Goal: Information Seeking & Learning: Learn about a topic

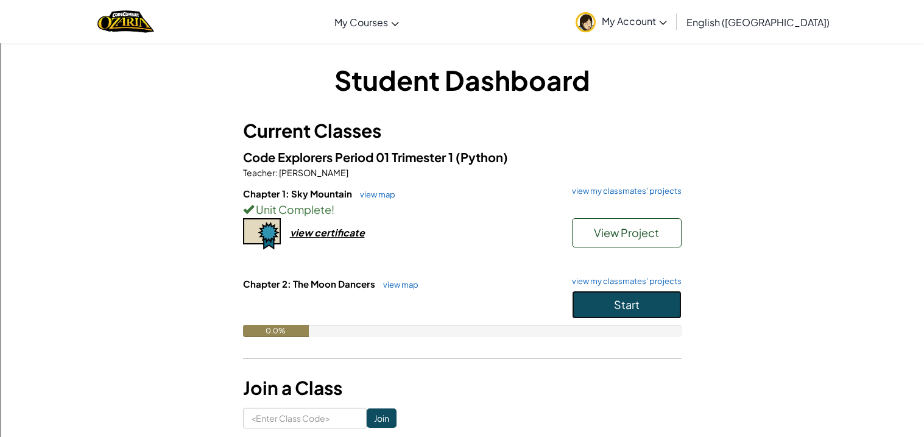
click at [607, 317] on button "Start" at bounding box center [627, 305] width 110 height 28
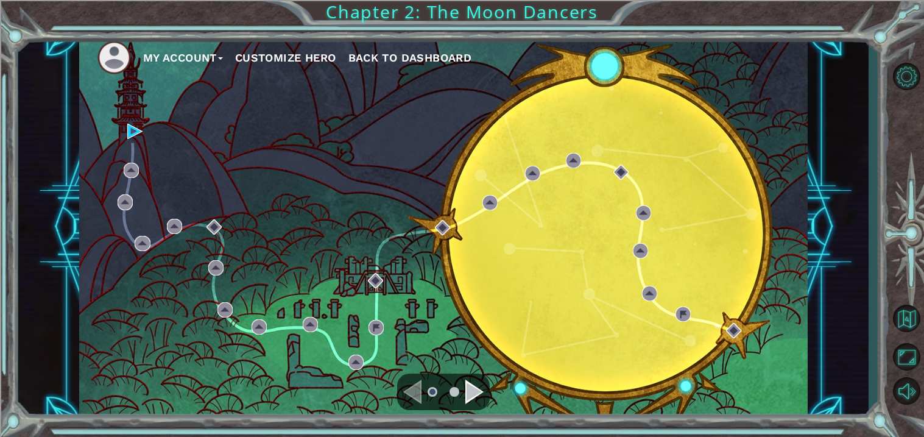
click at [379, 18] on div "My Account Customize Hero Back to Dashboard Chapter 2: The Moon Dancers" at bounding box center [462, 218] width 924 height 437
click at [445, 31] on div "My Account Customize Hero Back to Dashboard Chapter 2: The Moon Dancers" at bounding box center [462, 218] width 924 height 437
click at [456, 391] on li at bounding box center [455, 392] width 10 height 10
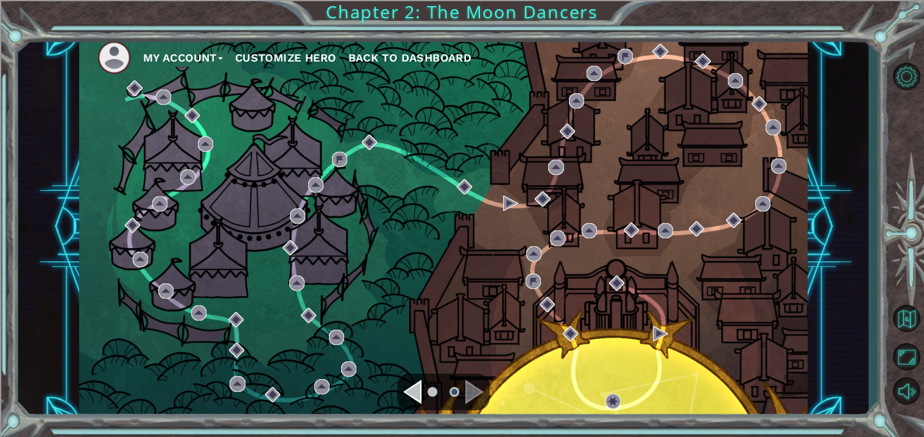
click at [423, 395] on ul at bounding box center [443, 391] width 44 height 24
click at [416, 395] on div "Navigate to the previous page" at bounding box center [412, 391] width 18 height 24
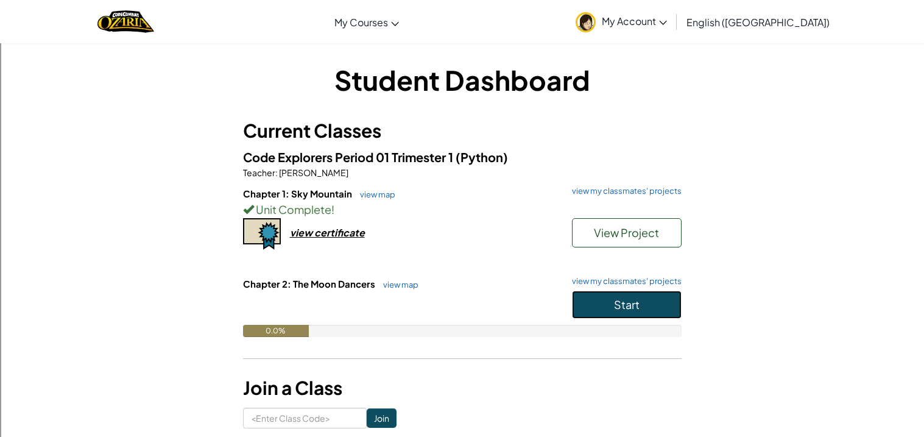
click at [671, 302] on button "Start" at bounding box center [627, 305] width 110 height 28
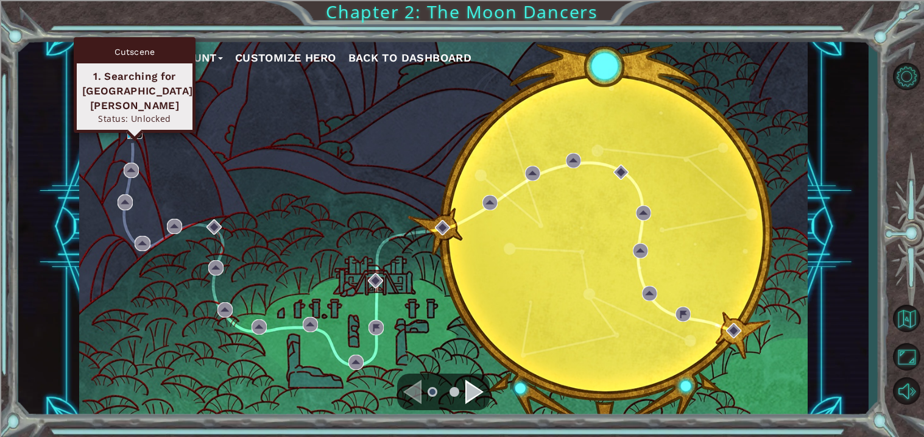
click at [132, 133] on img at bounding box center [134, 131] width 15 height 15
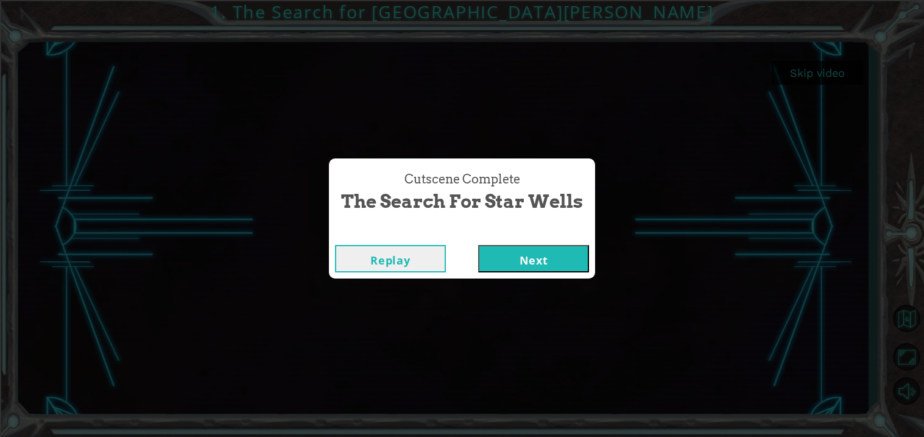
click at [523, 252] on button "Next" at bounding box center [533, 258] width 111 height 27
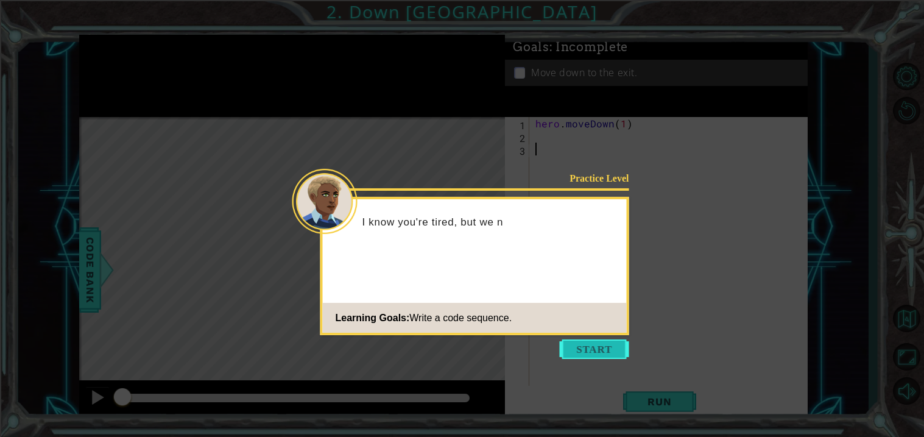
click at [582, 354] on button "Start" at bounding box center [594, 348] width 69 height 19
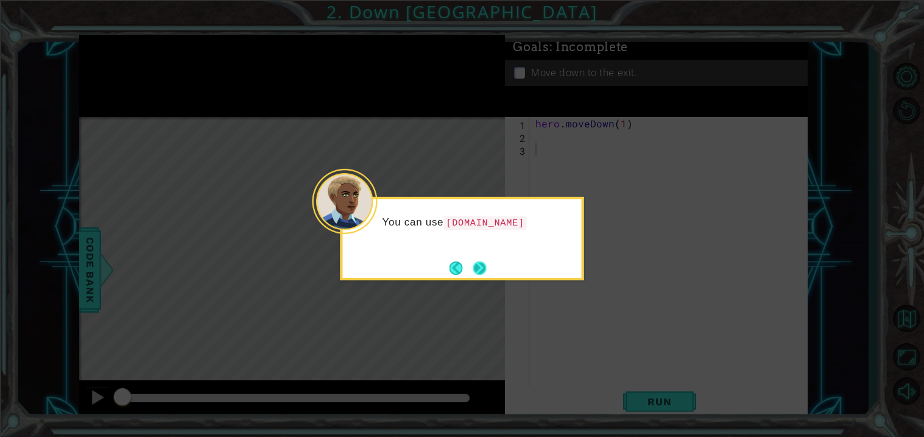
click at [477, 275] on button "Next" at bounding box center [479, 267] width 13 height 13
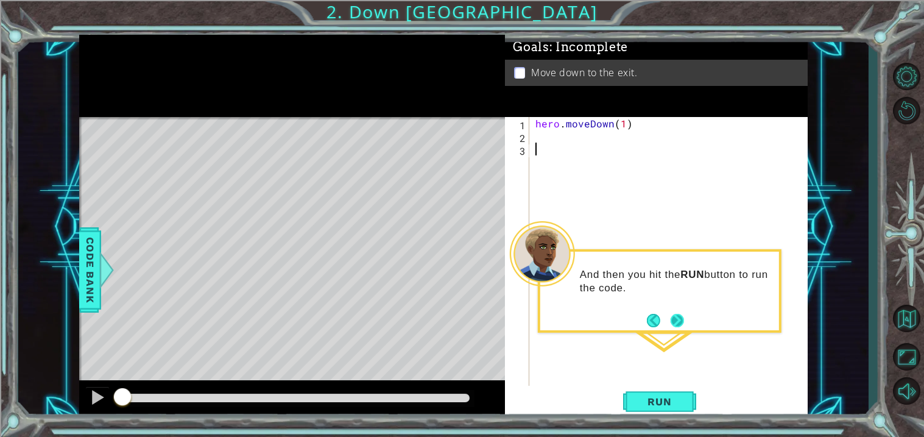
click at [676, 321] on button "Next" at bounding box center [677, 319] width 13 height 13
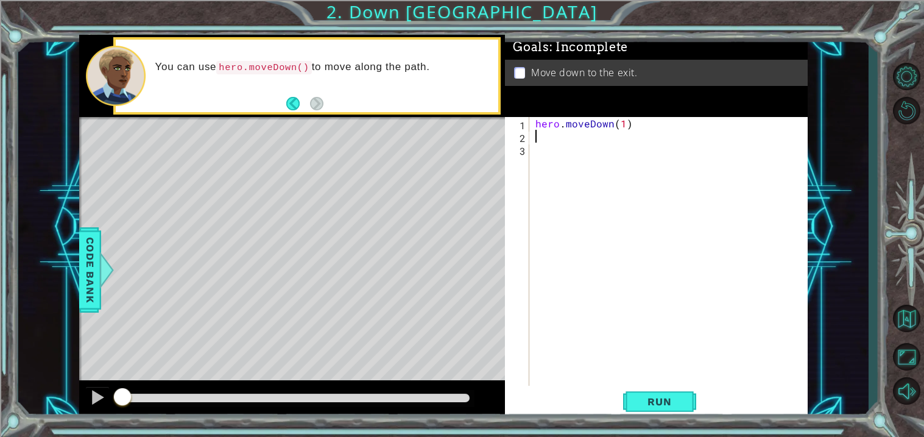
click at [553, 136] on div "hero . moveDown ( 1 )" at bounding box center [672, 264] width 278 height 294
type textarea "r"
click at [107, 266] on div at bounding box center [106, 270] width 15 height 37
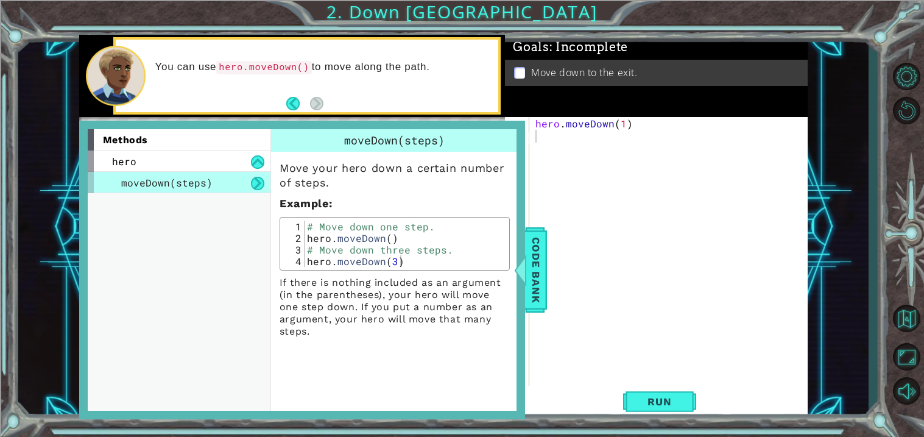
click at [219, 173] on div "moveDown(steps)" at bounding box center [179, 182] width 183 height 21
click at [257, 163] on button at bounding box center [257, 161] width 13 height 13
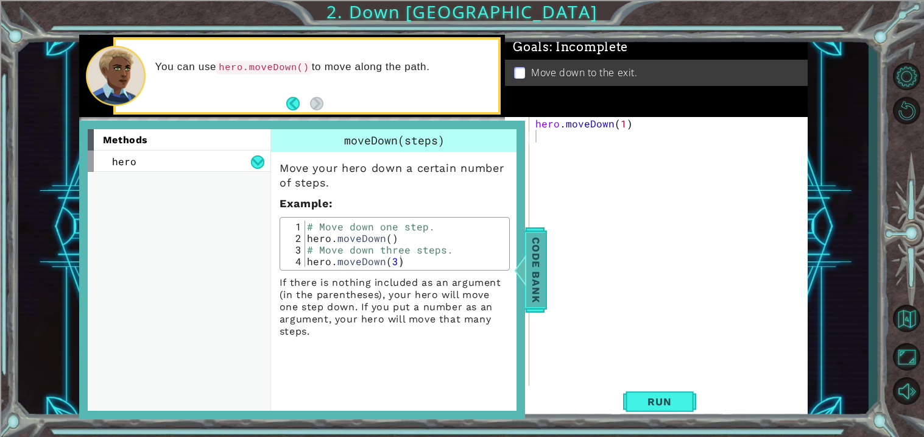
click at [535, 270] on span "Code Bank" at bounding box center [535, 270] width 19 height 74
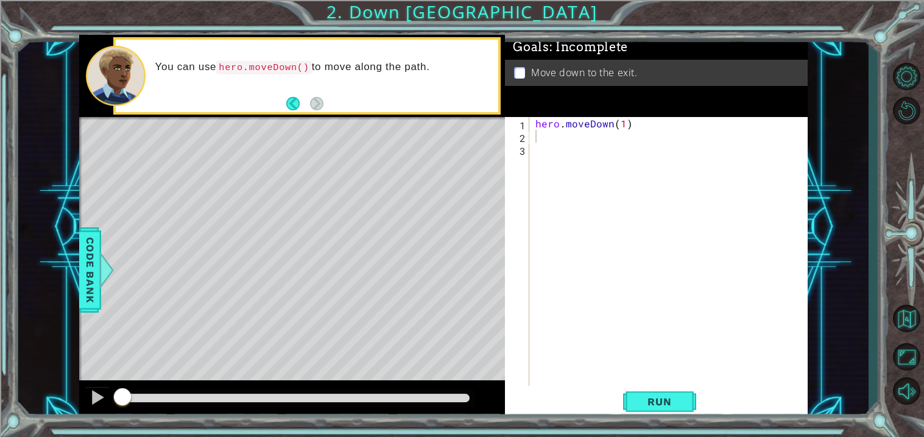
click at [626, 133] on div "hero . moveDown ( 1 )" at bounding box center [672, 264] width 278 height 294
click at [624, 119] on div "hero . moveDown ( 1 )" at bounding box center [672, 264] width 278 height 294
type textarea "hero.moveDown(3)"
click at [652, 388] on button "Run" at bounding box center [659, 402] width 73 height 30
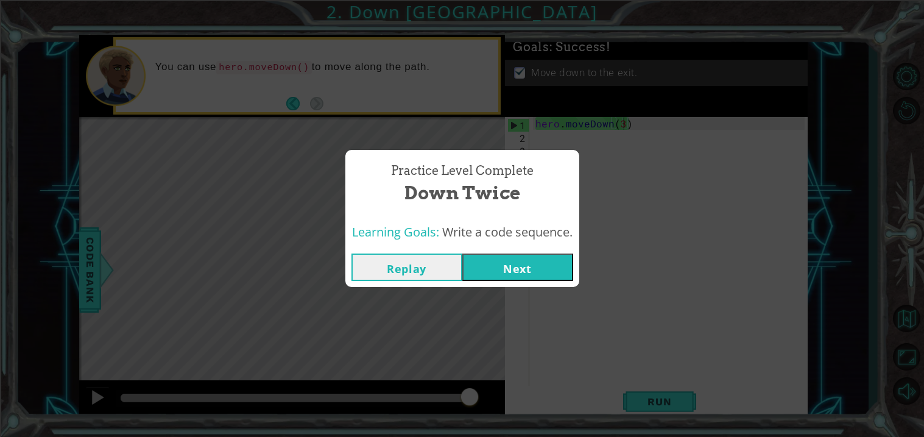
click at [548, 279] on button "Next" at bounding box center [517, 266] width 111 height 27
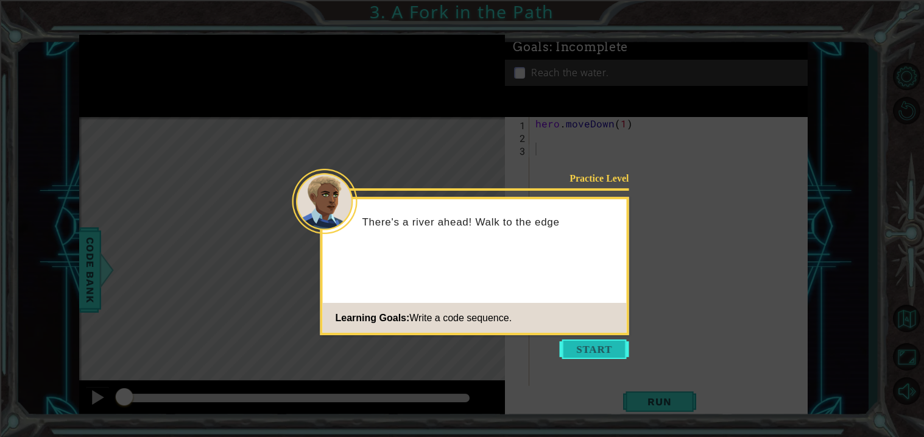
click at [579, 352] on button "Start" at bounding box center [594, 348] width 69 height 19
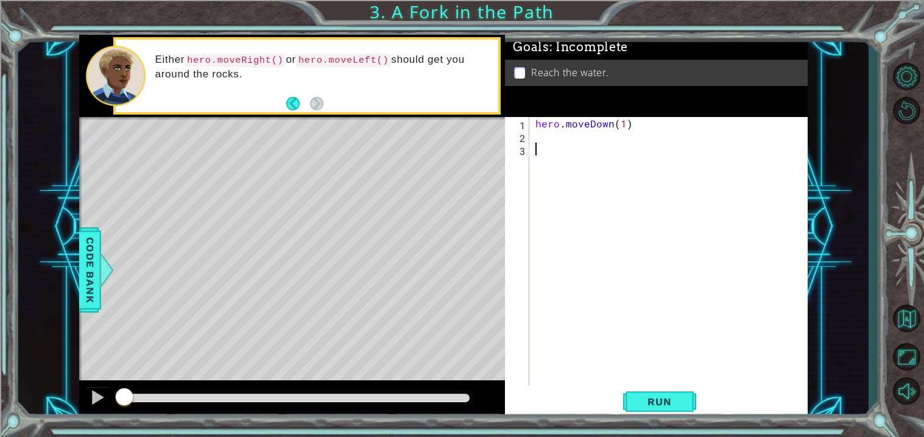
click at [577, 144] on div "hero . moveDown ( 1 )" at bounding box center [672, 264] width 278 height 294
click at [571, 136] on div "hero . moveDown ( 1 )" at bounding box center [672, 264] width 278 height 294
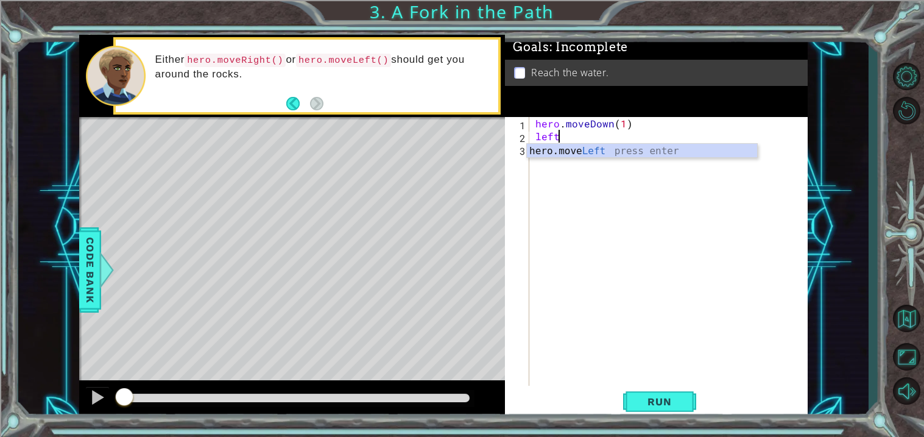
scroll to position [0, 1]
type textarea "hero.moveLeft(1)"
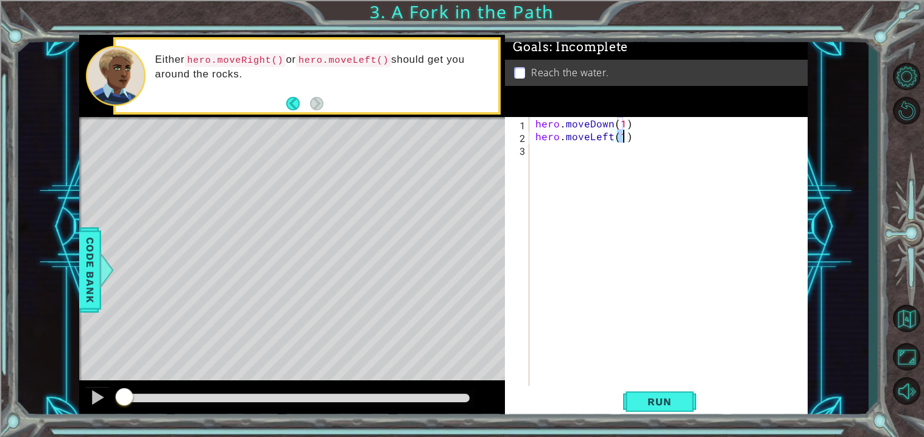
click at [580, 152] on div "hero . moveDown ( 1 ) hero . moveLeft ( 1 )" at bounding box center [672, 264] width 278 height 294
type textarea "hero.moveDown(1)"
click at [587, 155] on div "hero . moveDown ( 1 ) hero . moveLeft ( 1 ) hero . moveDown ( 1 )" at bounding box center [672, 264] width 278 height 294
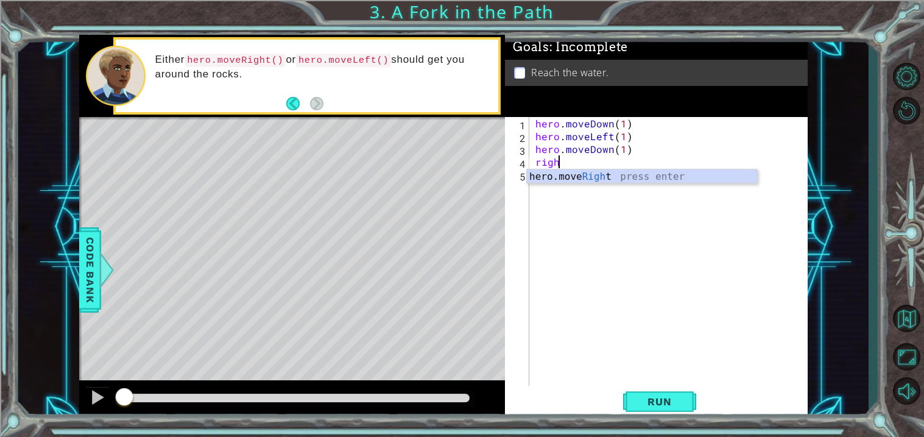
type textarea "hero.moveRight(1)"
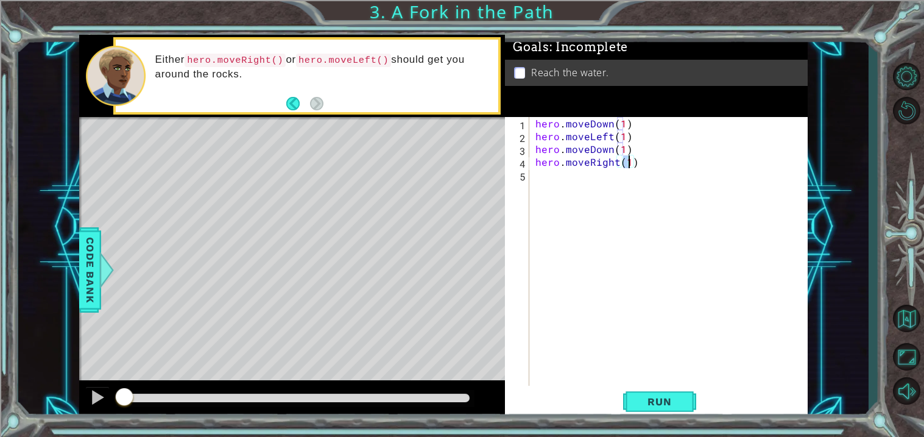
click at [602, 178] on div "hero . moveDown ( 1 ) hero . moveLeft ( 1 ) hero . moveDown ( 1 ) hero . moveRi…" at bounding box center [672, 264] width 278 height 294
type textarea "hero.moveDown(1)"
click at [647, 397] on span "Run" at bounding box center [659, 401] width 48 height 12
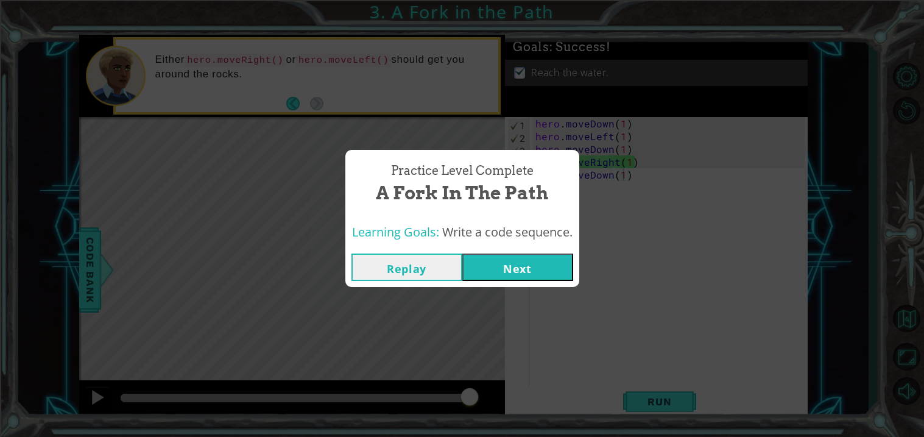
click at [516, 267] on button "Next" at bounding box center [517, 266] width 111 height 27
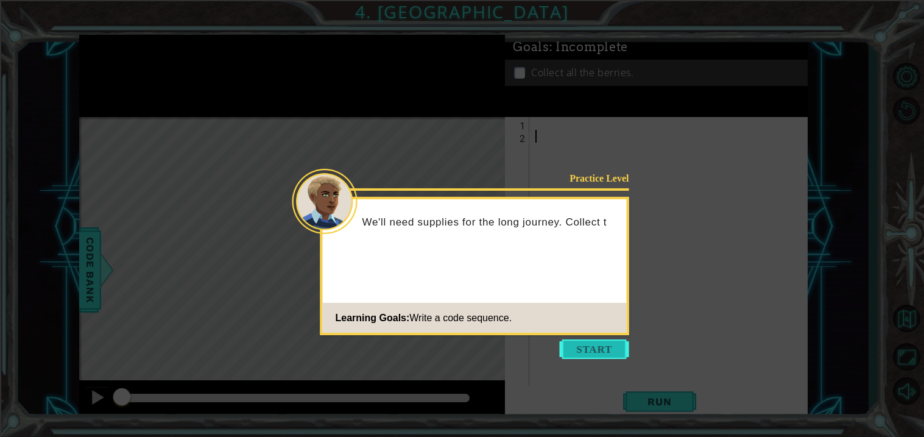
click at [576, 356] on button "Start" at bounding box center [594, 348] width 69 height 19
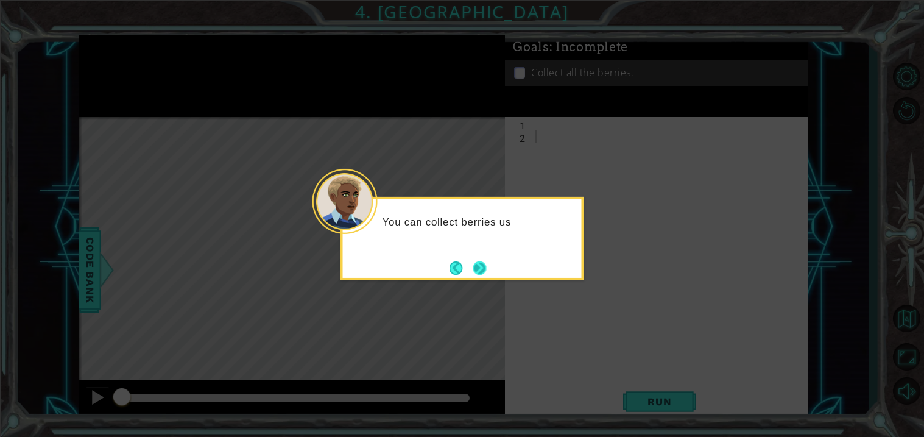
click at [473, 261] on button "Next" at bounding box center [480, 268] width 14 height 14
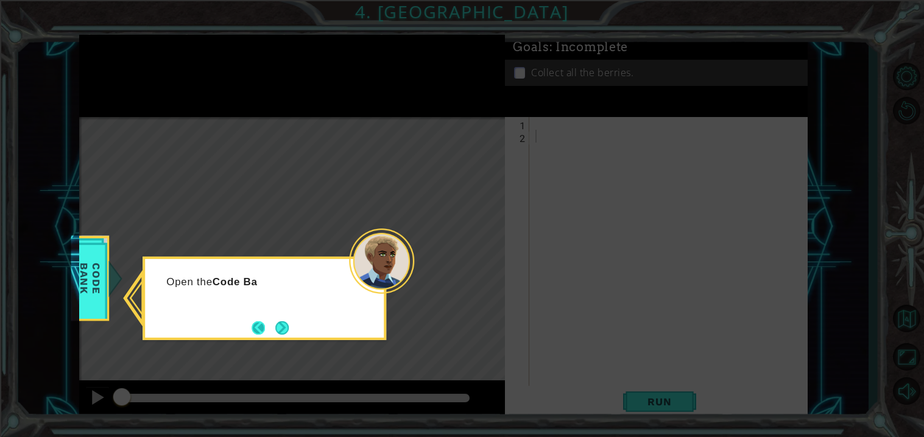
click at [264, 331] on button "Back" at bounding box center [264, 327] width 24 height 13
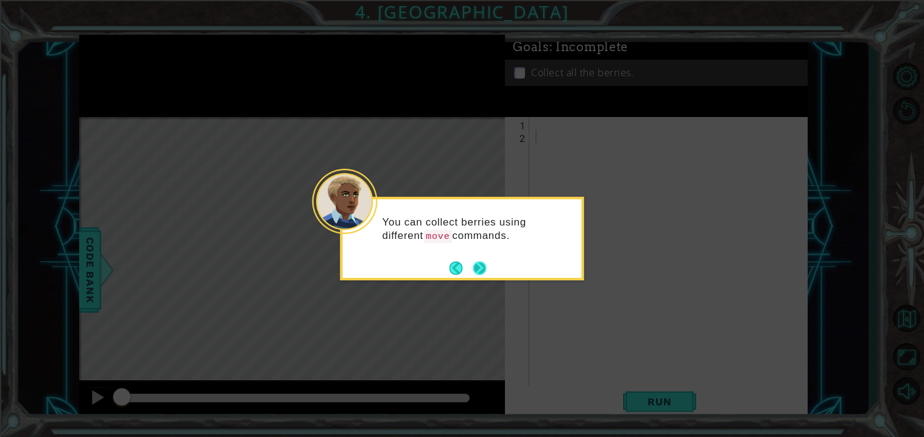
click at [473, 275] on button "Next" at bounding box center [479, 267] width 13 height 13
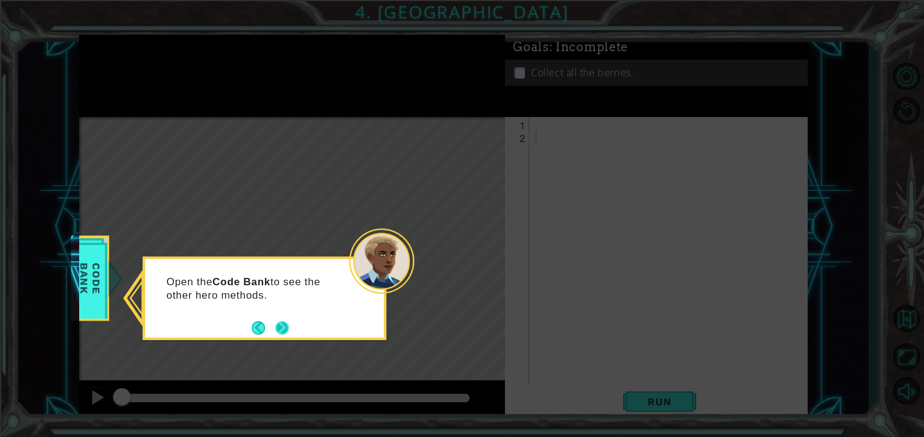
click at [280, 325] on button "Next" at bounding box center [281, 327] width 13 height 13
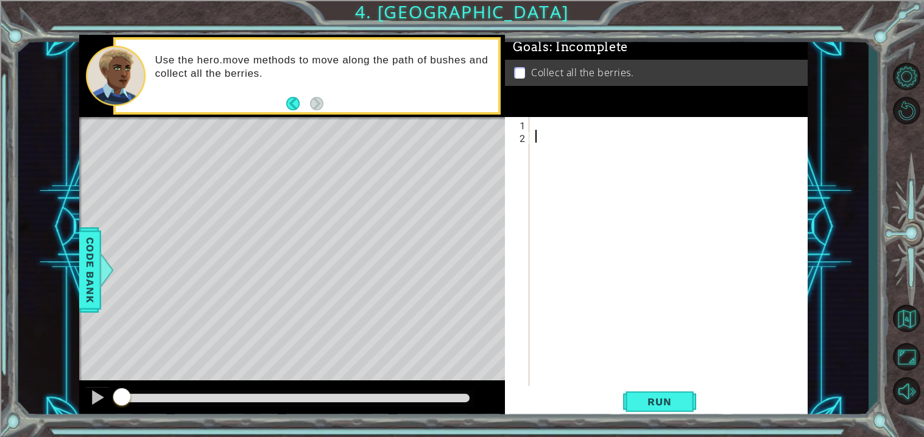
click at [539, 129] on div at bounding box center [672, 264] width 278 height 294
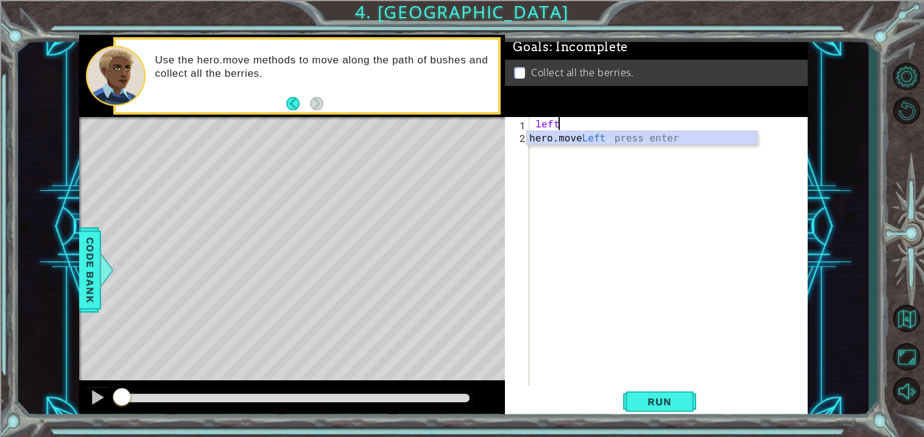
scroll to position [0, 1]
type textarea "hero.moveLeft(1)"
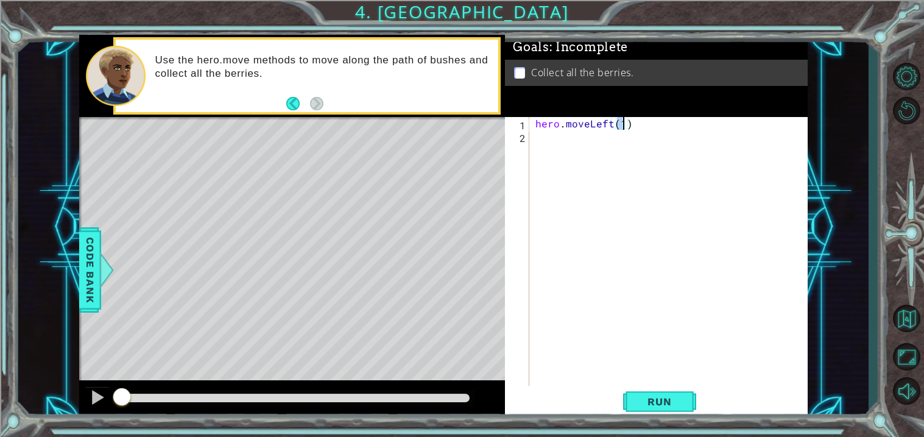
click at [563, 141] on div "hero . moveLeft ( 1 )" at bounding box center [672, 264] width 278 height 294
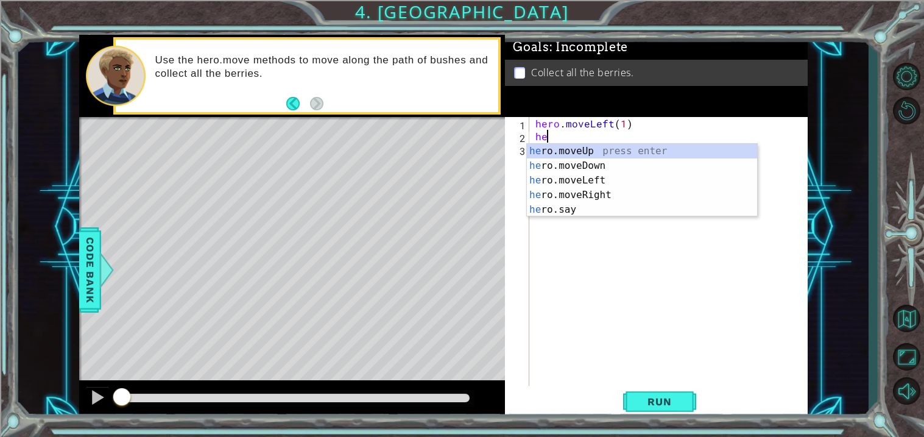
type textarea "h"
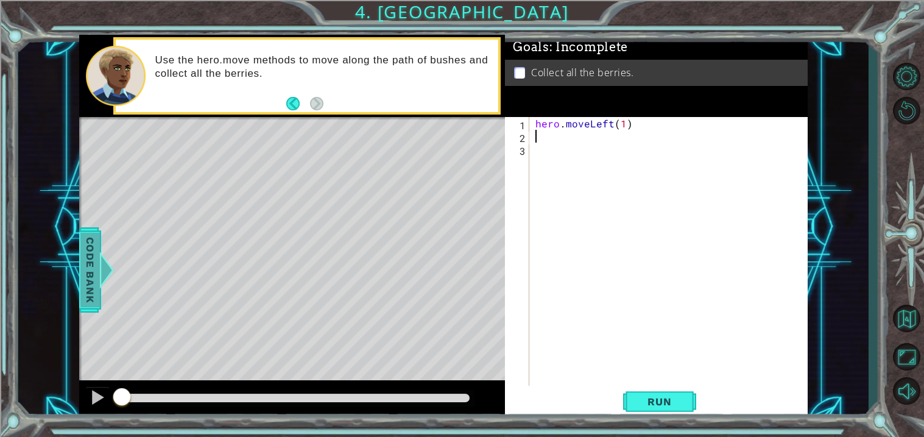
click at [94, 269] on span "Code Bank" at bounding box center [89, 270] width 19 height 74
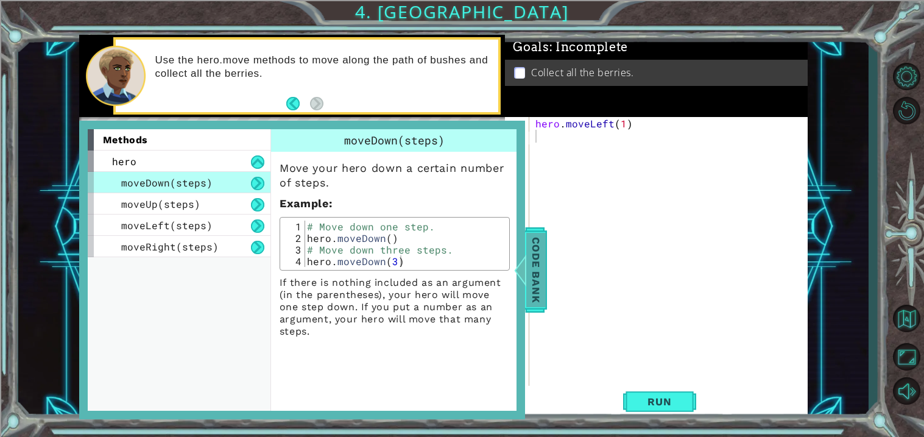
click at [525, 286] on div at bounding box center [519, 270] width 15 height 37
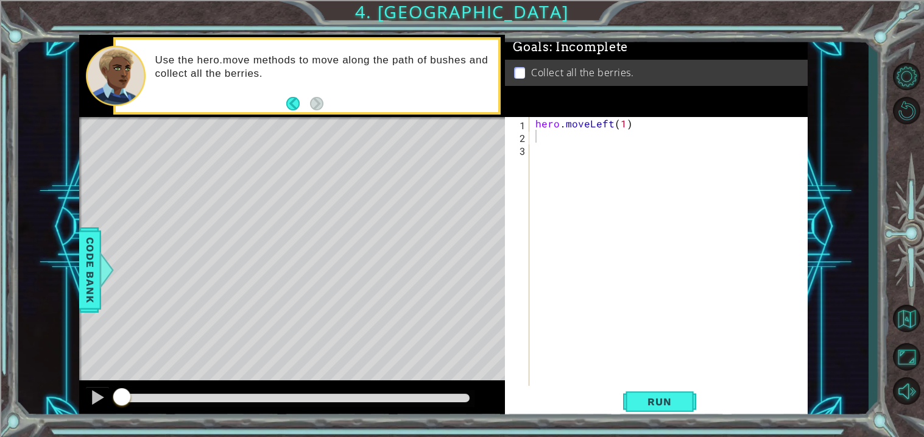
click at [622, 122] on div "hero . moveLeft ( 1 )" at bounding box center [672, 264] width 278 height 294
type textarea "hero.moveLeft(2)"
click at [605, 133] on div "hero . moveLeft ( 2 )" at bounding box center [672, 264] width 278 height 294
type textarea "hero.moveDown(2)"
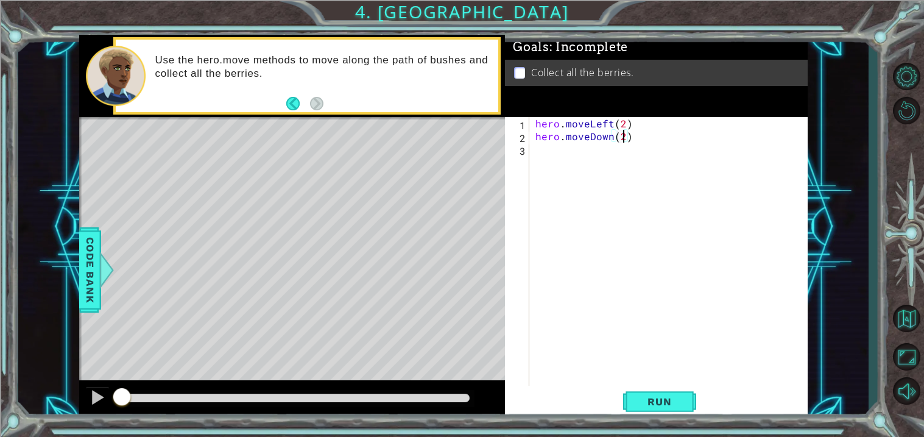
click at [612, 144] on div "hero . moveLeft ( 2 ) hero . moveDown ( 2 )" at bounding box center [672, 264] width 278 height 294
type textarea "hero.moveRight(2)"
click at [552, 161] on div "hero . moveLeft ( 2 ) hero . moveDown ( 2 ) hero . moveRight ( 2 )" at bounding box center [672, 264] width 278 height 294
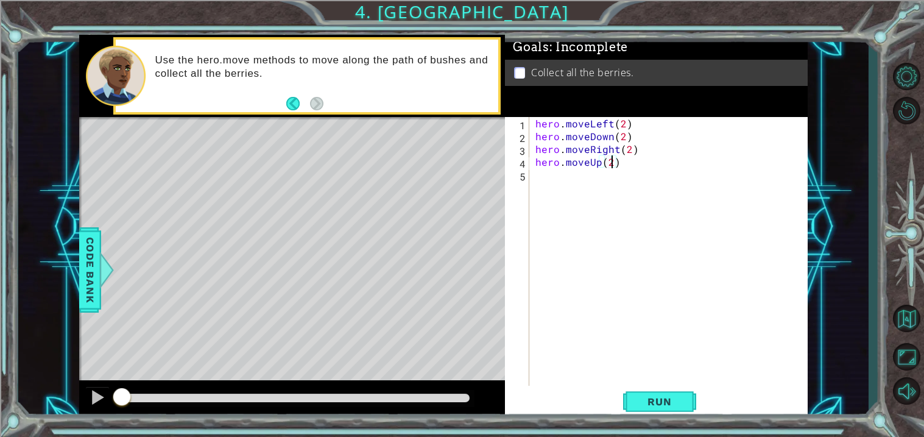
scroll to position [0, 4]
type textarea "hero.moveUp(2)"
click at [633, 410] on button "Run" at bounding box center [659, 402] width 73 height 30
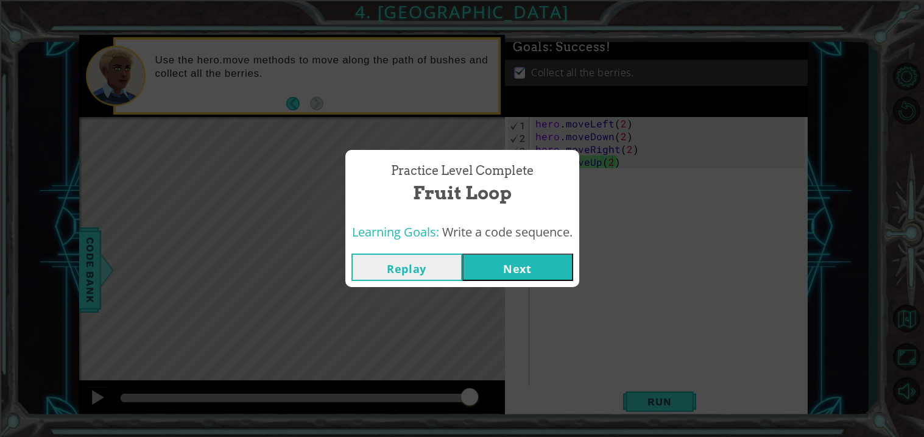
click at [545, 279] on button "Next" at bounding box center [517, 266] width 111 height 27
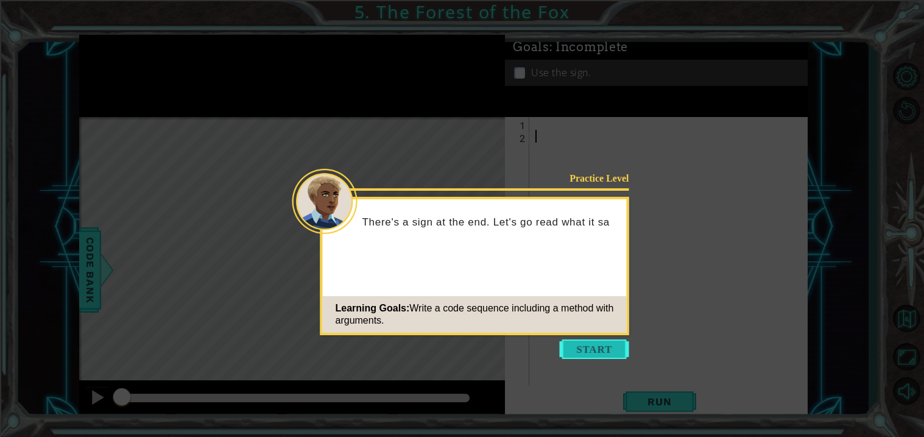
click at [590, 344] on button "Start" at bounding box center [594, 348] width 69 height 19
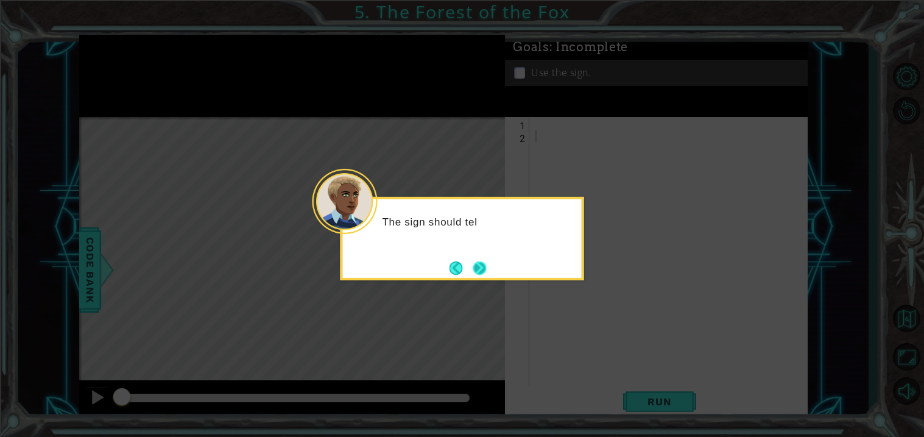
click at [482, 264] on button "Next" at bounding box center [479, 267] width 13 height 13
click at [484, 266] on button "Next" at bounding box center [479, 267] width 13 height 13
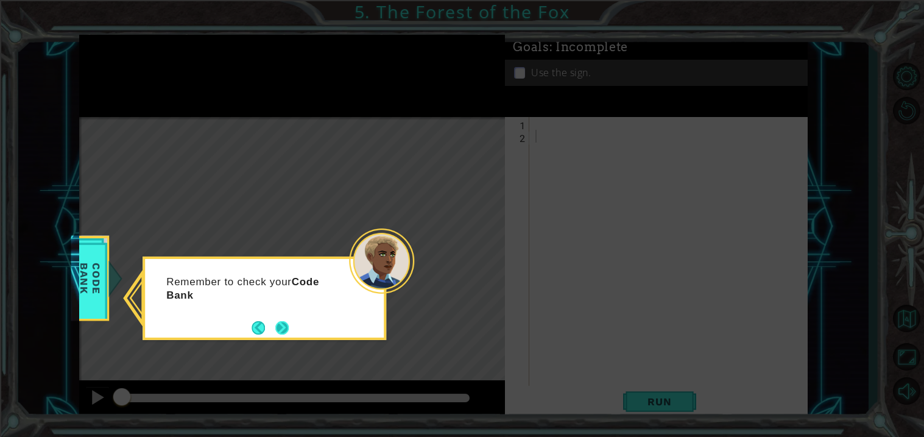
click at [289, 327] on button "Next" at bounding box center [281, 327] width 13 height 13
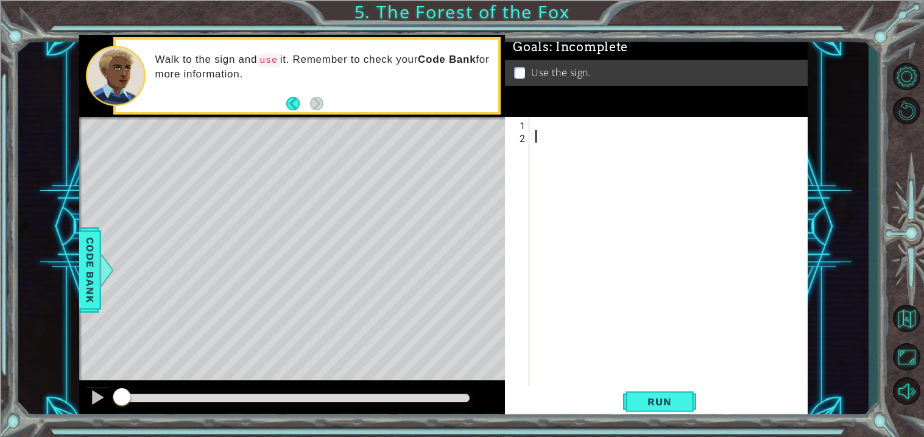
click at [566, 130] on div at bounding box center [672, 264] width 278 height 294
click at [553, 122] on div at bounding box center [672, 264] width 278 height 294
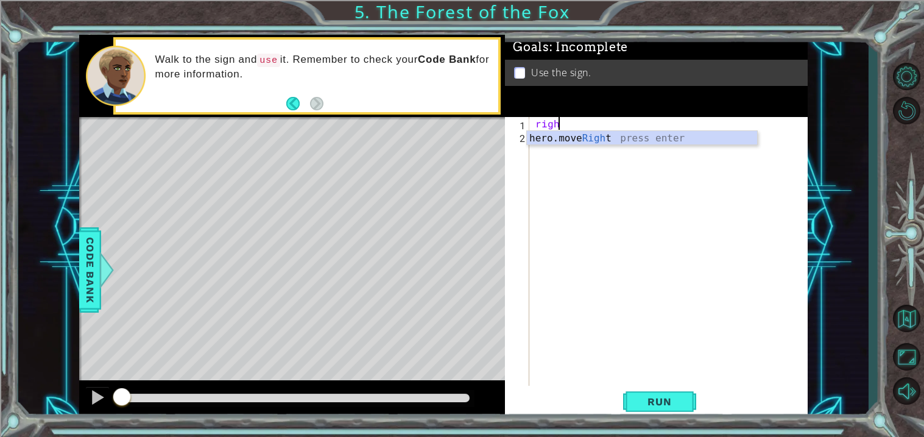
scroll to position [0, 1]
type textarea "hero.moveRight(1)"
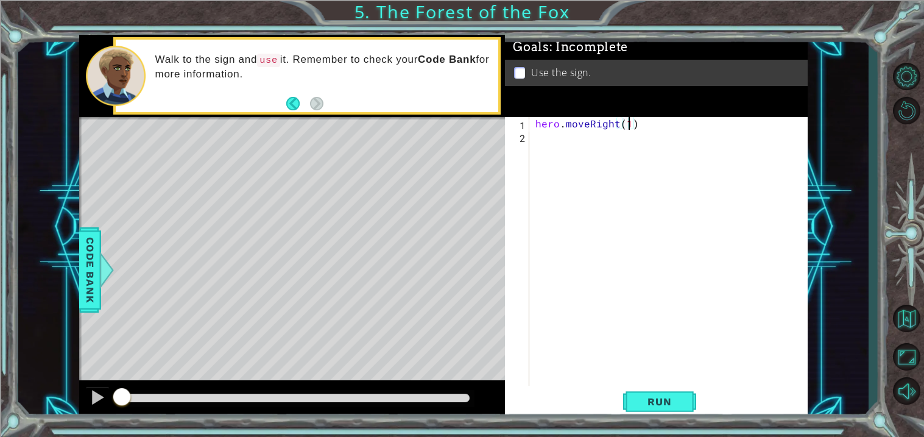
scroll to position [0, 5]
click at [561, 135] on div "hero . moveRight ( 1 )" at bounding box center [672, 264] width 278 height 294
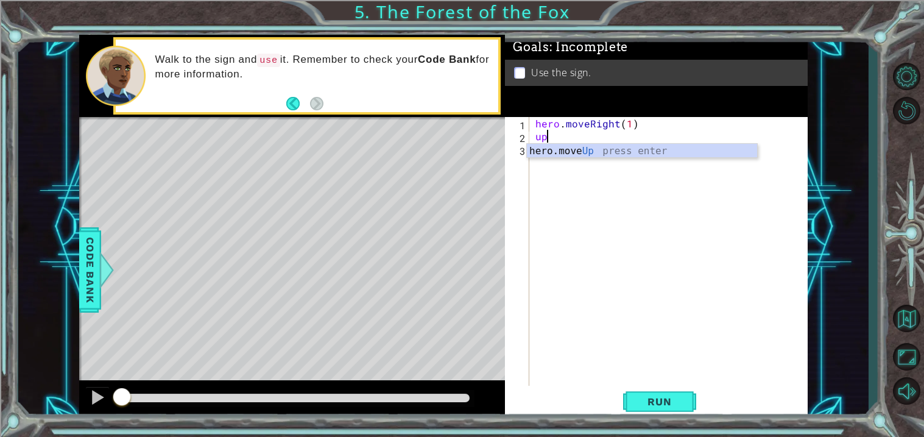
type textarea "hero.moveUp(1)"
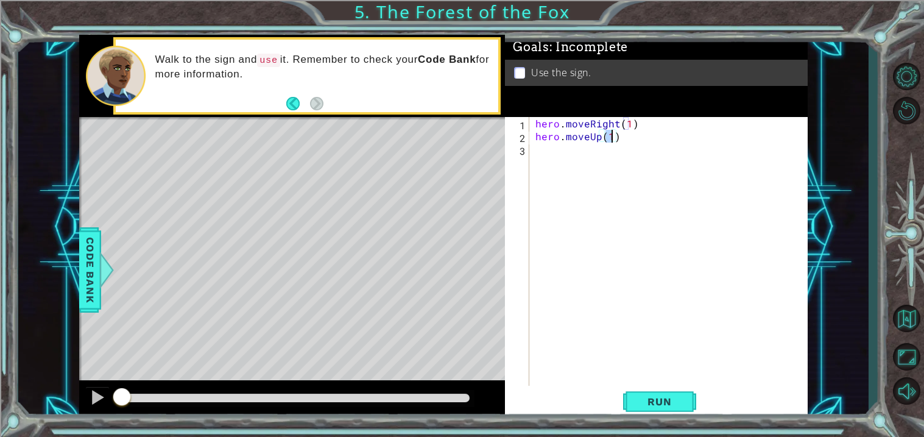
click at [565, 155] on div "hero . moveRight ( 1 ) hero . moveUp ( 1 )" at bounding box center [672, 264] width 278 height 294
type textarea "hero.moveLeft(1)"
click at [574, 163] on div "hero . moveRight ( 1 ) hero . moveUp ( 1 ) hero . moveLeft ( 1 )" at bounding box center [672, 264] width 278 height 294
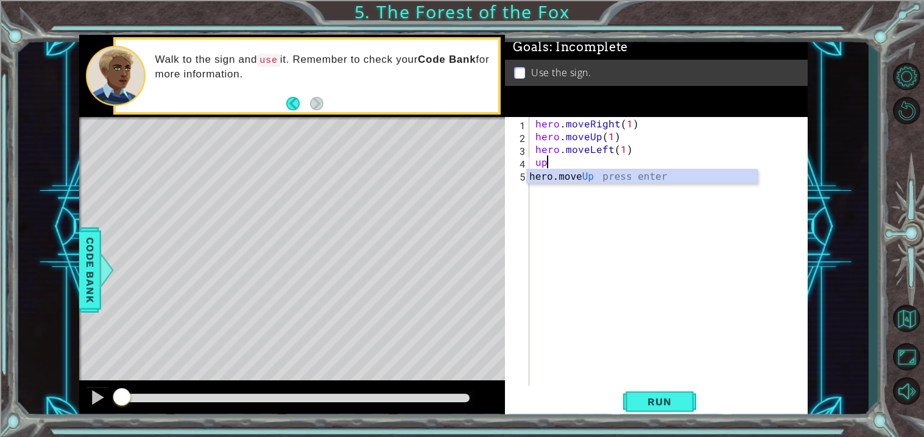
type textarea "hero.moveUp(1)"
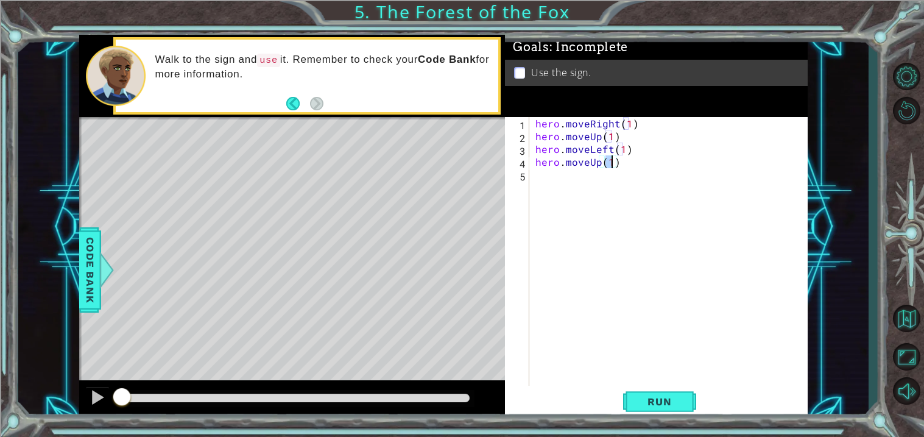
click at [573, 183] on div "hero . moveRight ( 1 ) hero . moveUp ( 1 ) hero . moveLeft ( 1 ) hero . moveUp …" at bounding box center [672, 264] width 278 height 294
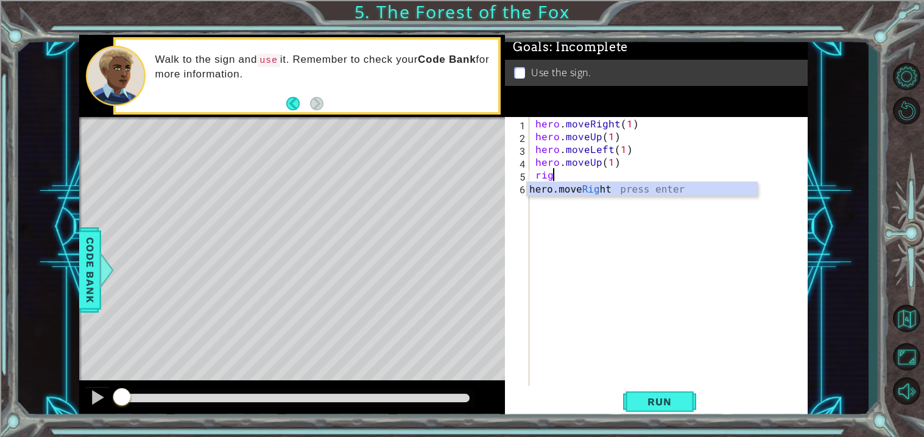
scroll to position [0, 1]
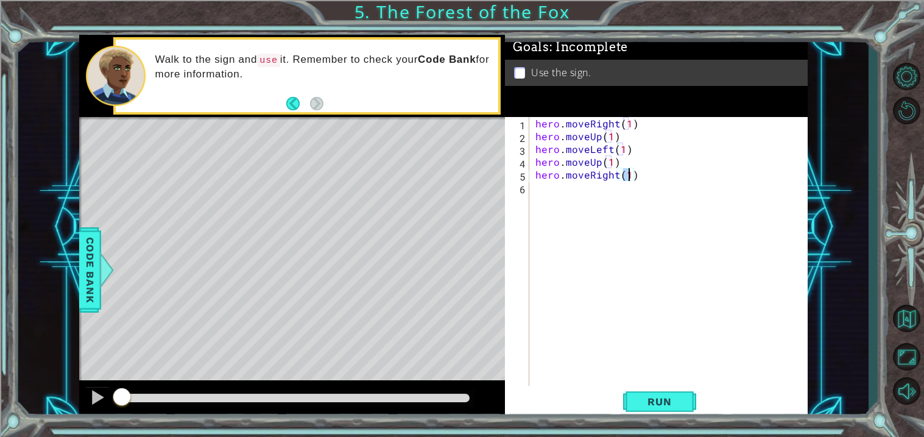
type textarea "hero.moveRight(2)"
click at [569, 192] on div "hero . moveRight ( 1 ) hero . moveUp ( 1 ) hero . moveLeft ( 1 ) hero . moveUp …" at bounding box center [672, 264] width 278 height 294
type textarea "hero.moveDown(1)"
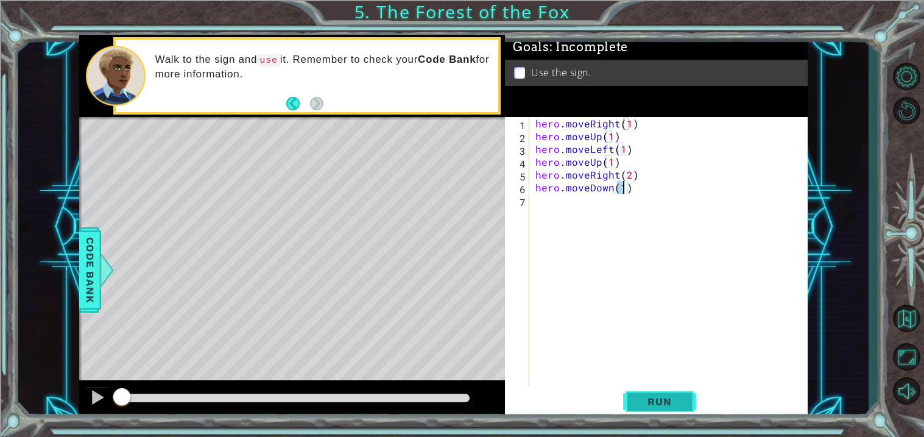
click at [651, 409] on button "Run" at bounding box center [659, 402] width 73 height 30
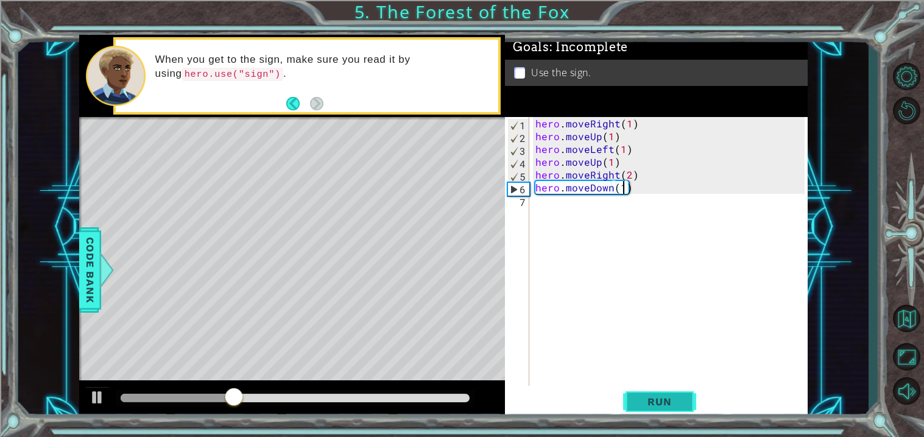
click at [650, 397] on span "Run" at bounding box center [659, 401] width 48 height 12
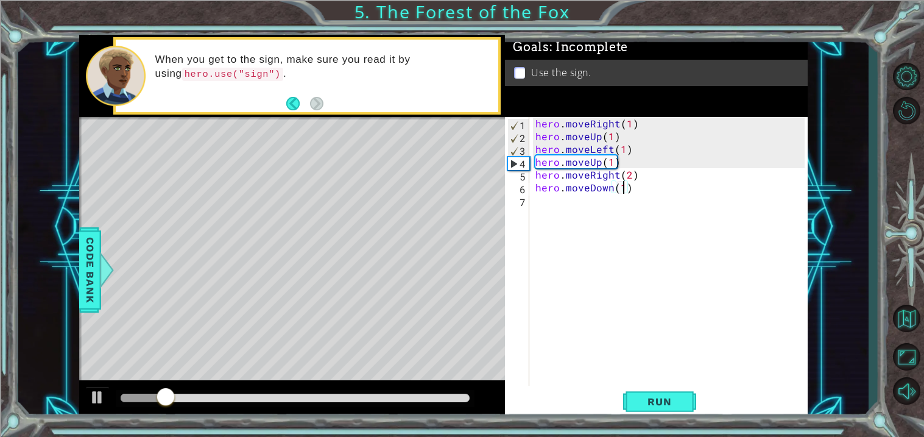
click at [571, 202] on div "hero . moveRight ( 1 ) hero . moveUp ( 1 ) hero . moveLeft ( 1 ) hero . moveUp …" at bounding box center [672, 264] width 278 height 294
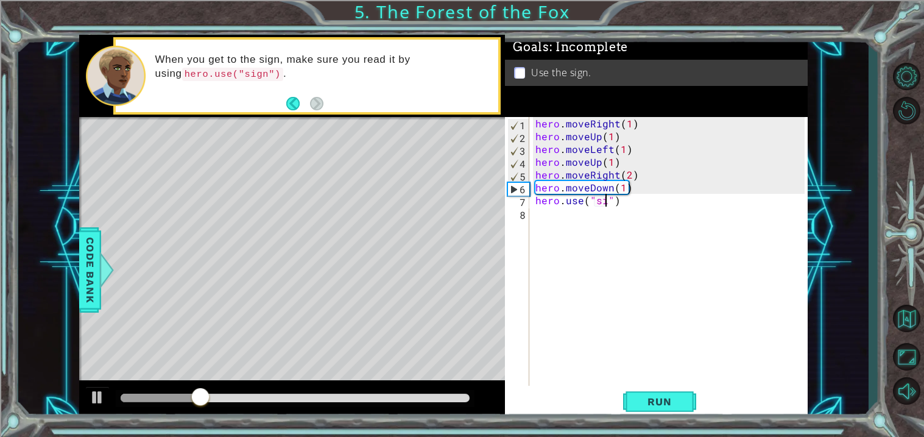
scroll to position [0, 4]
type textarea "hero.use("sign")"
click at [646, 409] on button "Run" at bounding box center [659, 402] width 73 height 30
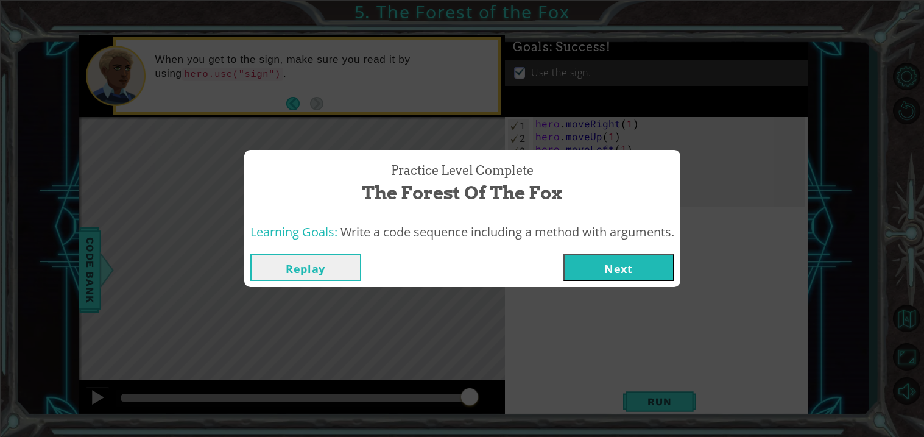
click at [629, 270] on button "Next" at bounding box center [618, 266] width 111 height 27
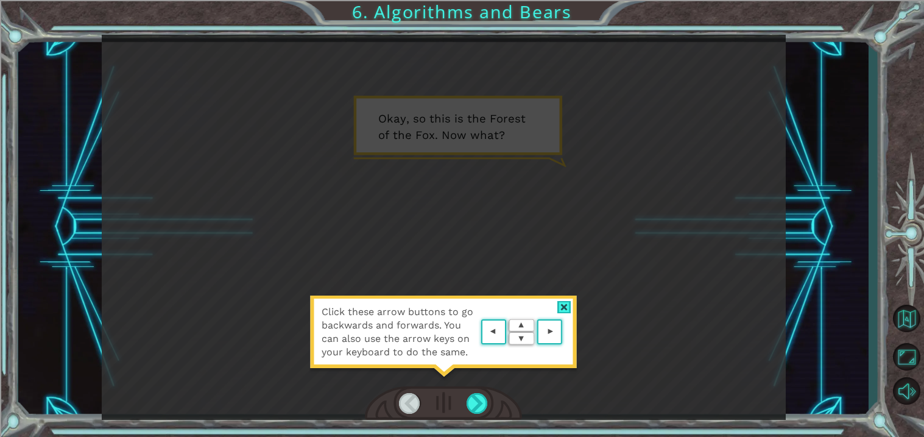
click at [565, 312] on div at bounding box center [564, 307] width 14 height 13
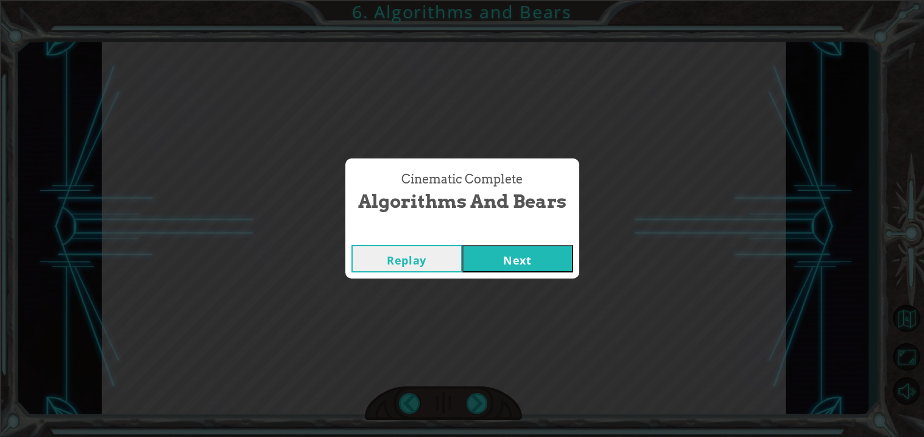
click at [552, 261] on button "Next" at bounding box center [517, 258] width 111 height 27
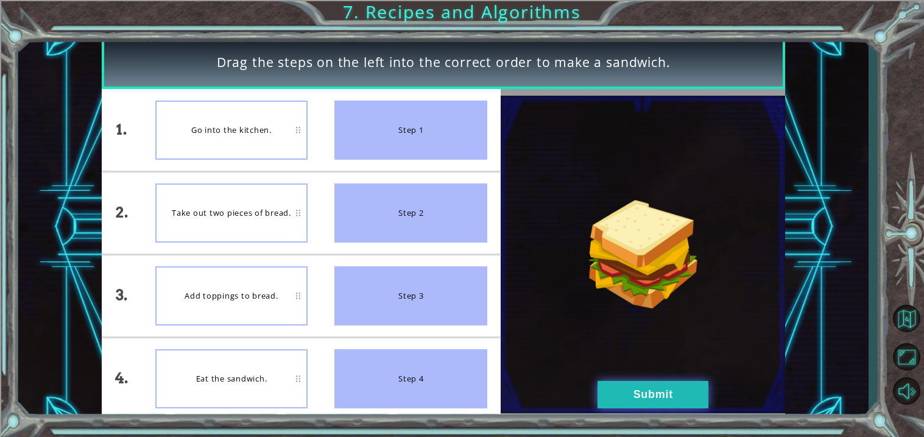
click at [637, 387] on button "Submit" at bounding box center [653, 394] width 111 height 27
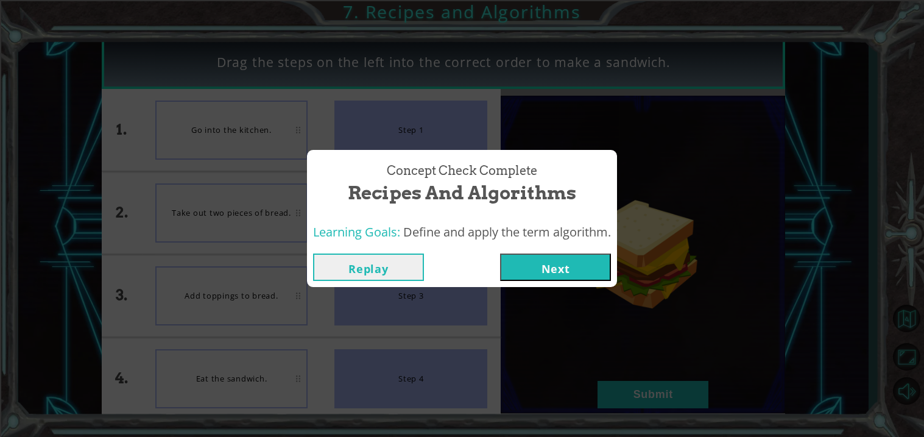
click at [568, 256] on button "Next" at bounding box center [555, 266] width 111 height 27
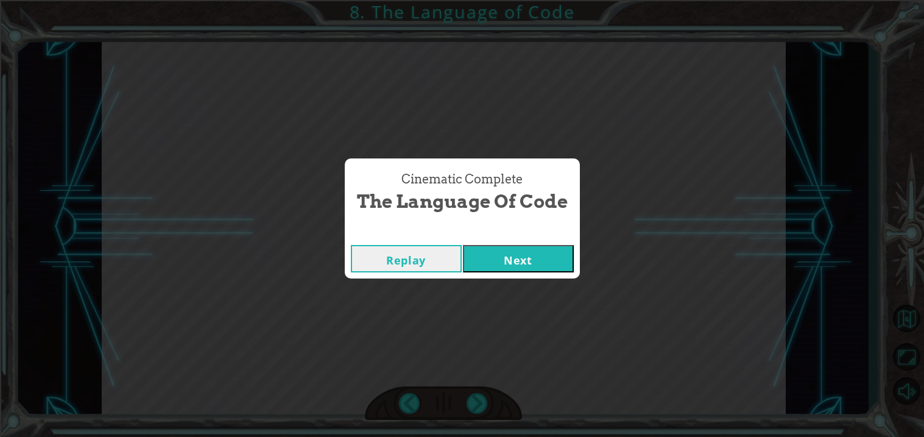
click at [498, 247] on button "Next" at bounding box center [518, 258] width 111 height 27
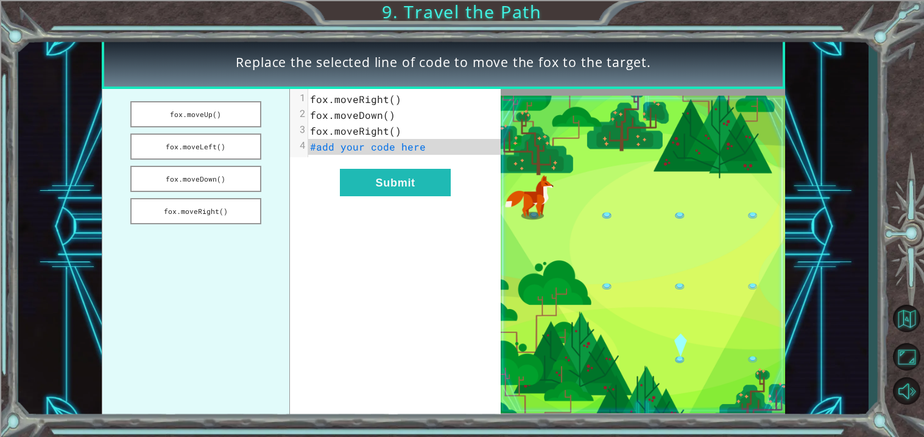
drag, startPoint x: 232, startPoint y: 110, endPoint x: 271, endPoint y: 127, distance: 42.3
click at [271, 127] on ul "fox.moveUp() fox.moveLeft() fox.moveDown() fox.moveRight()" at bounding box center [196, 254] width 188 height 330
click at [217, 136] on button "fox.moveLeft()" at bounding box center [195, 146] width 131 height 26
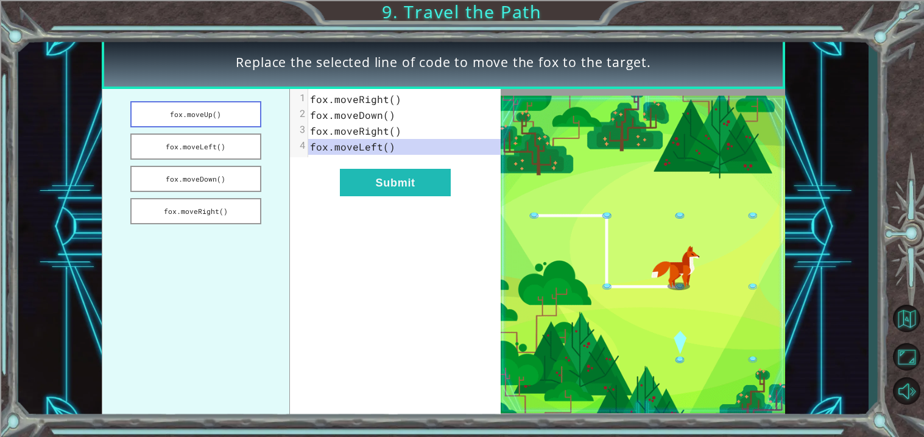
click at [206, 105] on button "fox.moveUp()" at bounding box center [195, 114] width 131 height 26
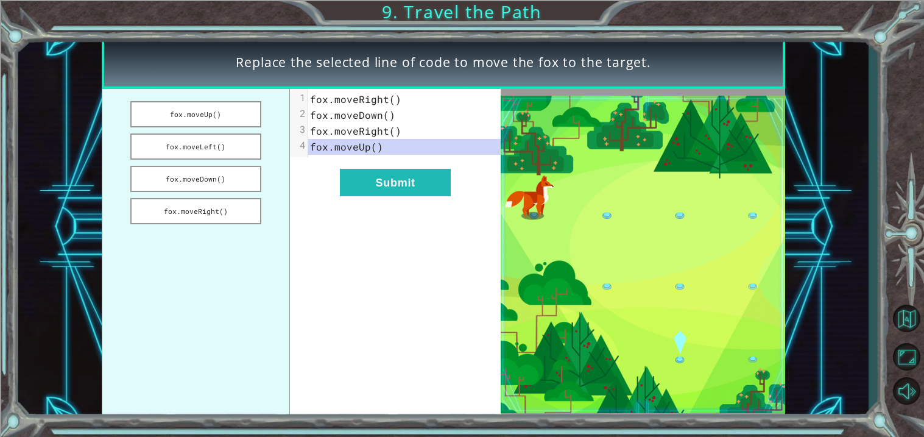
click at [231, 161] on ul "fox.moveUp() fox.moveLeft() fox.moveDown() fox.moveRight()" at bounding box center [196, 254] width 188 height 330
click at [232, 178] on button "fox.moveDown()" at bounding box center [195, 179] width 131 height 26
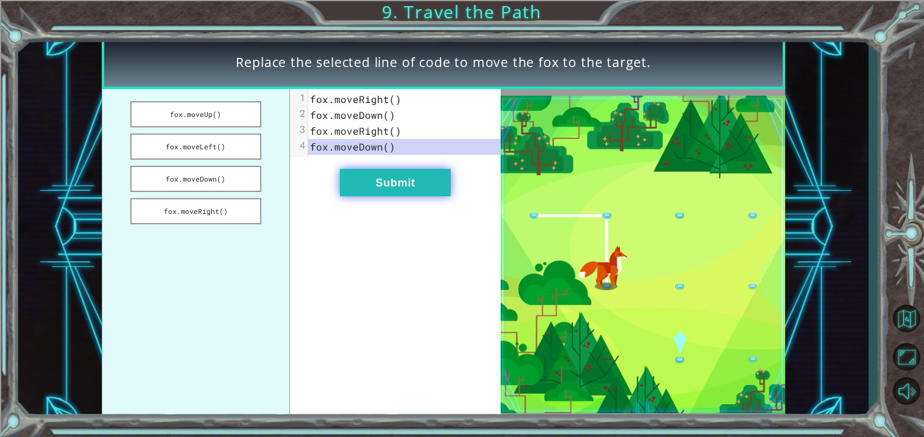
click at [343, 191] on button "Submit" at bounding box center [395, 182] width 111 height 27
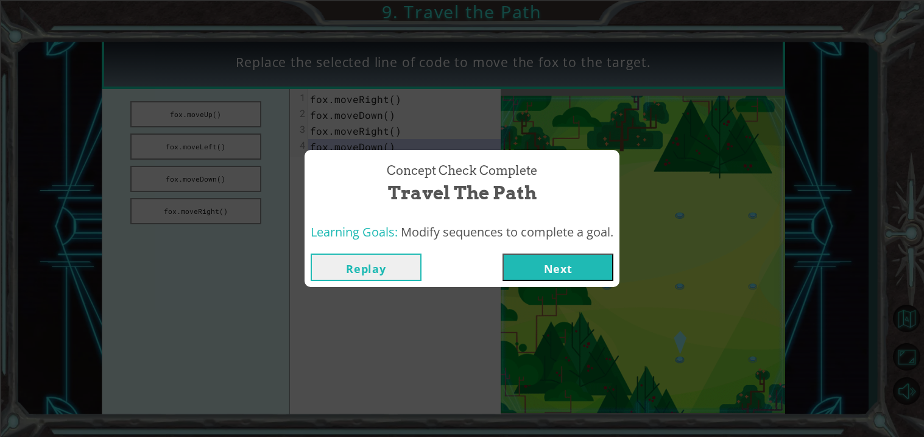
click at [525, 283] on div "Replay Next" at bounding box center [462, 267] width 315 height 40
click at [520, 277] on button "Next" at bounding box center [558, 266] width 111 height 27
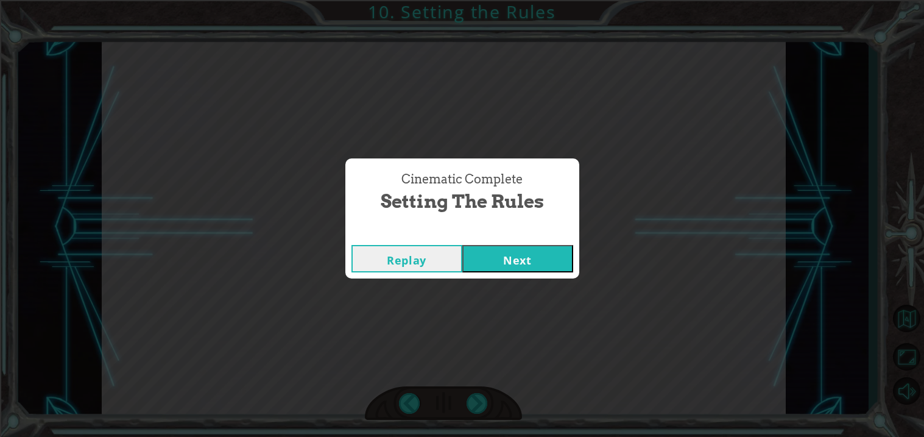
click at [552, 264] on button "Next" at bounding box center [517, 258] width 111 height 27
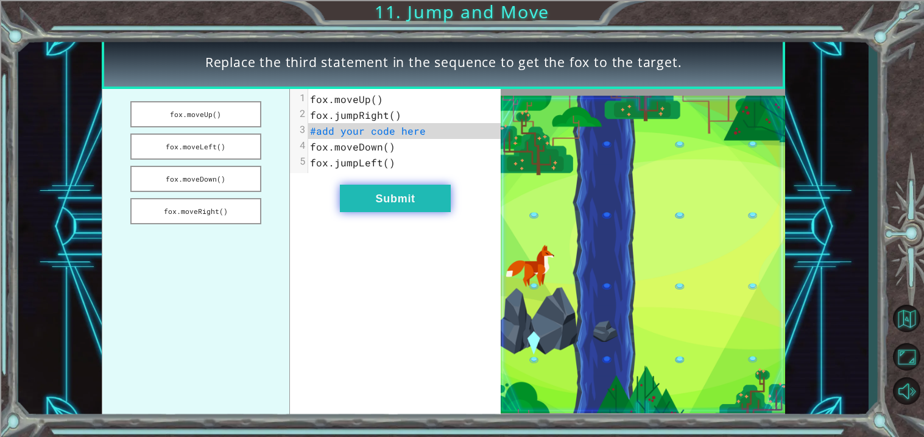
click at [403, 188] on button "Submit" at bounding box center [395, 198] width 111 height 27
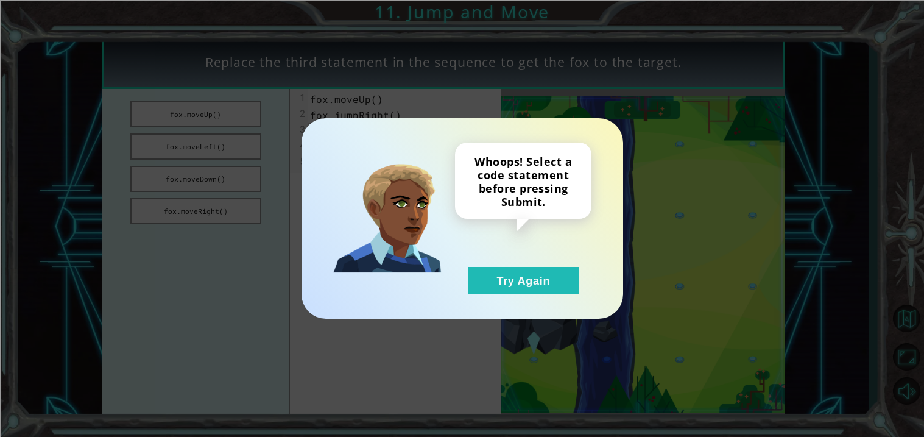
click at [489, 298] on div "Whoops! Select a code statement before pressing Submit. Try Again" at bounding box center [463, 218] width 322 height 200
click at [484, 287] on button "Try Again" at bounding box center [523, 280] width 111 height 27
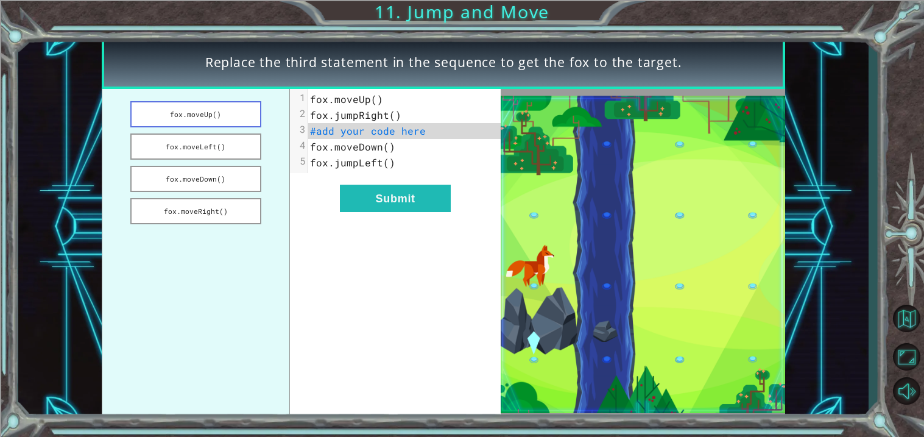
click at [196, 119] on button "fox.moveUp()" at bounding box center [195, 114] width 131 height 26
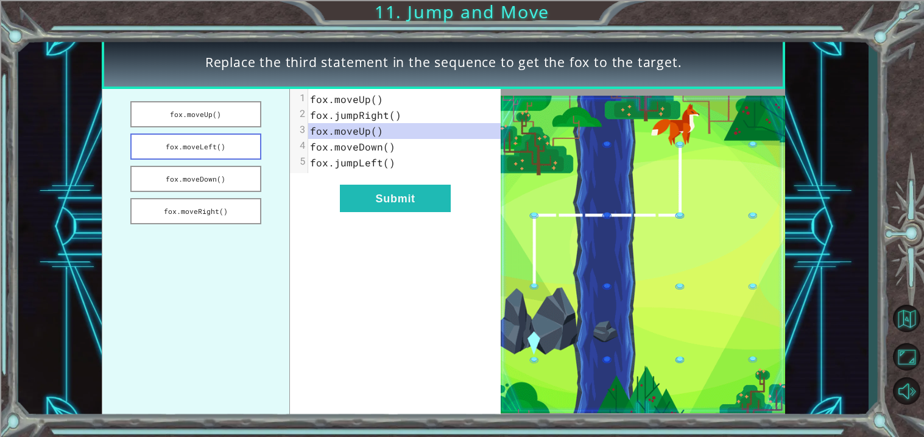
click at [206, 149] on button "fox.moveLeft()" at bounding box center [195, 146] width 131 height 26
click at [213, 174] on button "fox.moveDown()" at bounding box center [195, 179] width 131 height 26
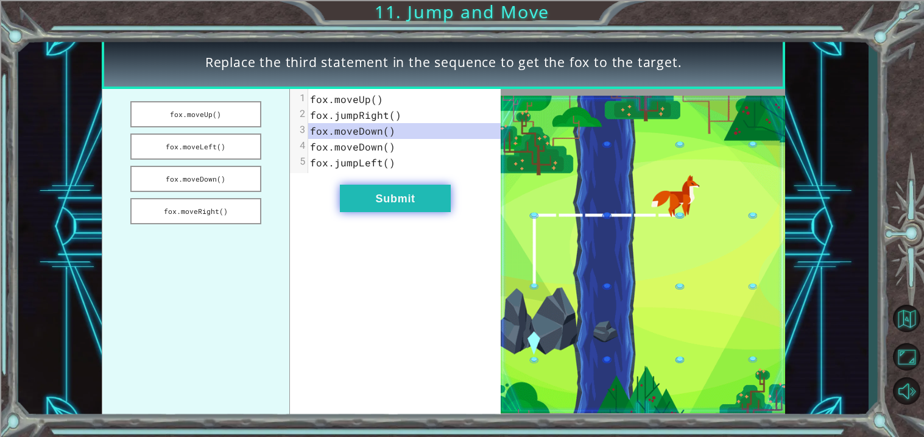
click at [358, 192] on button "Submit" at bounding box center [395, 198] width 111 height 27
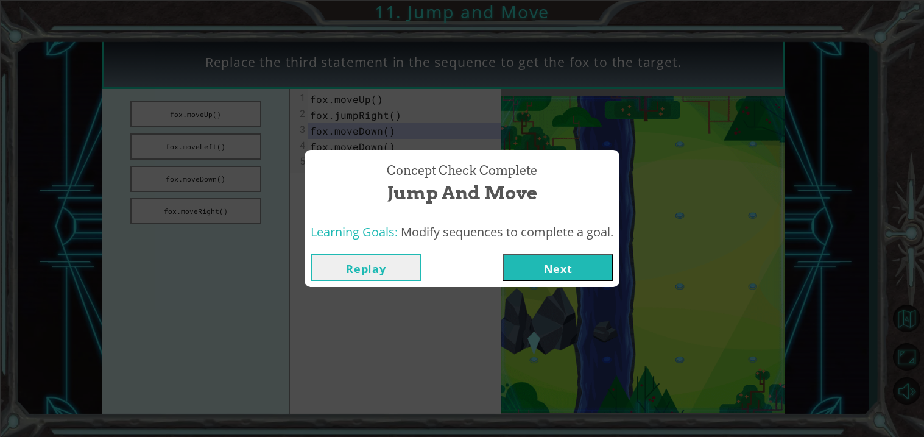
click at [563, 272] on button "Next" at bounding box center [558, 266] width 111 height 27
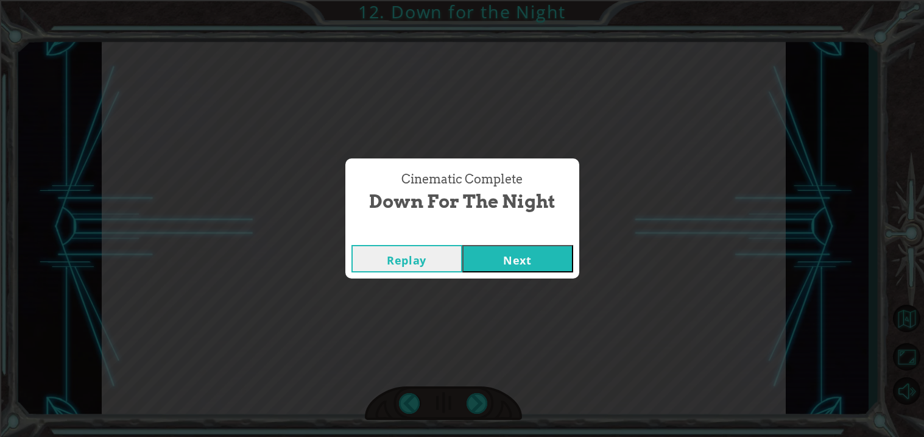
click at [519, 261] on button "Next" at bounding box center [517, 258] width 111 height 27
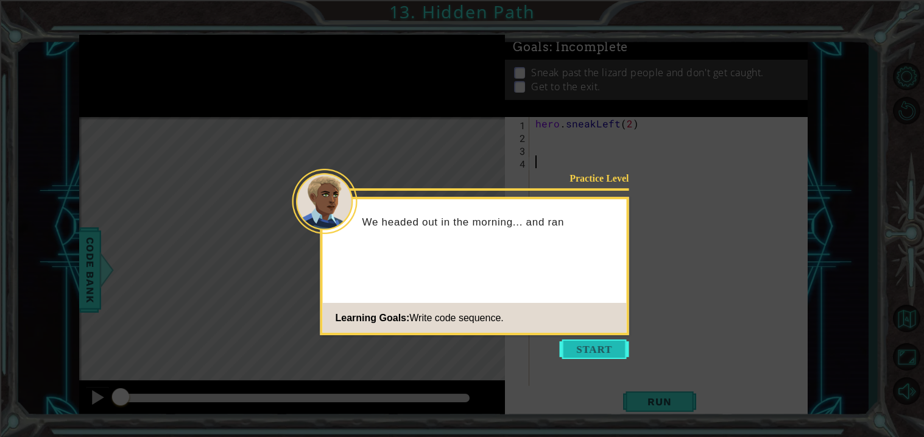
click at [577, 347] on button "Start" at bounding box center [594, 348] width 69 height 19
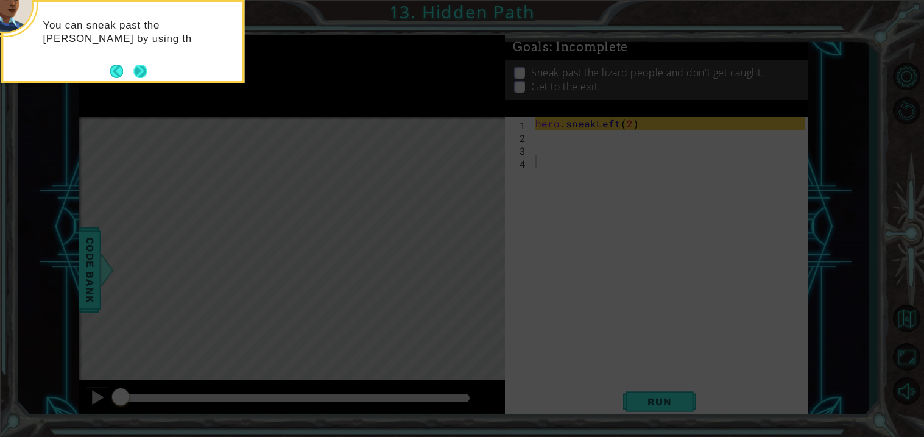
click at [133, 76] on button "Next" at bounding box center [139, 71] width 13 height 13
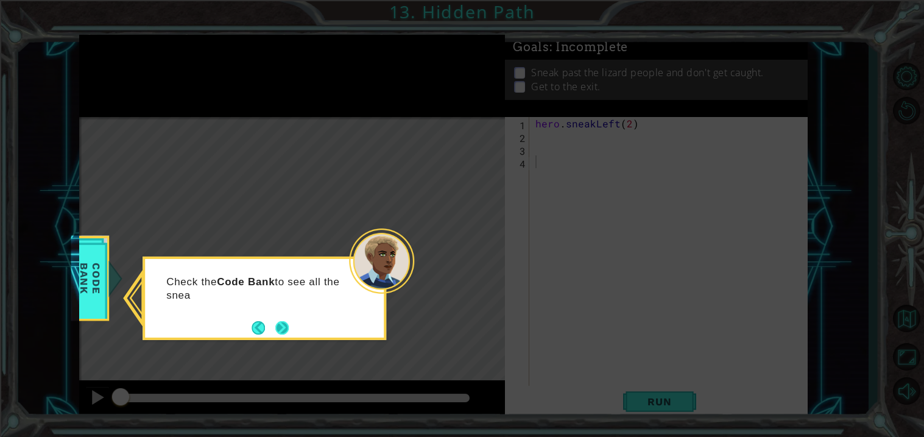
click at [286, 324] on button "Next" at bounding box center [282, 327] width 15 height 15
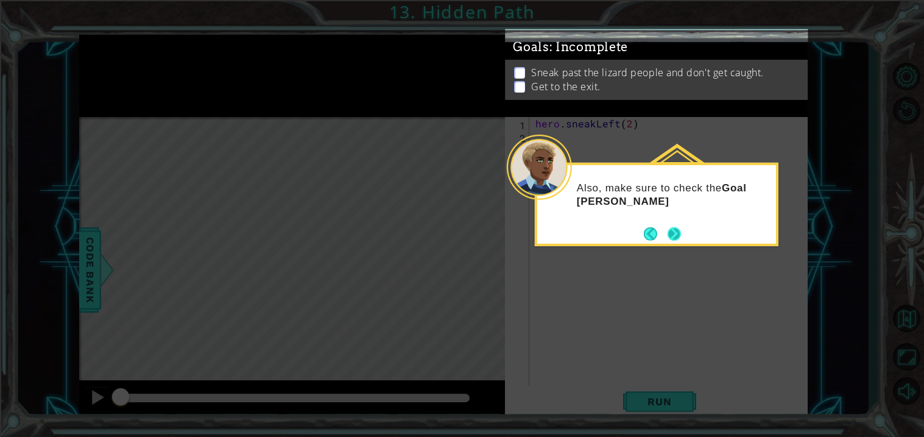
click at [681, 239] on button "Next" at bounding box center [674, 233] width 13 height 13
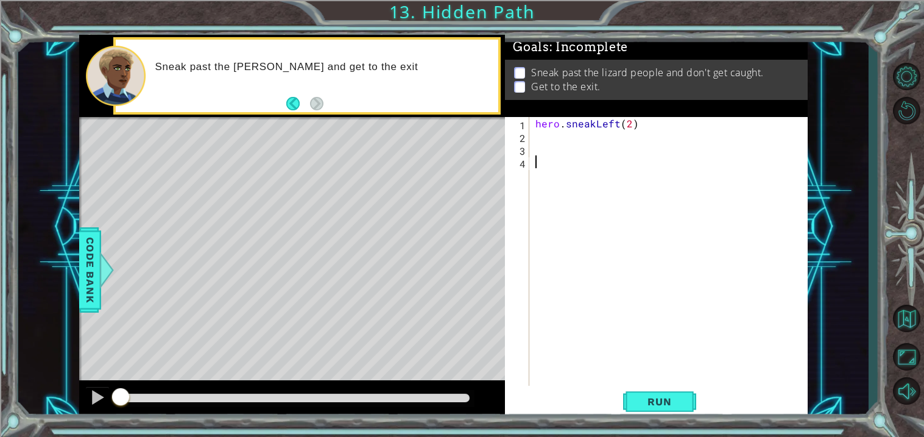
click at [541, 139] on div "hero . sneakLeft ( 2 )" at bounding box center [672, 264] width 278 height 294
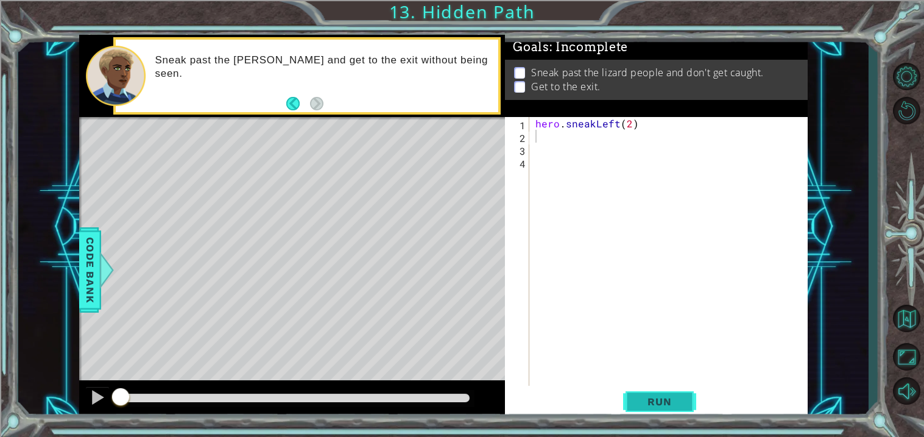
click at [640, 403] on span "Run" at bounding box center [659, 401] width 48 height 12
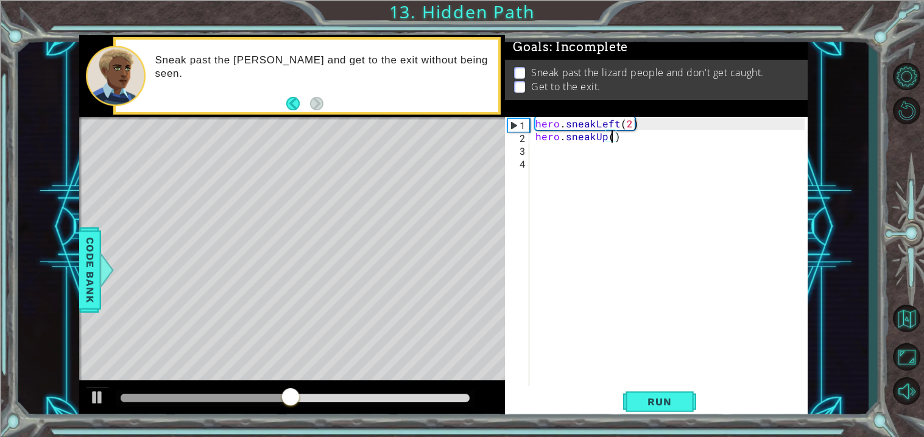
scroll to position [0, 4]
type textarea "hero.sneakUp(2)"
click at [571, 150] on div "hero . sneakLeft ( 2 ) hero . sneakUp ( 2 )" at bounding box center [672, 264] width 278 height 294
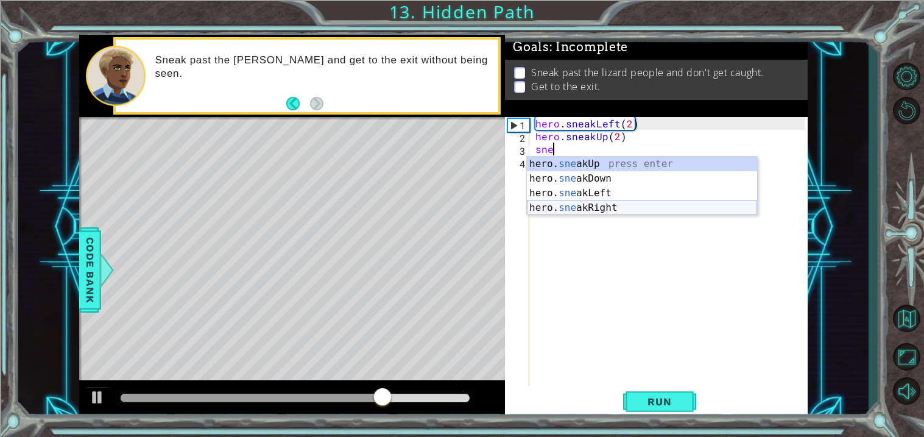
click at [607, 208] on div "hero. sne akUp press enter hero. sne akDown press enter hero. sne akLeft press …" at bounding box center [642, 201] width 230 height 88
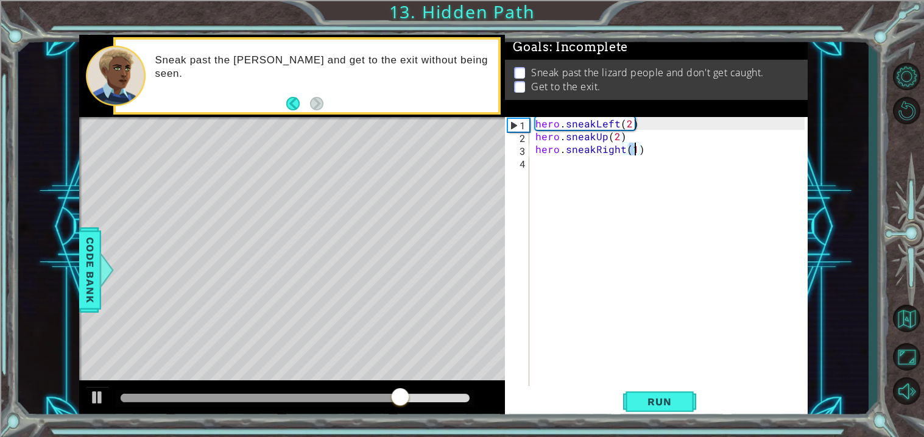
scroll to position [0, 5]
type textarea "hero.sneakRight(2)"
click at [655, 408] on button "Run" at bounding box center [659, 402] width 73 height 30
click at [421, 398] on div at bounding box center [295, 397] width 349 height 9
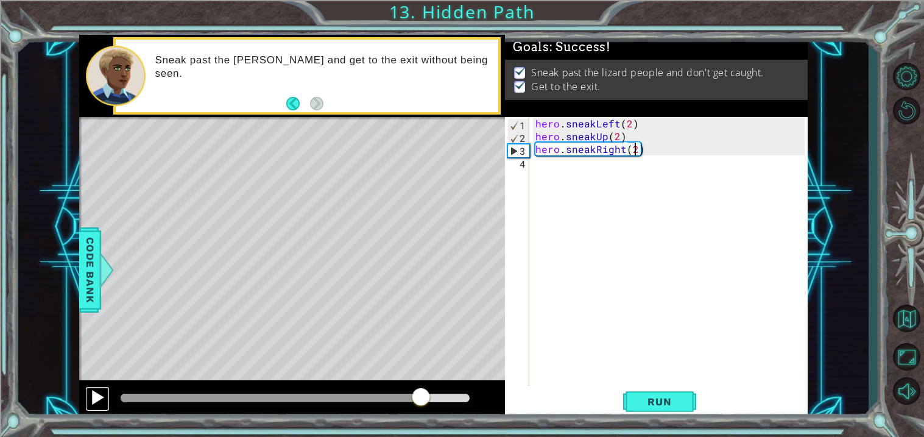
click at [98, 403] on div at bounding box center [98, 397] width 16 height 16
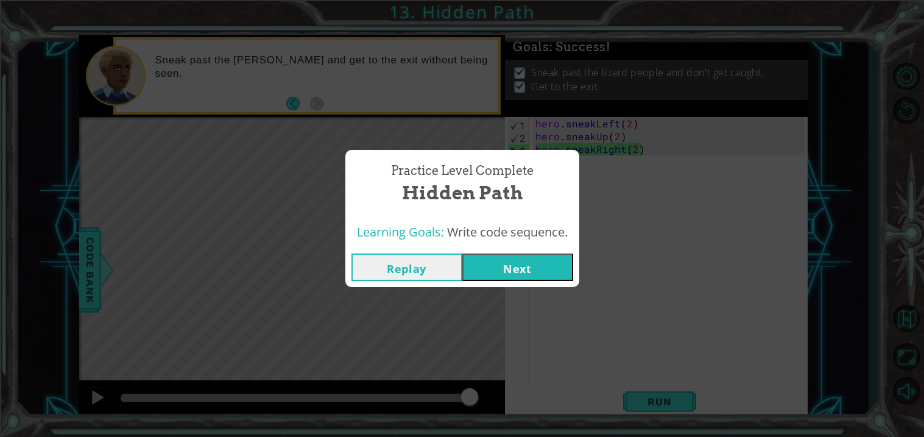
click at [513, 264] on button "Next" at bounding box center [517, 266] width 111 height 27
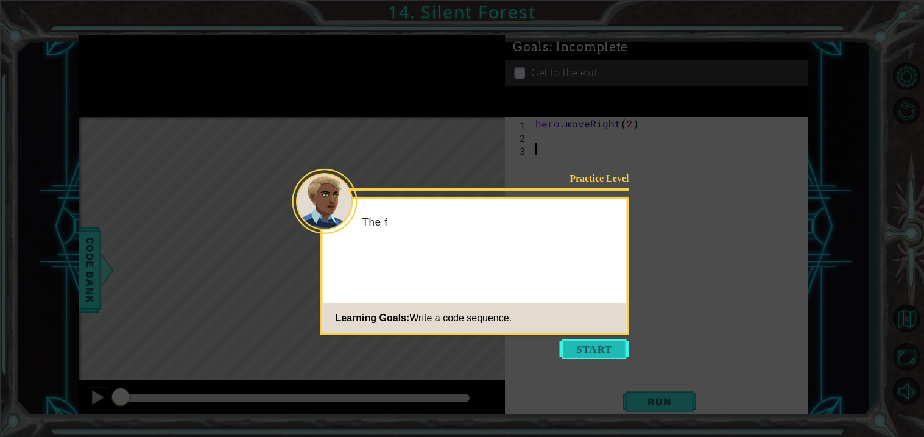
click at [591, 348] on button "Start" at bounding box center [594, 348] width 69 height 19
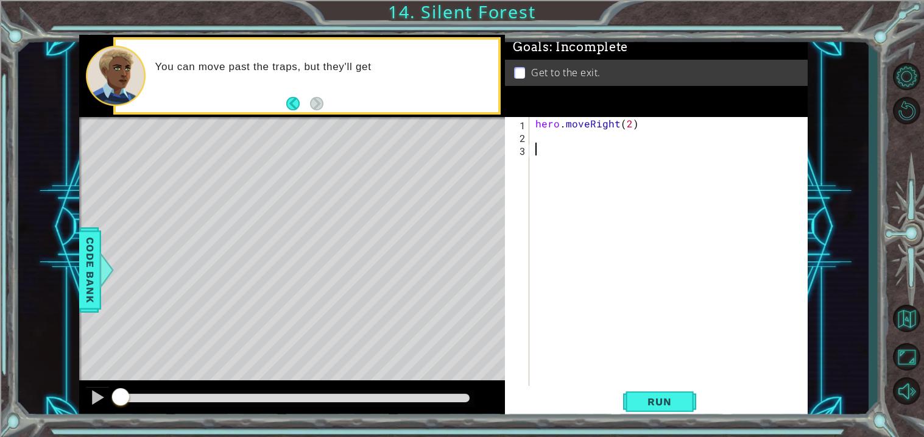
click at [615, 137] on div "hero . moveRight ( 2 )" at bounding box center [672, 264] width 278 height 294
click at [630, 129] on div "hero . moveRight ( 2 )" at bounding box center [672, 264] width 278 height 294
type textarea "hero.moveRight(2)"
click at [563, 142] on div "hero . moveRight ( 2 )" at bounding box center [672, 264] width 278 height 294
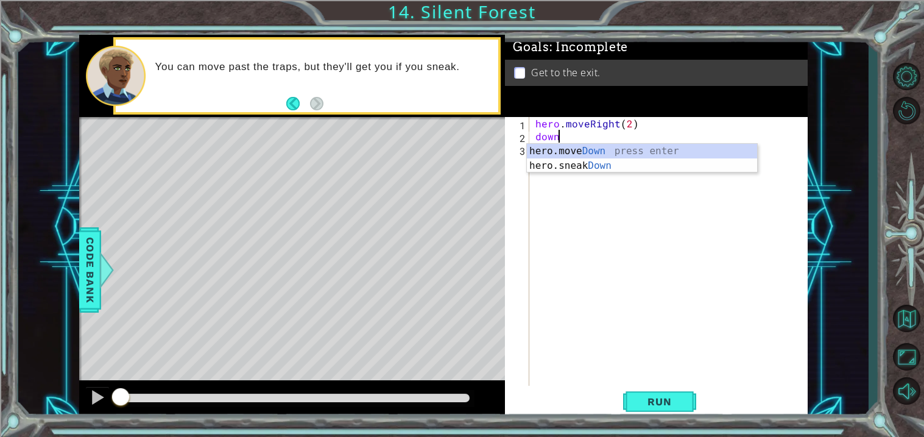
scroll to position [0, 1]
type textarea "hero.moveDown(1)"
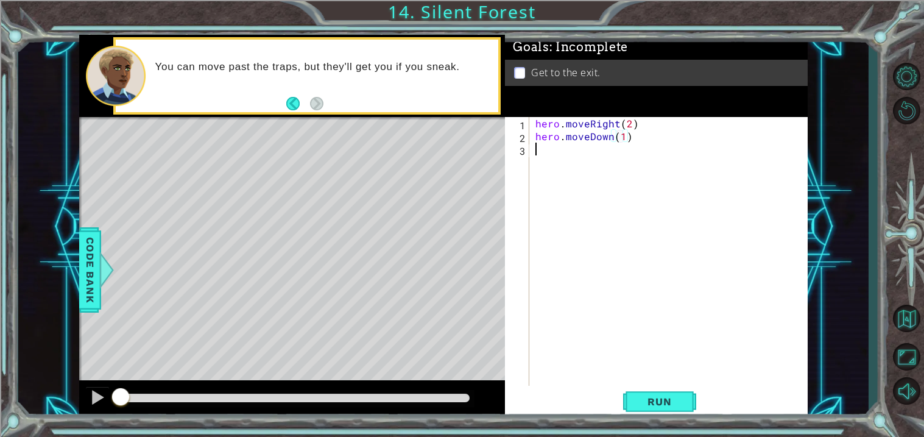
click at [576, 152] on div "hero . moveRight ( 2 ) hero . moveDown ( 1 )" at bounding box center [672, 264] width 278 height 294
type textarea "hero.moveRight(2)"
click at [587, 167] on div "hero . moveRight ( 2 ) hero . moveDown ( 1 ) hero . moveRight ( 2 )" at bounding box center [672, 264] width 278 height 294
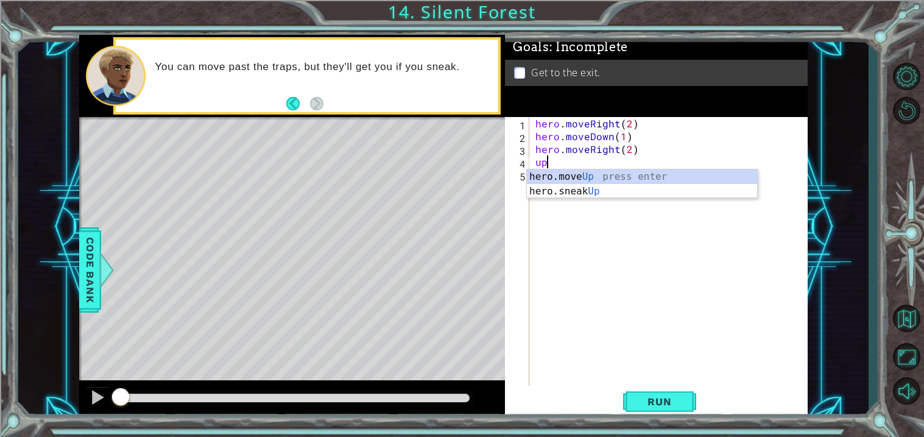
type textarea "hero.moveUp(1)"
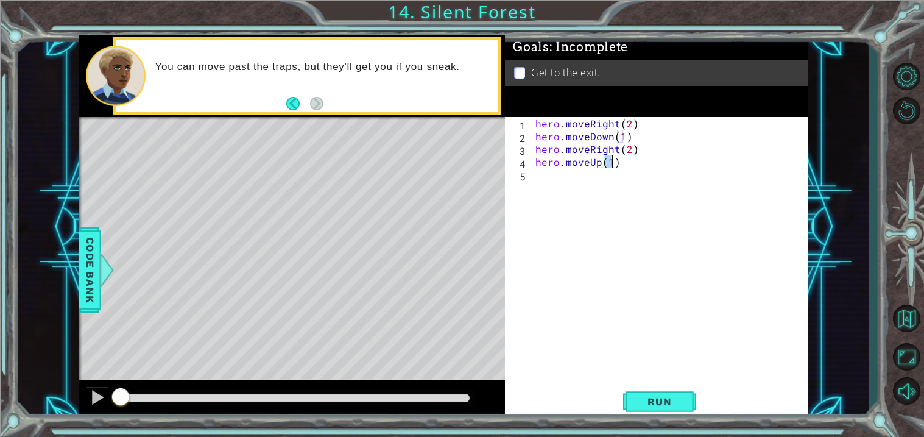
click at [601, 182] on div "hero . moveRight ( 2 ) hero . moveDown ( 1 ) hero . moveRight ( 2 ) hero . move…" at bounding box center [672, 264] width 278 height 294
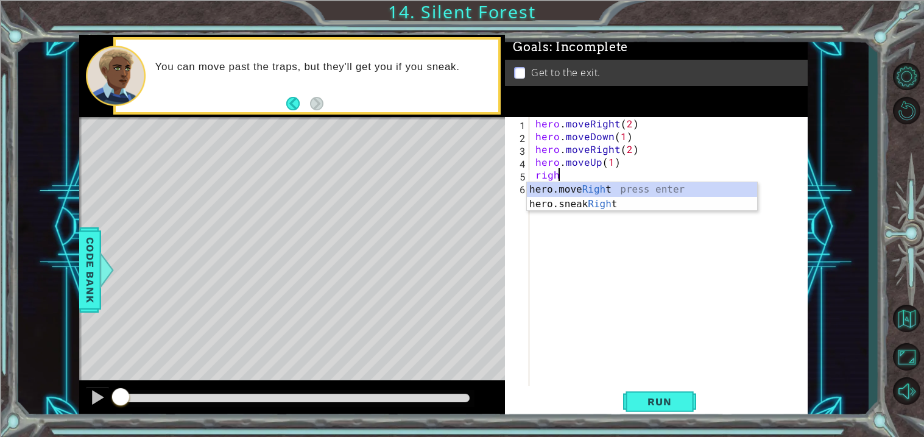
scroll to position [0, 1]
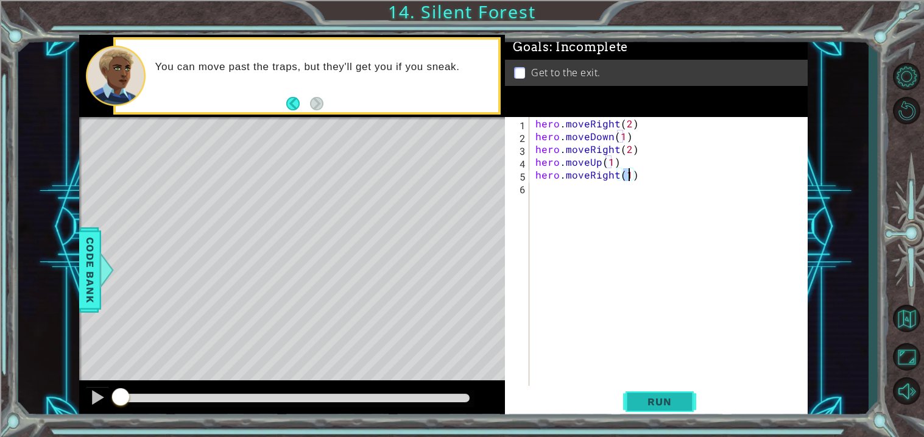
click at [693, 411] on button "Run" at bounding box center [659, 402] width 73 height 30
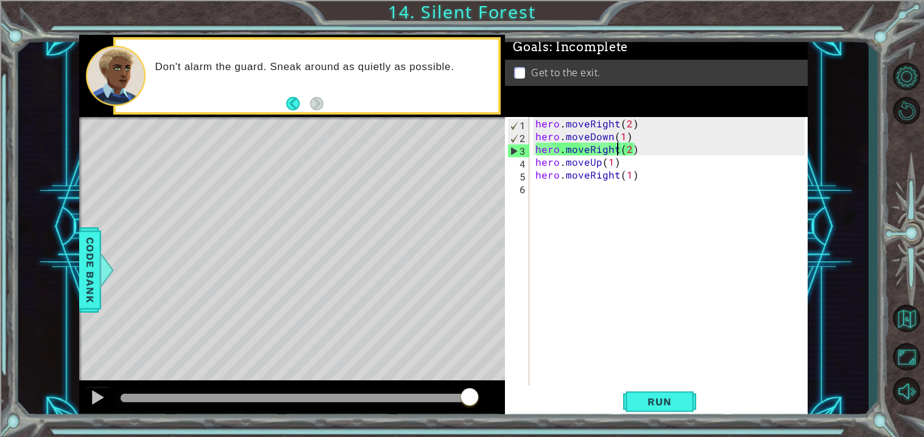
click at [615, 148] on div "hero . moveRight ( 2 ) hero . moveDown ( 1 ) hero . moveRight ( 2 ) hero . move…" at bounding box center [672, 264] width 278 height 294
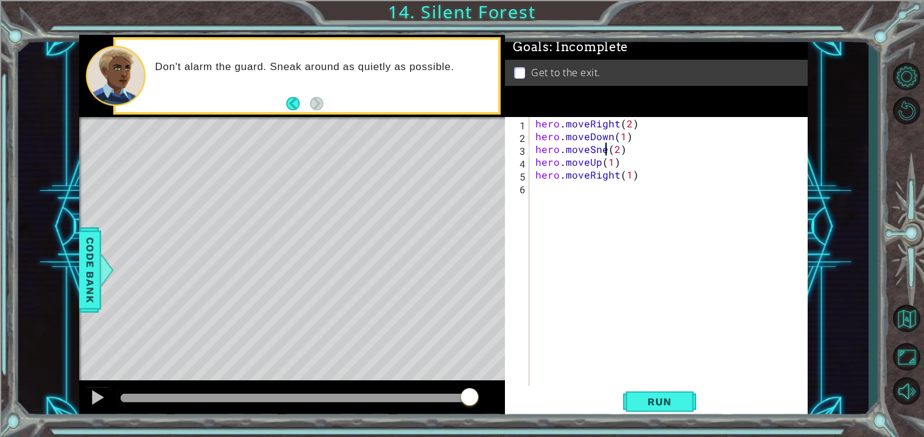
scroll to position [0, 5]
click at [598, 163] on div "hero . moveRight ( 2 ) hero . moveDown ( 1 ) hero . moveSneak ( 2 ) hero . move…" at bounding box center [672, 264] width 278 height 294
click at [649, 412] on button "Run" at bounding box center [659, 402] width 73 height 30
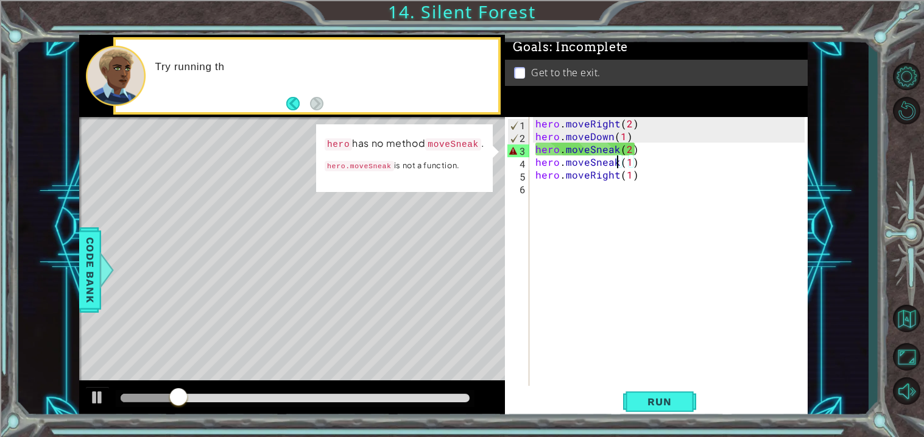
click at [616, 155] on div "hero . moveRight ( 2 ) hero . moveDown ( 1 ) hero . moveSneak ( 2 ) hero . move…" at bounding box center [672, 264] width 278 height 294
click at [618, 150] on div "hero . moveRight ( 2 ) hero . moveDown ( 1 ) hero . moveSneak ( 2 ) hero . move…" at bounding box center [672, 264] width 278 height 294
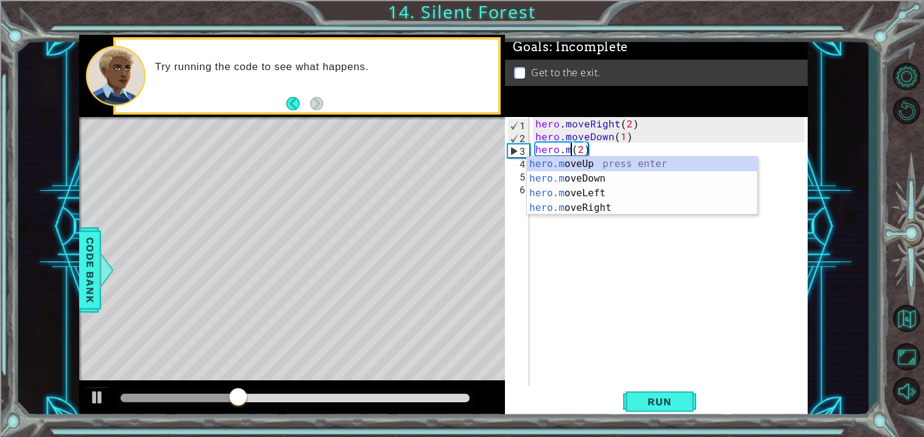
scroll to position [0, 2]
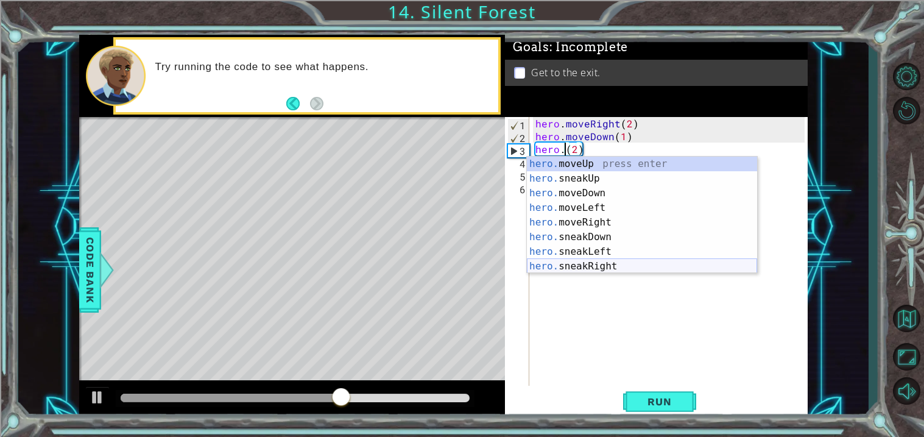
click at [615, 264] on div "hero. moveUp press enter hero. sneakUp press enter hero. moveDown press enter h…" at bounding box center [642, 230] width 230 height 146
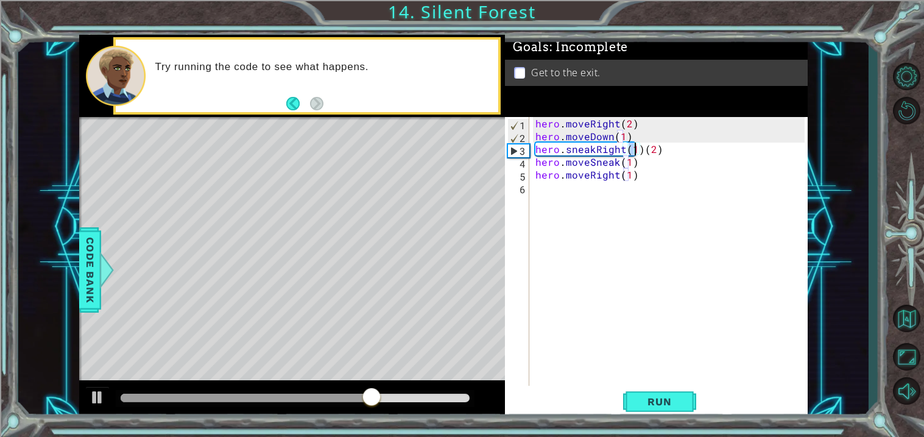
click at [618, 164] on div "hero . moveRight ( 2 ) hero . moveDown ( 1 ) hero . sneakRight ( 1 ) ( 2 ) hero…" at bounding box center [672, 264] width 278 height 294
click at [588, 163] on div "hero . moveRight ( 2 ) hero . moveDown ( 1 ) hero . sneakRight ( 1 ) ( 2 ) hero…" at bounding box center [672, 264] width 278 height 294
click at [592, 163] on div "hero . moveRight ( 2 ) hero . moveDown ( 1 ) hero . sneakRight ( 1 ) ( 2 ) hero…" at bounding box center [672, 264] width 278 height 294
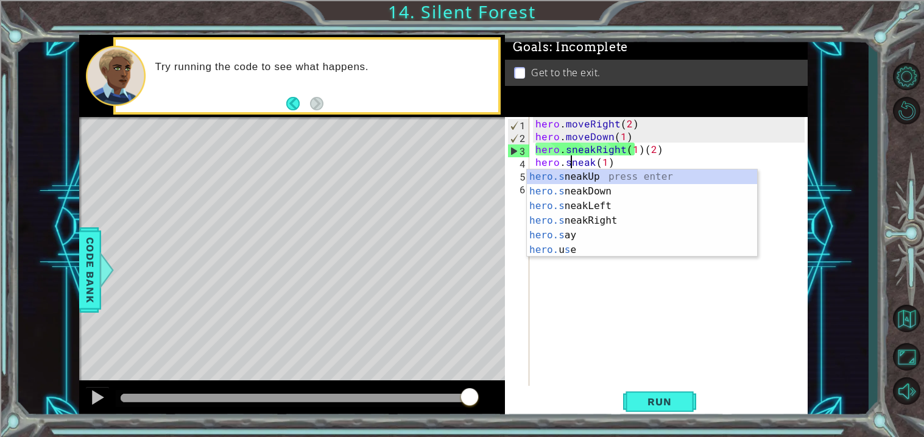
click at [594, 163] on div "hero . moveRight ( 2 ) hero . moveDown ( 1 ) hero . sneakRight ( 1 ) ( 2 ) hero…" at bounding box center [672, 264] width 278 height 294
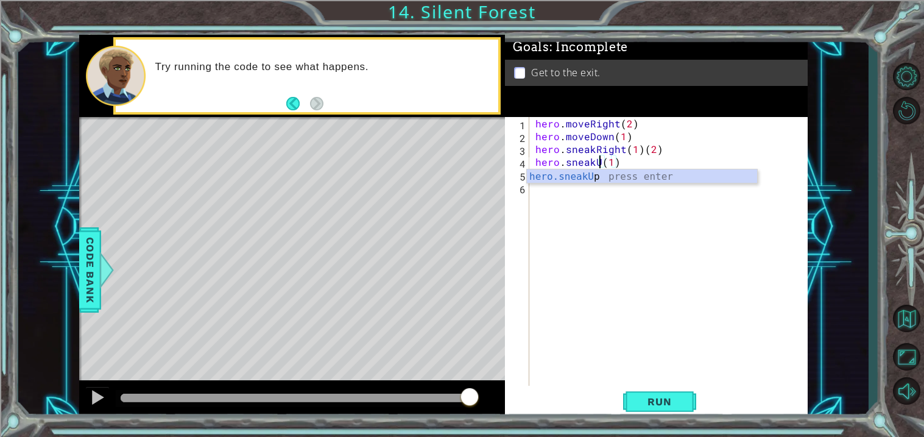
scroll to position [0, 4]
click at [664, 412] on button "Run" at bounding box center [659, 402] width 73 height 30
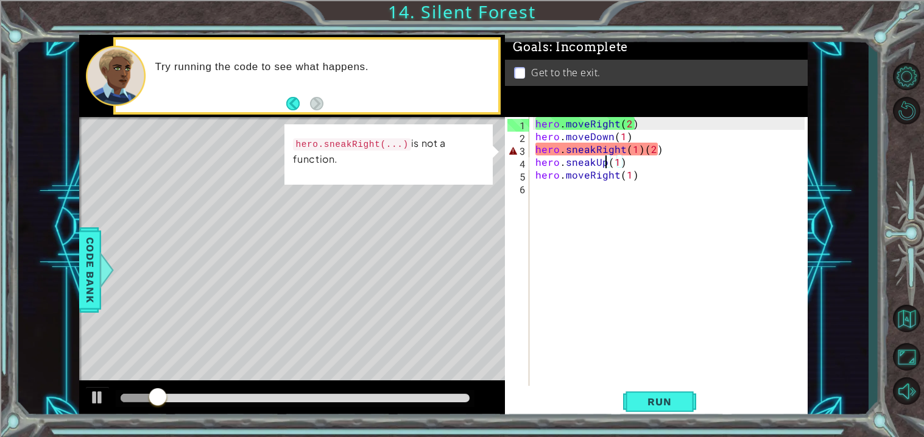
click at [641, 147] on div "hero . moveRight ( 2 ) hero . moveDown ( 1 ) hero . sneakRight ( 1 ) ( 2 ) hero…" at bounding box center [672, 264] width 278 height 294
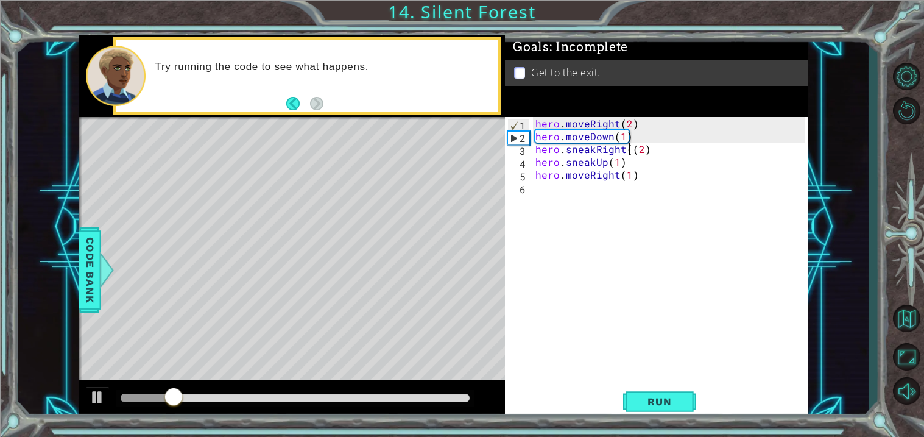
type textarea "hero.sneakRight(2)"
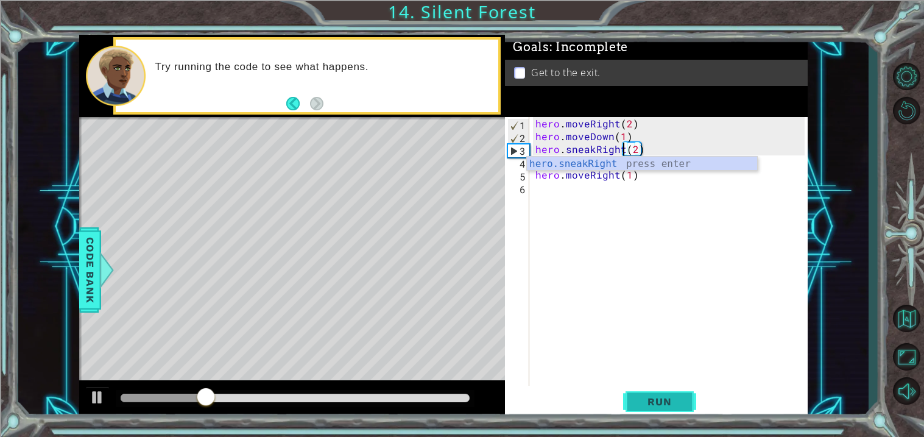
click at [668, 409] on button "Run" at bounding box center [659, 402] width 73 height 30
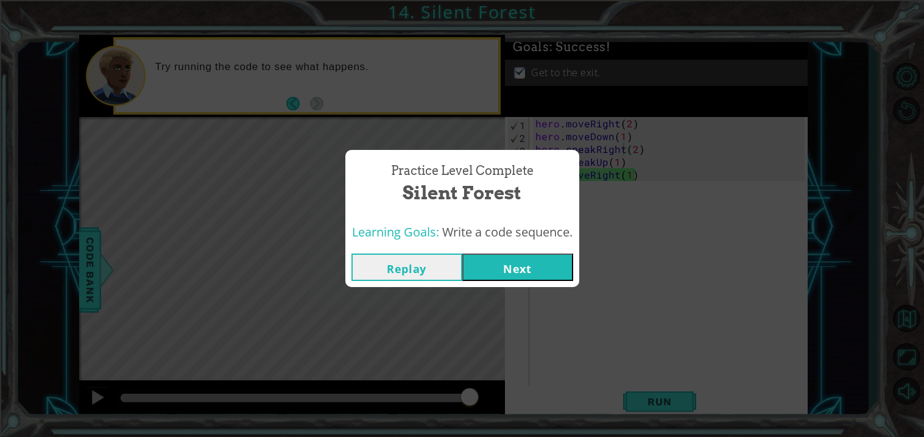
click at [545, 274] on button "Next" at bounding box center [517, 266] width 111 height 27
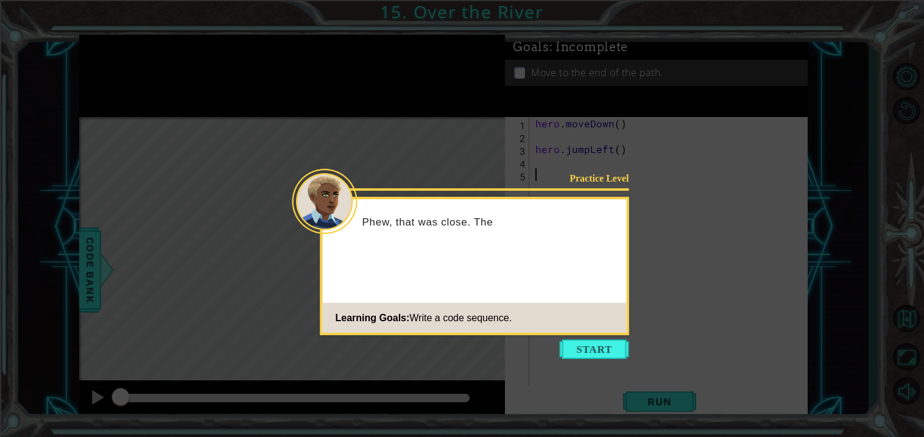
click at [604, 361] on icon at bounding box center [462, 218] width 924 height 437
click at [601, 356] on button "Start" at bounding box center [594, 348] width 69 height 19
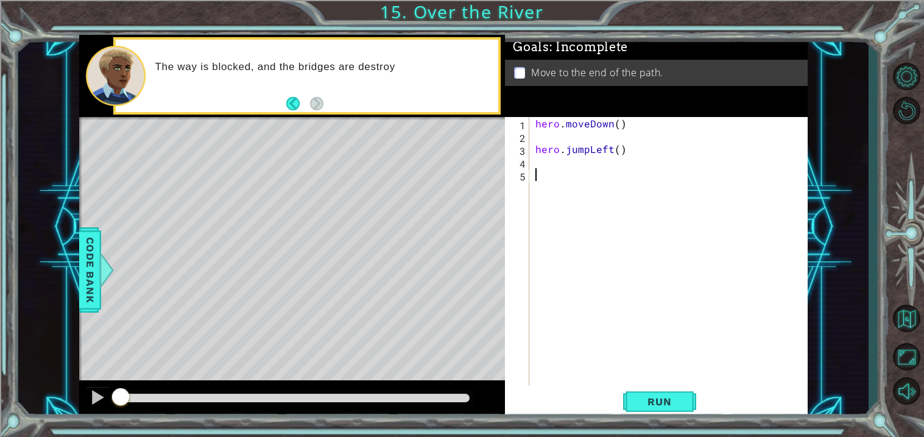
click at [538, 135] on div "hero . moveDown ( ) hero . jumpLeft ( )" at bounding box center [672, 264] width 278 height 294
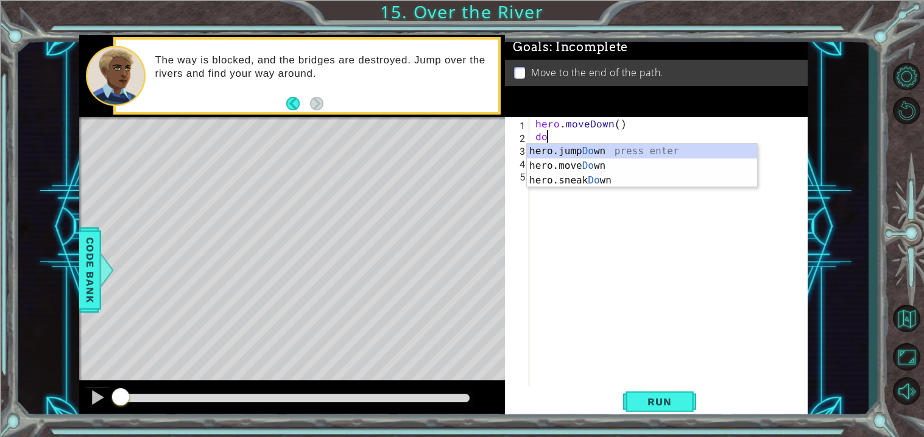
type textarea "down"
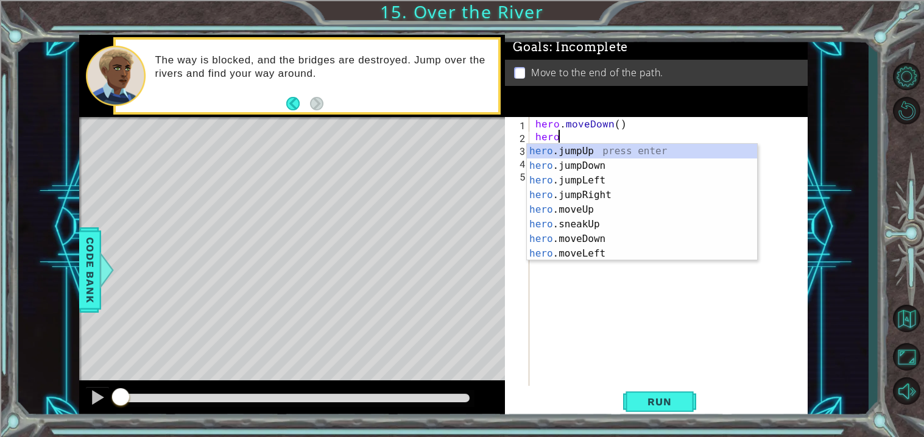
type textarea "h"
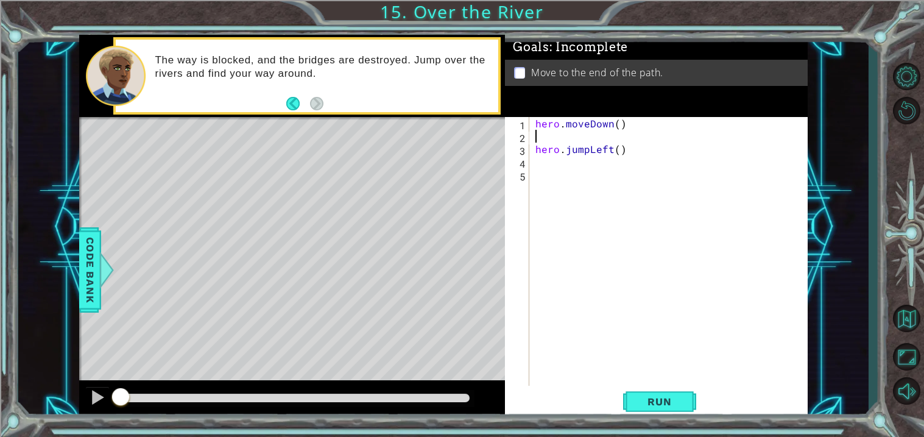
type textarea "hero.moveDown()"
click at [575, 161] on div "hero . moveDown ( ) hero . jumpLeft ( )" at bounding box center [672, 264] width 278 height 294
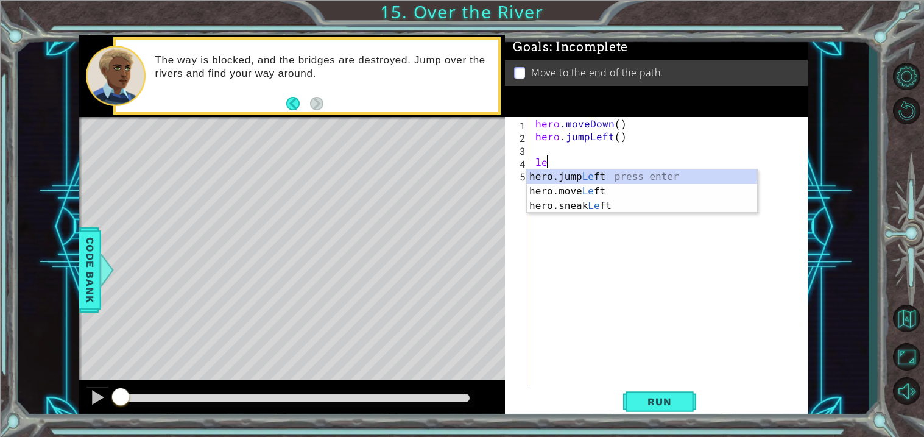
type textarea "left"
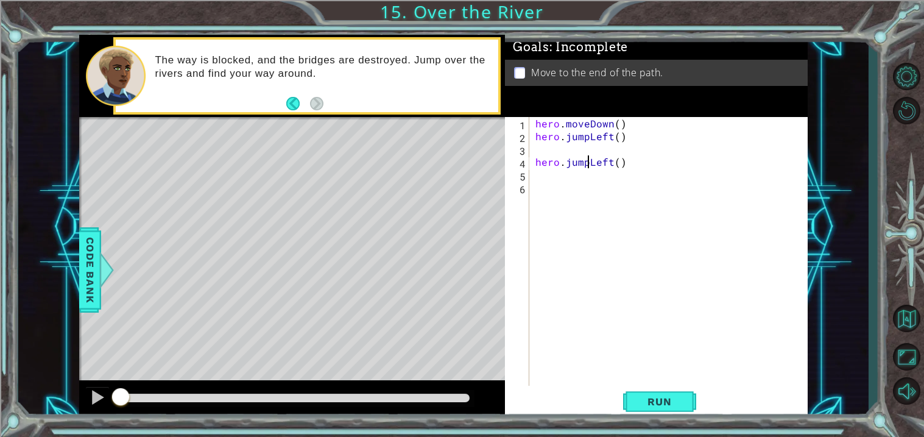
click at [588, 165] on div "hero . moveDown ( ) hero . jumpLeft ( ) hero . jumpLeft ( )" at bounding box center [672, 264] width 278 height 294
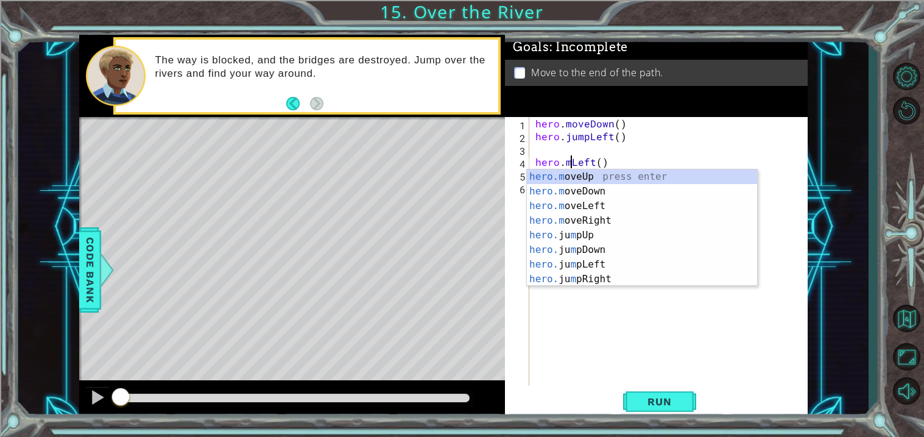
scroll to position [0, 2]
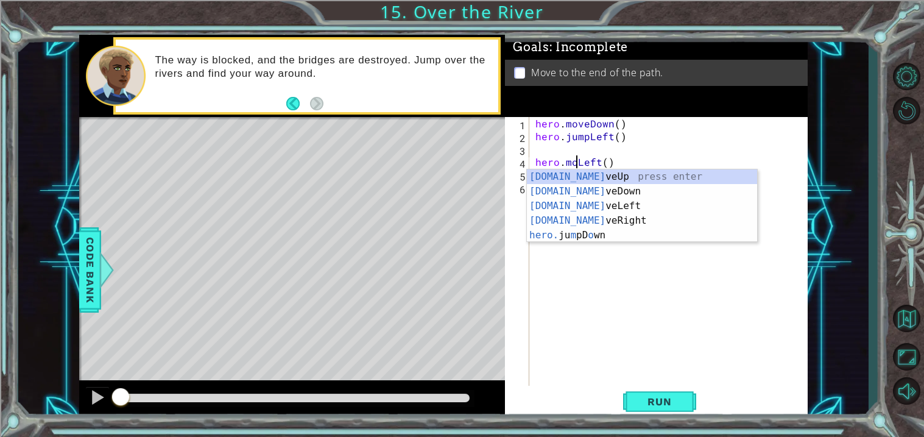
type textarea "hero.moveLeft()"
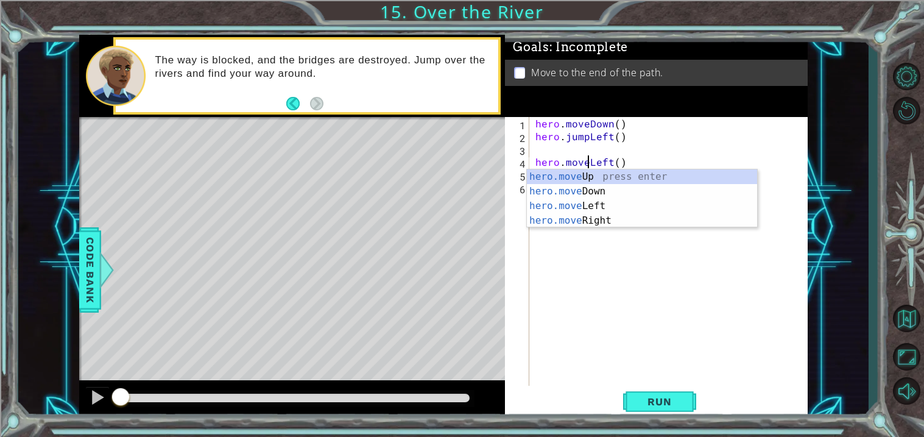
click at [615, 241] on div "hero . moveDown ( ) hero . jumpLeft ( ) hero . moveLeft ( )" at bounding box center [672, 264] width 278 height 294
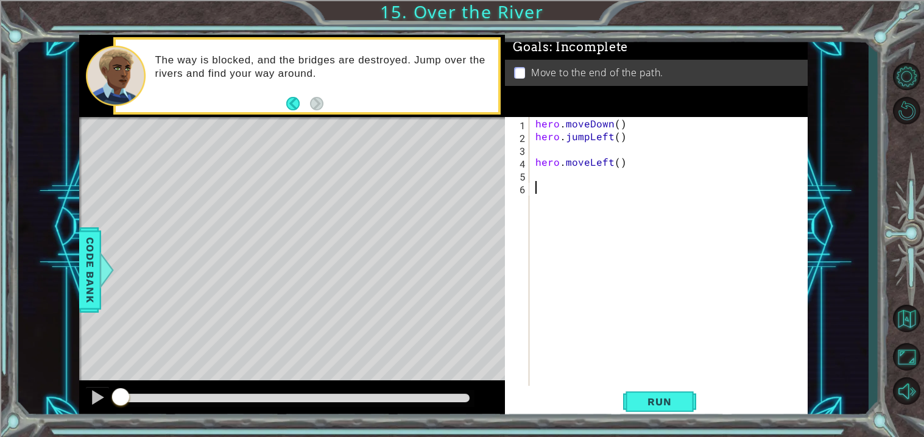
click at [580, 174] on div "hero . moveDown ( ) hero . jumpLeft ( ) hero . moveLeft ( )" at bounding box center [672, 264] width 278 height 294
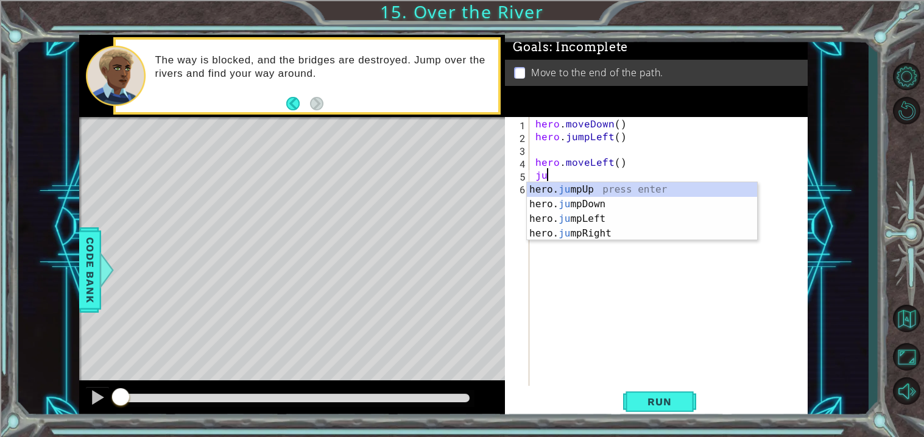
type textarea "jup"
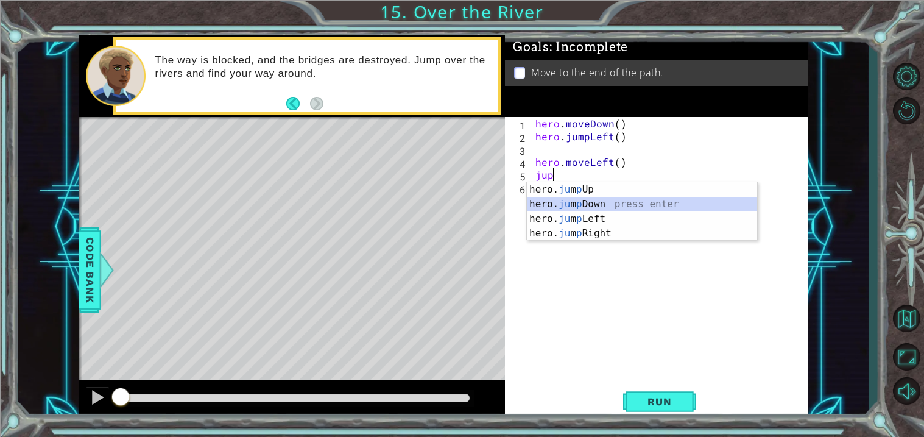
click at [567, 209] on div "hero. ju m p Up press enter hero. ju m p Down press enter hero. ju m p Left pre…" at bounding box center [642, 226] width 230 height 88
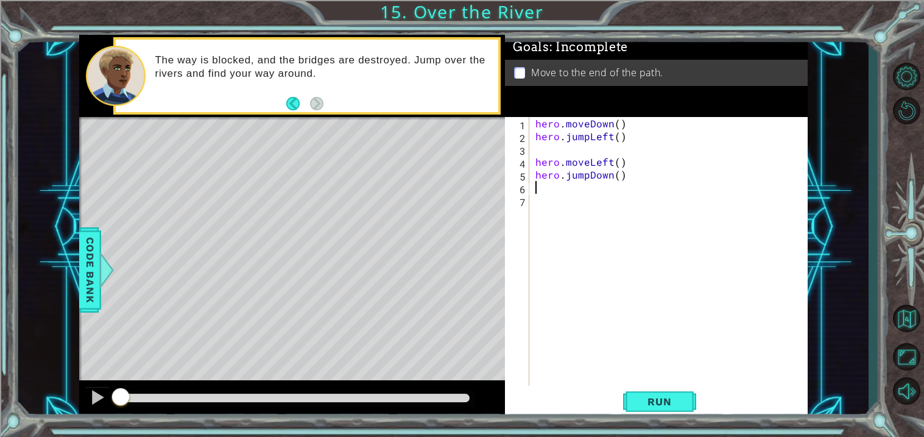
type textarea "j"
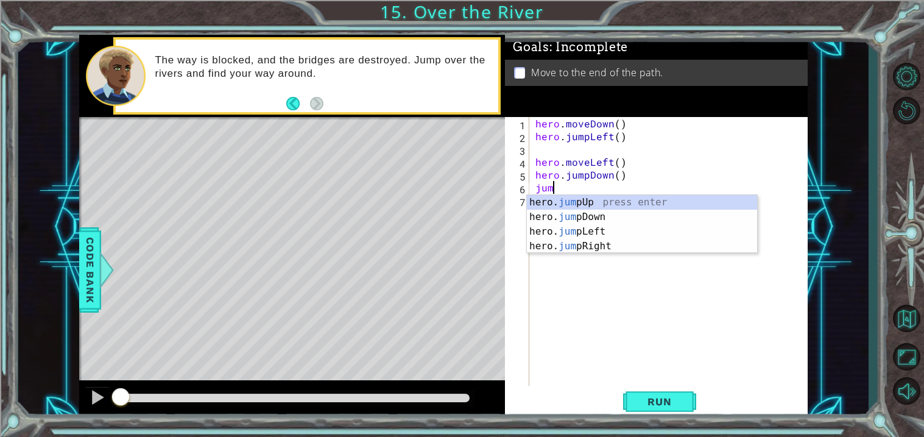
type textarea "jump"
click at [570, 249] on div "hero. jump Up press enter hero. jump Down press enter hero. jump Left press ent…" at bounding box center [642, 239] width 230 height 88
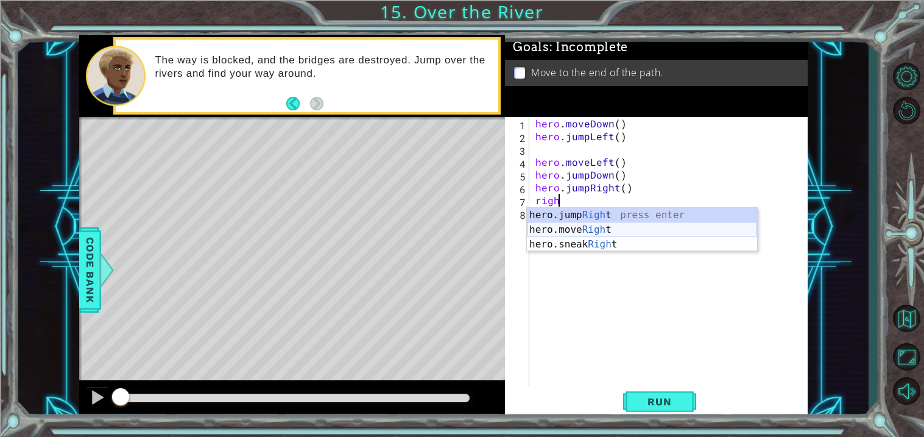
click at [580, 232] on div "hero.jump Righ t press enter hero.move Righ t press enter hero.sneak Righ t pre…" at bounding box center [642, 244] width 230 height 73
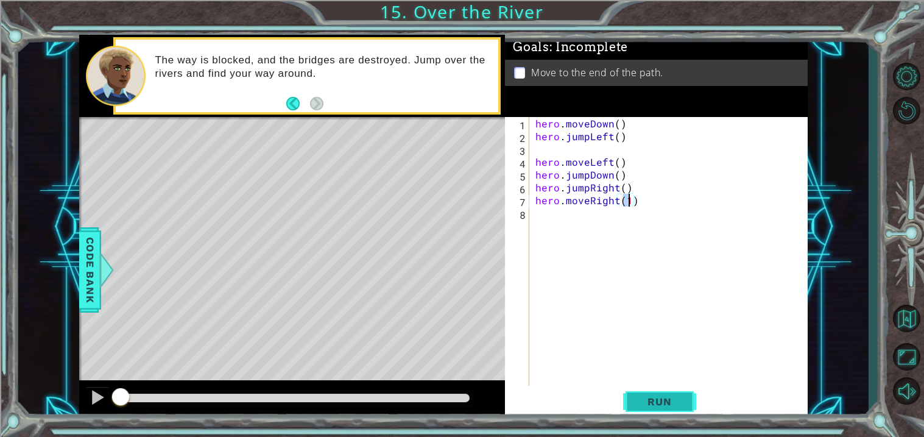
type textarea "hero.moveRight(1)"
click at [646, 390] on button "Run" at bounding box center [659, 402] width 73 height 30
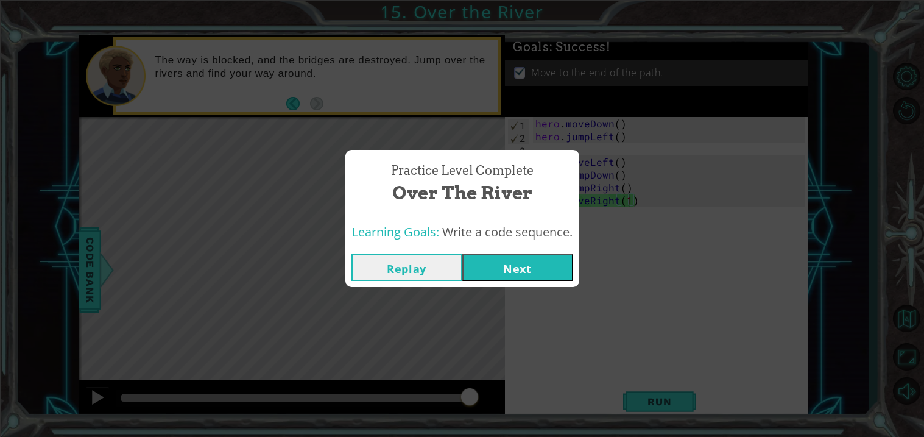
click at [563, 261] on button "Next" at bounding box center [517, 266] width 111 height 27
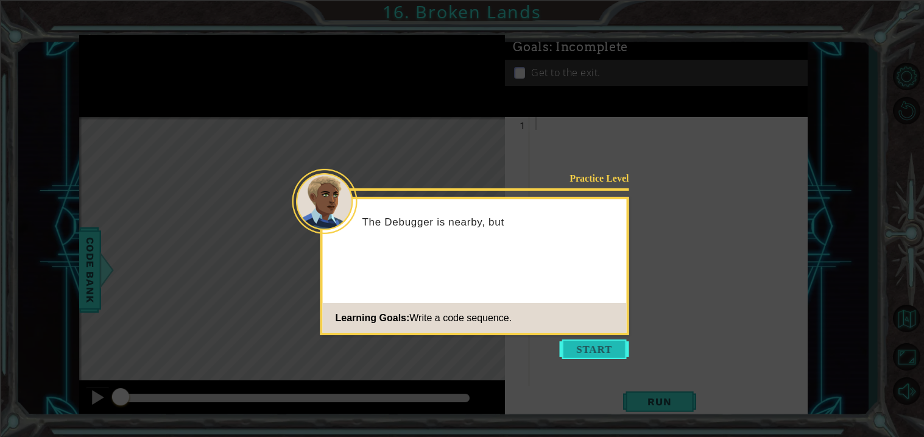
click at [588, 355] on button "Start" at bounding box center [594, 348] width 69 height 19
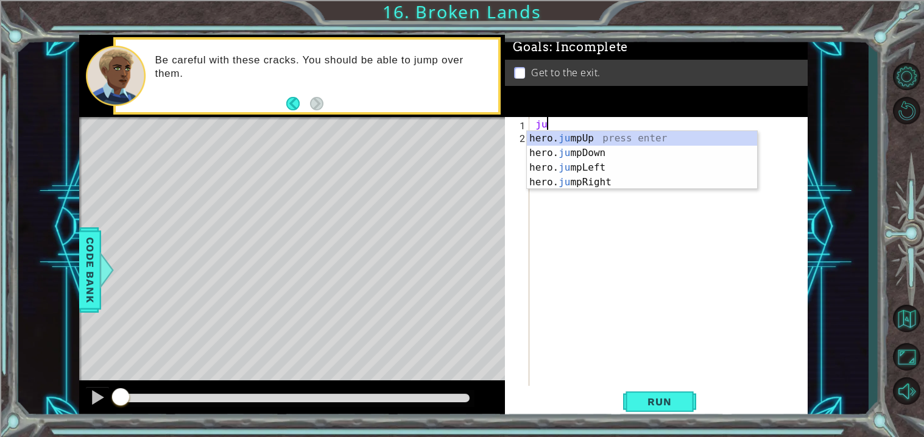
type textarea "jup"
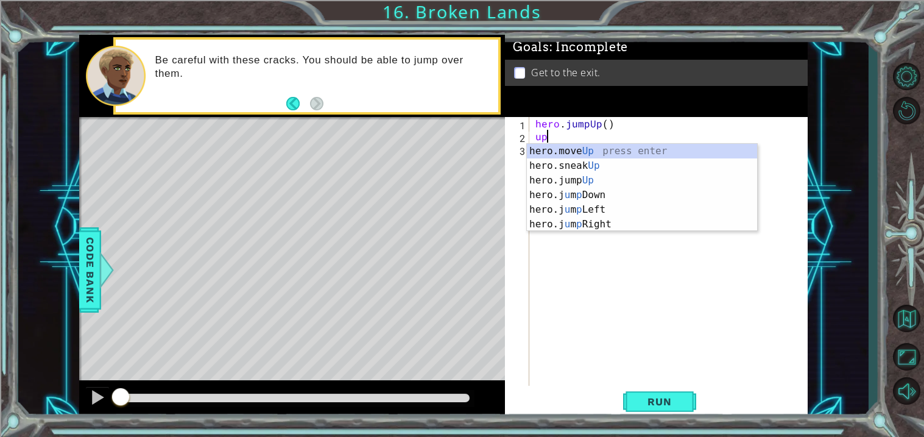
type textarea "hero.moveUp(1)"
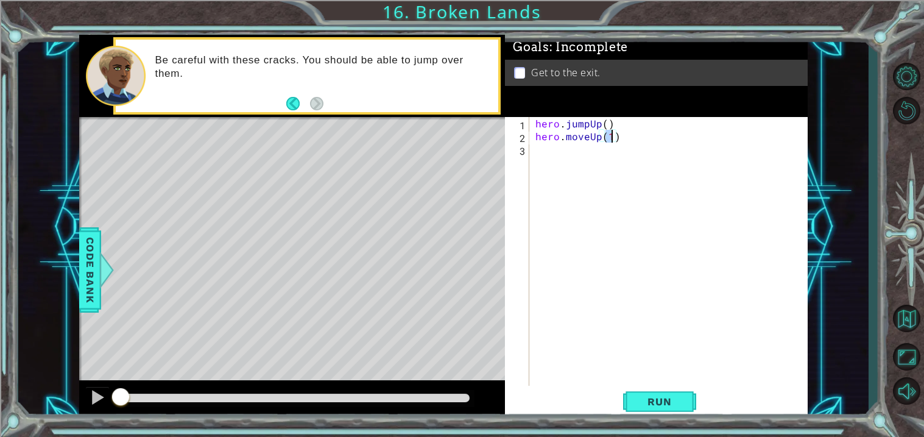
click at [546, 160] on div "hero . jumpUp ( ) hero . moveUp ( 1 )" at bounding box center [672, 264] width 278 height 294
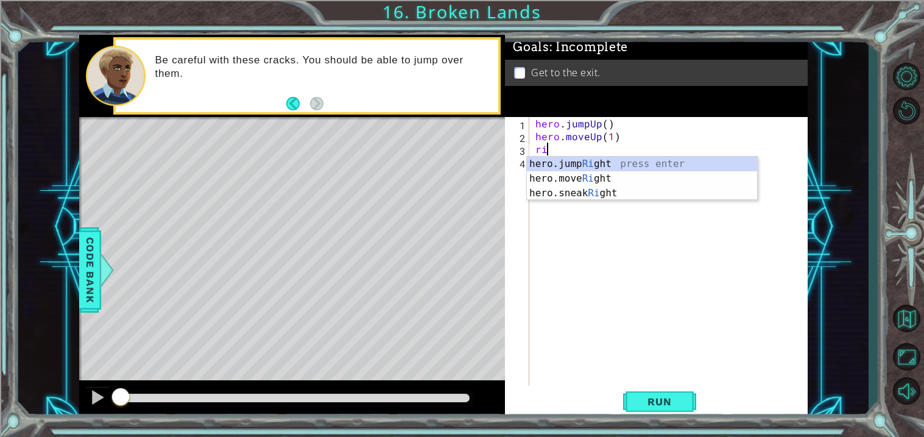
type textarea "righ"
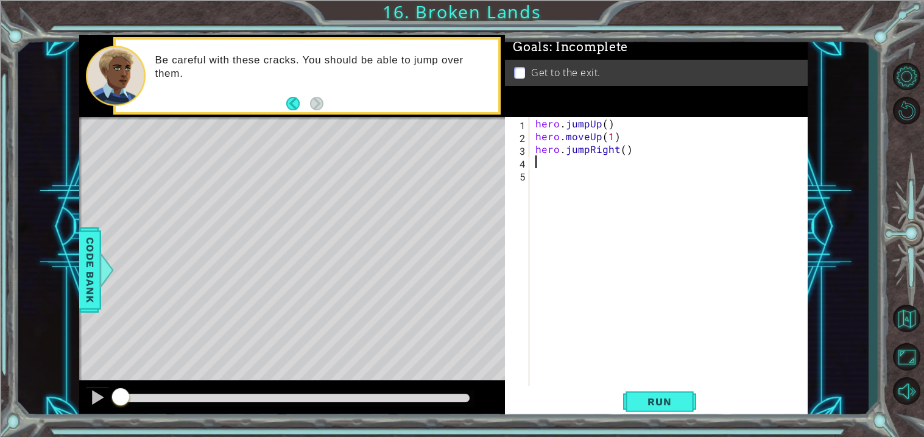
click at [624, 148] on div "hero . jumpUp ( ) hero . moveUp ( 1 ) hero . jumpRight ( )" at bounding box center [672, 264] width 278 height 294
type textarea "hero.jumpRight(1)"
click at [620, 162] on div "hero . jumpUp ( ) hero . moveUp ( 1 ) hero . jumpRight ( 1 )" at bounding box center [672, 264] width 278 height 294
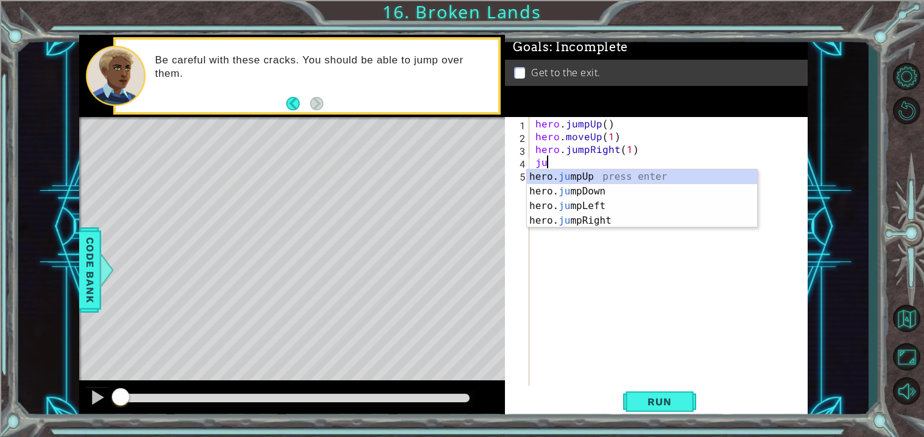
type textarea "jum"
click at [648, 224] on div "hero. jum pUp press enter hero. jum pDown press enter hero. jum pLeft press ent…" at bounding box center [642, 213] width 230 height 88
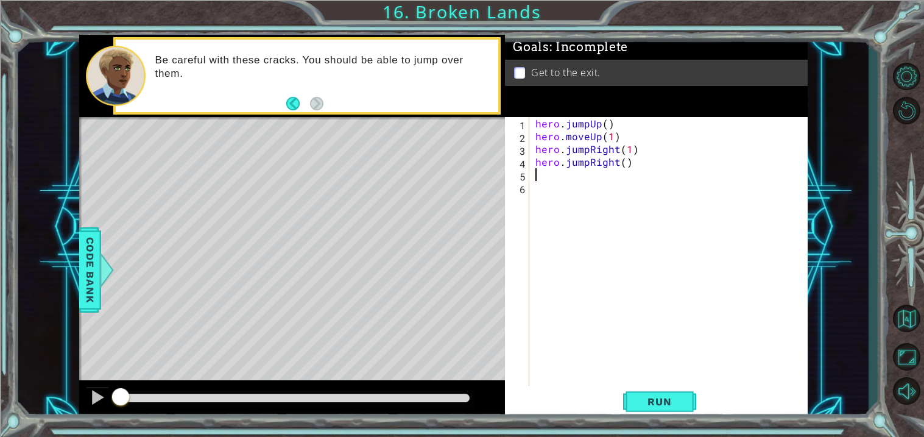
click at [648, 224] on div "hero . jumpUp ( ) hero . moveUp ( 1 ) hero . jumpRight ( 1 ) hero . jumpRight (…" at bounding box center [672, 264] width 278 height 294
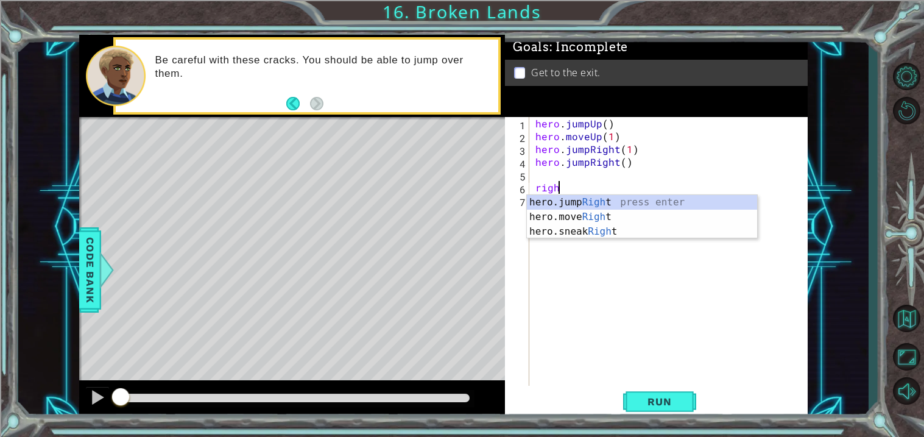
scroll to position [0, 1]
click at [622, 219] on div "hero.jump Right press enter hero.move Right press enter hero.sneak Right press …" at bounding box center [642, 231] width 230 height 73
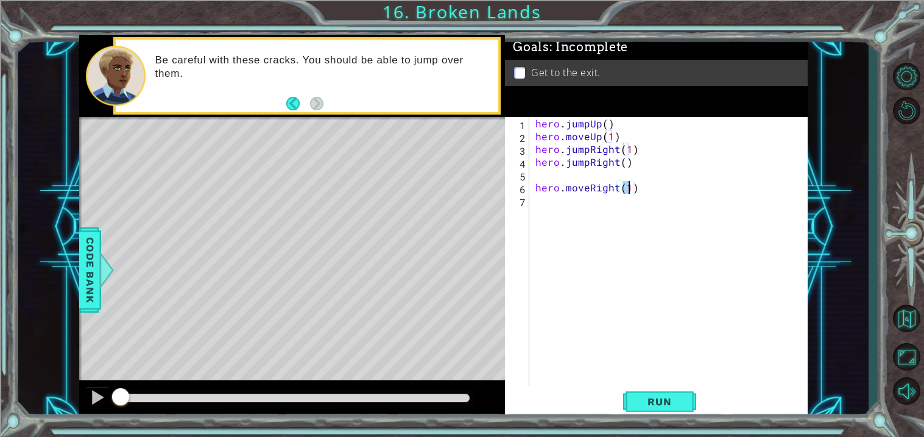
click at [631, 429] on div "1 ההההההההההההההההההההההההההההההההההההההההההההההההההההההההההההההההההההההההההההה…" at bounding box center [462, 218] width 924 height 437
click at [619, 403] on div "Run" at bounding box center [659, 402] width 303 height 30
click at [630, 404] on button "Run" at bounding box center [659, 402] width 73 height 30
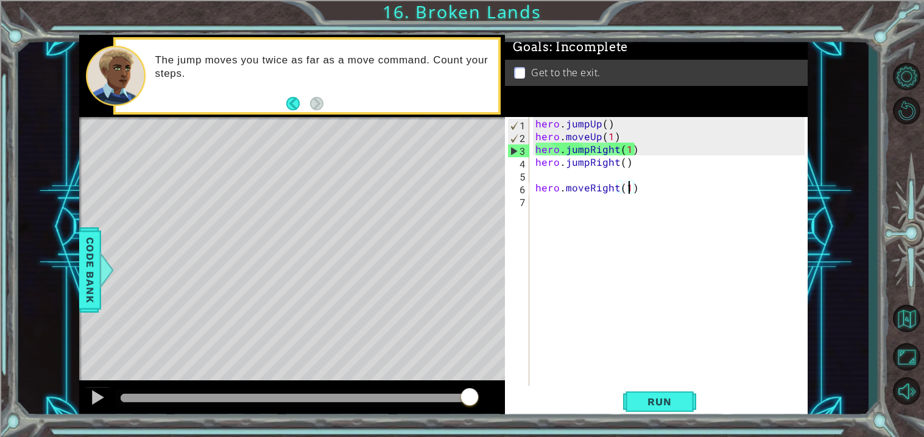
click at [626, 150] on div "hero . jumpUp ( ) hero . moveUp ( 1 ) hero . jumpRight ( 1 ) hero . jumpRight (…" at bounding box center [672, 264] width 278 height 294
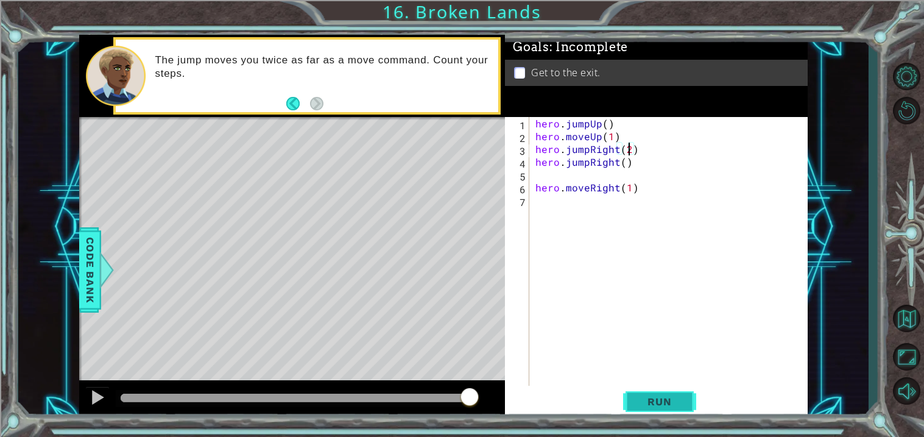
scroll to position [0, 5]
click at [657, 400] on span "Run" at bounding box center [659, 401] width 48 height 12
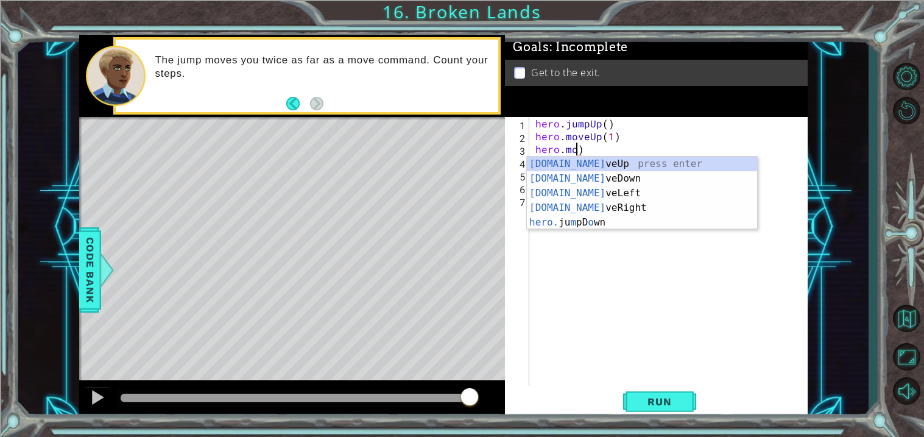
scroll to position [0, 2]
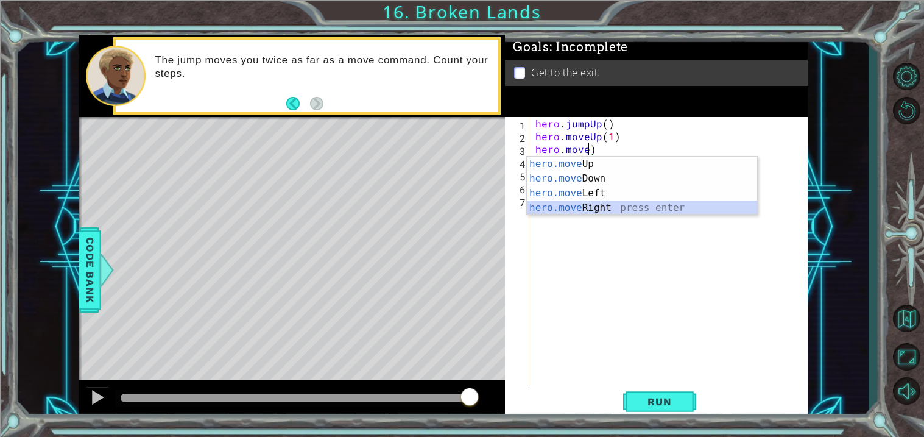
click at [624, 209] on div "hero.move Up press enter hero.move Down press enter hero.move Left press enter …" at bounding box center [642, 201] width 230 height 88
type textarea "hero.moveRight(1)"
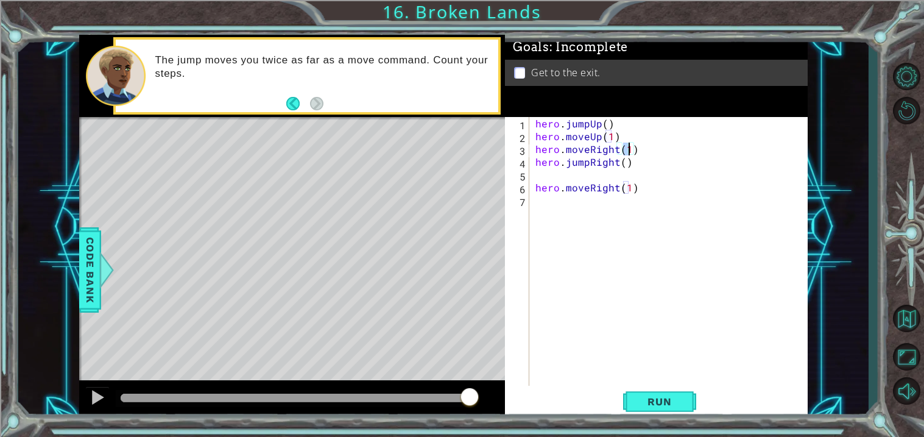
click at [607, 178] on div "hero . jumpUp ( ) hero . moveUp ( 1 ) hero . moveRight ( 1 ) hero . jumpRight (…" at bounding box center [672, 264] width 278 height 294
click at [653, 399] on span "Run" at bounding box center [659, 401] width 48 height 12
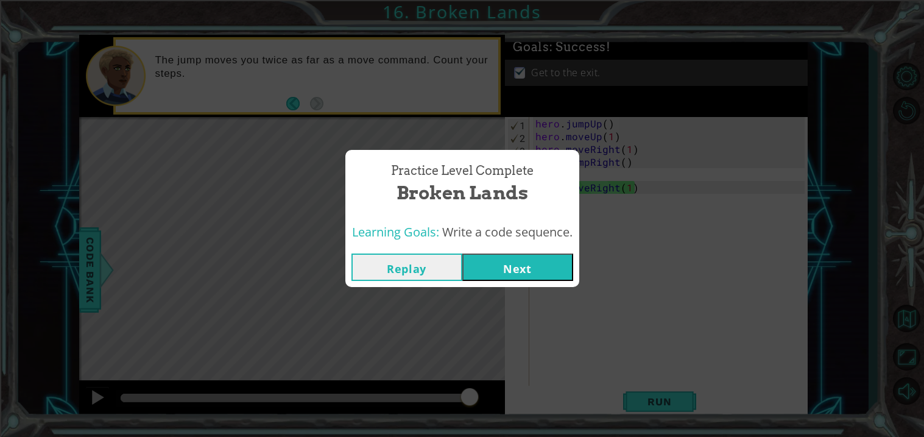
click at [540, 261] on button "Next" at bounding box center [517, 266] width 111 height 27
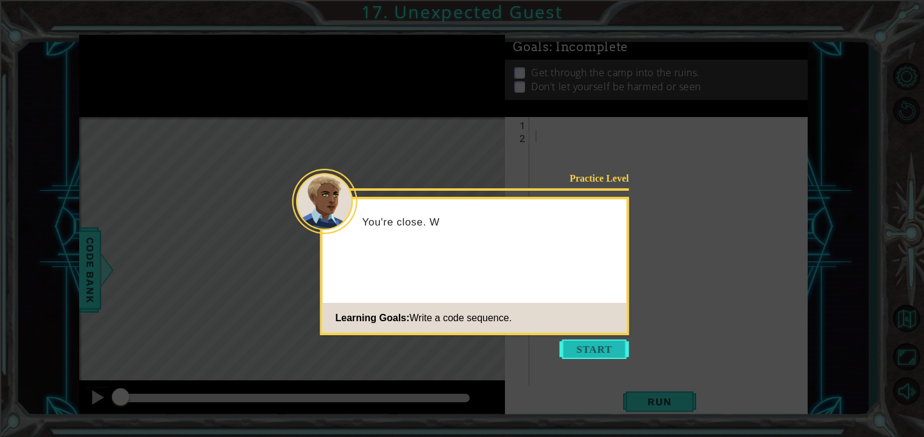
click at [585, 354] on button "Start" at bounding box center [594, 348] width 69 height 19
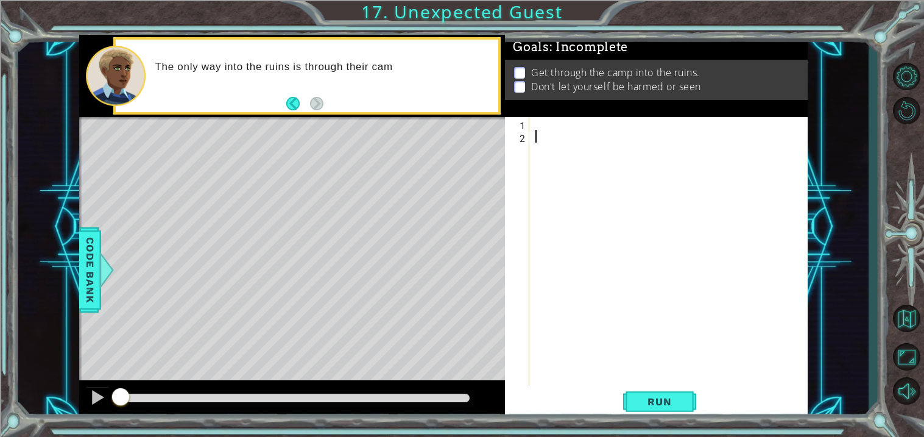
click at [579, 121] on div at bounding box center [672, 264] width 278 height 294
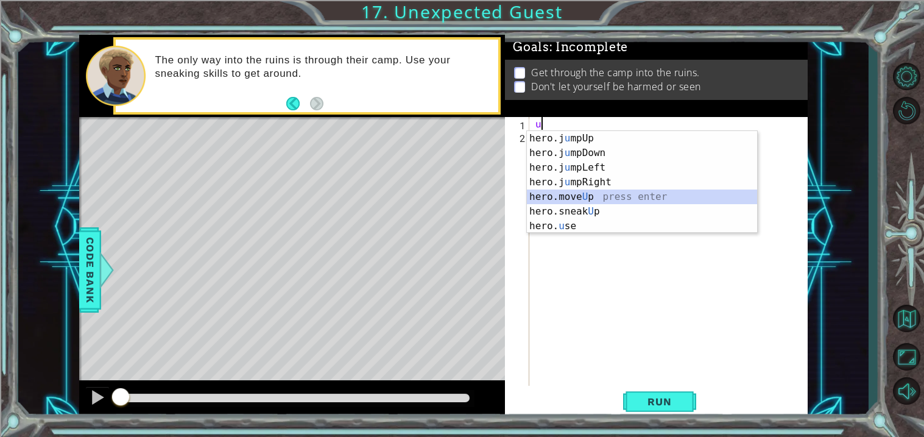
click at [576, 193] on div "hero.j u mpUp press enter hero.j u mpDown press enter hero.j u mpLeft press ent…" at bounding box center [642, 197] width 230 height 132
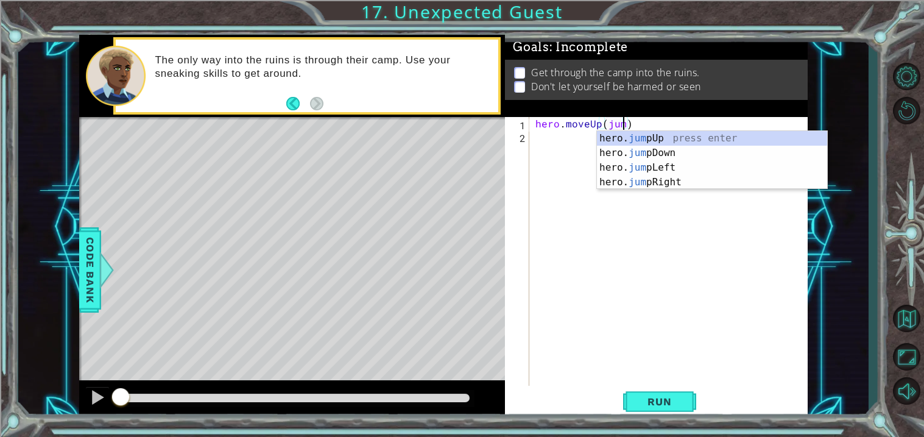
scroll to position [0, 5]
click at [647, 182] on div "hero. jump Up press enter hero. jump Down press enter hero. jump Left press ent…" at bounding box center [712, 175] width 230 height 88
type textarea "hero.moveUp(hero.jumpRight())"
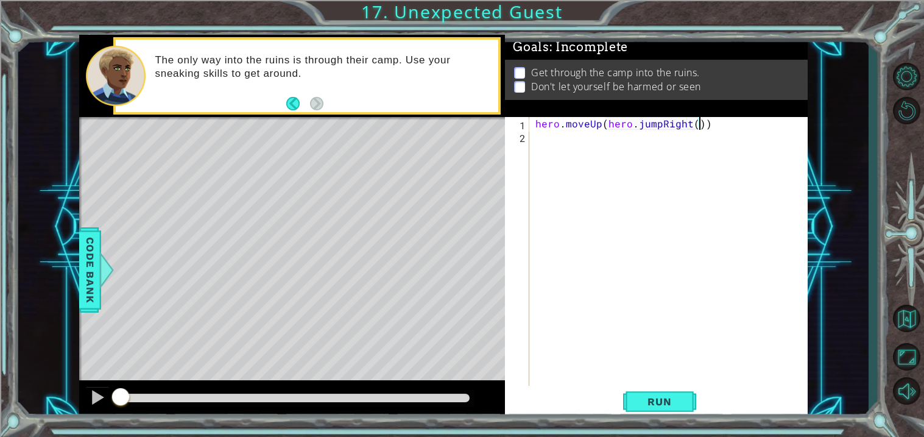
click at [605, 127] on div "hero . moveUp ( hero . jumpRight ( ))" at bounding box center [672, 264] width 278 height 294
click at [711, 131] on div "hero . moveUp ( hero . jumpRight ( ))" at bounding box center [672, 264] width 278 height 294
click at [710, 129] on div "hero . moveUp ( hero . jumpRight ( ))" at bounding box center [672, 264] width 278 height 294
click at [608, 121] on div "hero . moveUp ( hero . jumpRight ( )" at bounding box center [672, 264] width 278 height 294
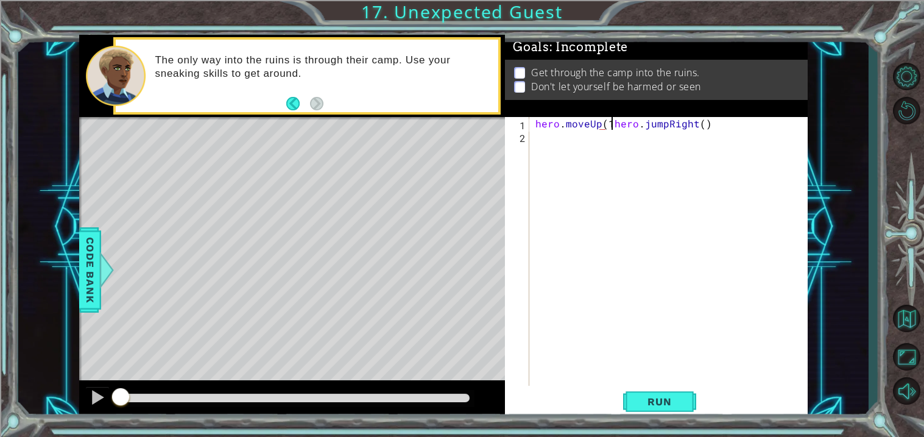
scroll to position [0, 4]
type textarea "hero.jumpRight()"
click at [641, 154] on div "hero . moveUp ( 1 ) hero . jumpRight ( )" at bounding box center [672, 264] width 278 height 294
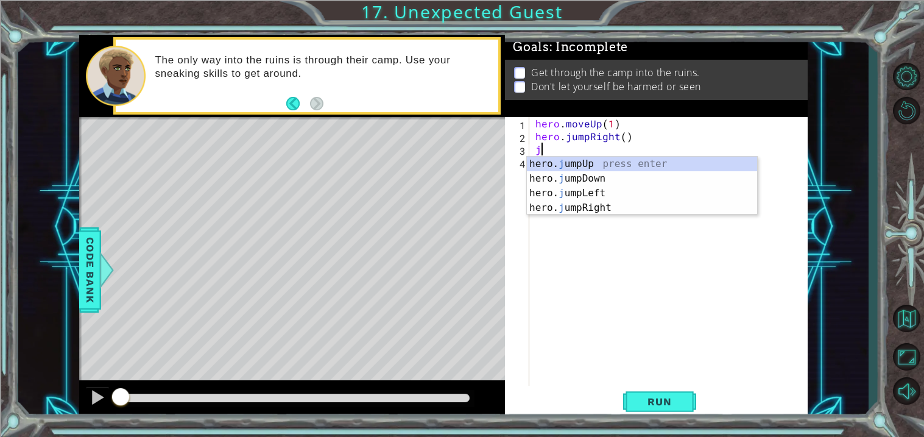
type textarea "ju"
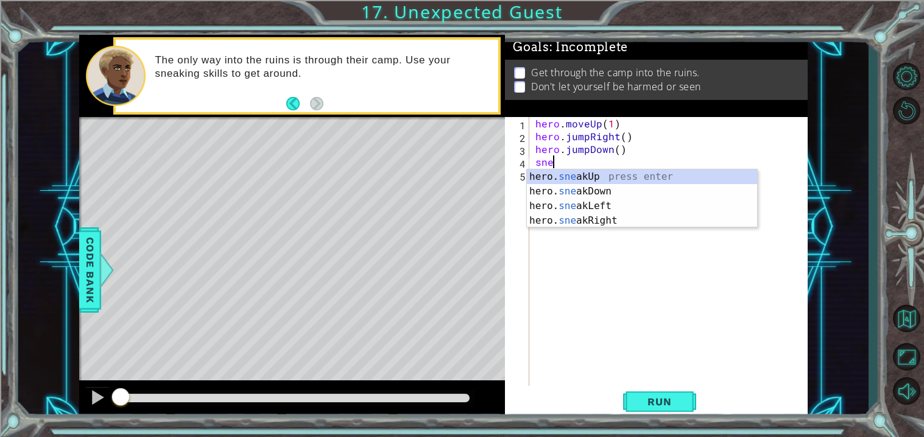
scroll to position [0, 1]
click at [620, 220] on div "hero. snea kUp press enter hero. snea kDown press enter hero. snea kLeft press …" at bounding box center [642, 213] width 230 height 88
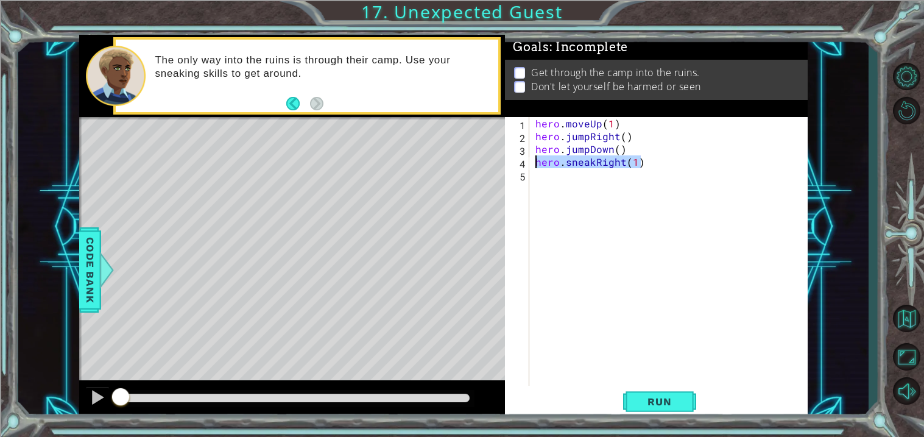
drag, startPoint x: 645, startPoint y: 160, endPoint x: 517, endPoint y: 161, distance: 127.9
click at [517, 161] on div "hero.sneakRight(1) 1 2 3 4 5 hero . moveUp ( 1 ) hero . jumpRight ( ) hero . ju…" at bounding box center [655, 251] width 300 height 269
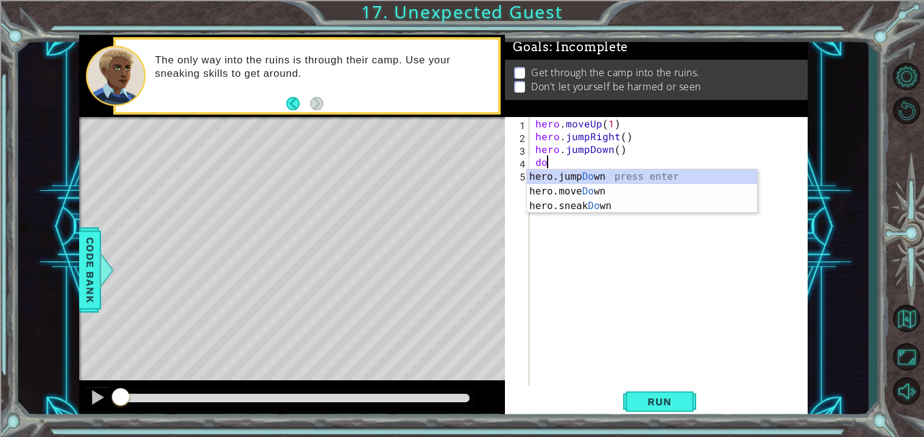
type textarea "down"
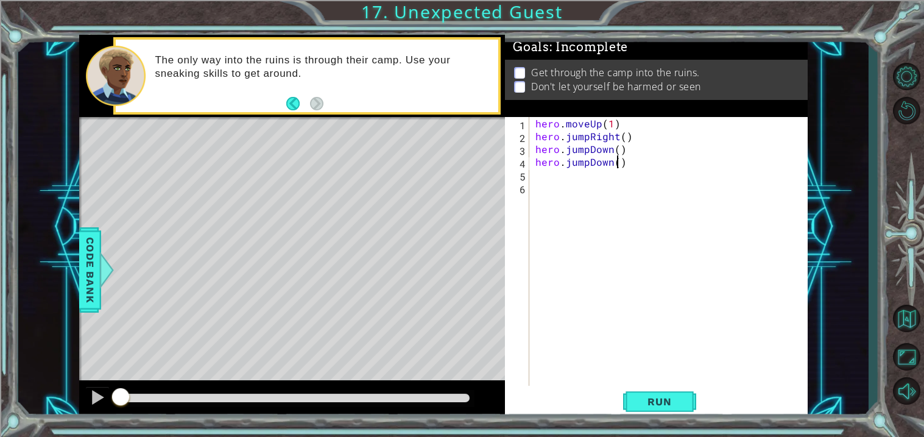
click at [617, 164] on div "hero . moveUp ( 1 ) hero . jumpRight ( ) hero . jumpDown ( ) hero . jumpDown ( )" at bounding box center [672, 264] width 278 height 294
type textarea "hero.jumpDown(1)"
click at [621, 174] on div "hero . moveUp ( 1 ) hero . jumpRight ( ) hero . jumpDown ( ) hero . jumpDown ( …" at bounding box center [672, 264] width 278 height 294
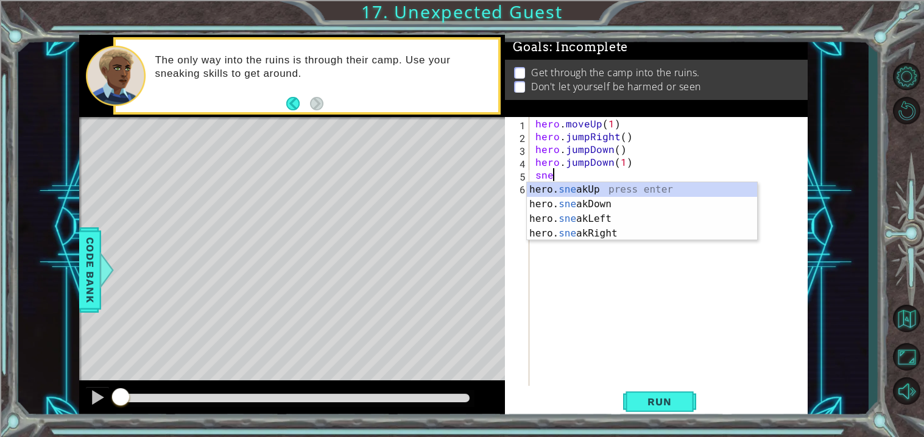
scroll to position [0, 1]
click at [621, 231] on div "hero. snea kUp press enter hero. snea kDown press enter hero. snea kLeft press …" at bounding box center [642, 226] width 230 height 88
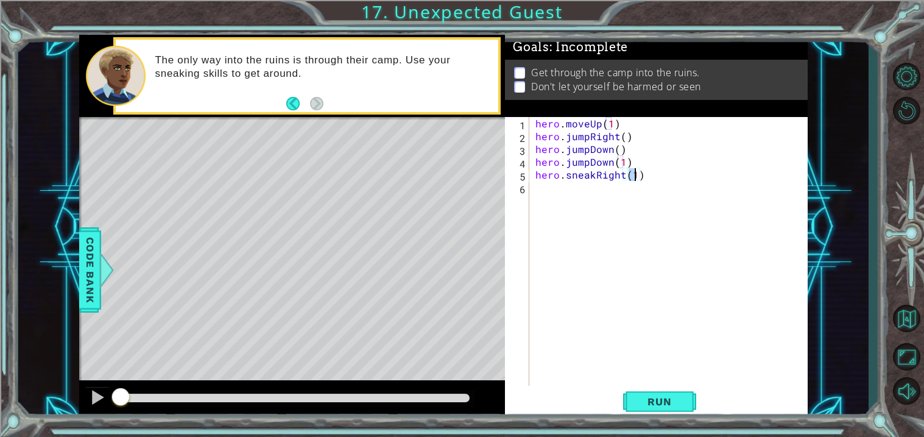
scroll to position [0, 5]
type textarea "hero.sneakRight(3)"
click at [639, 188] on div "hero . moveUp ( 1 ) hero . jumpRight ( ) hero . jumpDown ( ) hero . jumpDown ( …" at bounding box center [672, 264] width 278 height 294
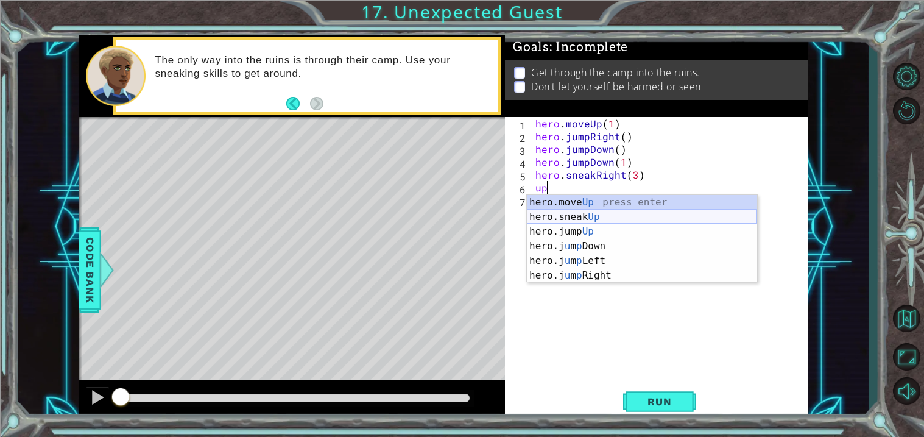
click at [621, 216] on div "hero.move Up press enter hero.sneak Up press enter hero.jump Up press enter her…" at bounding box center [642, 253] width 230 height 117
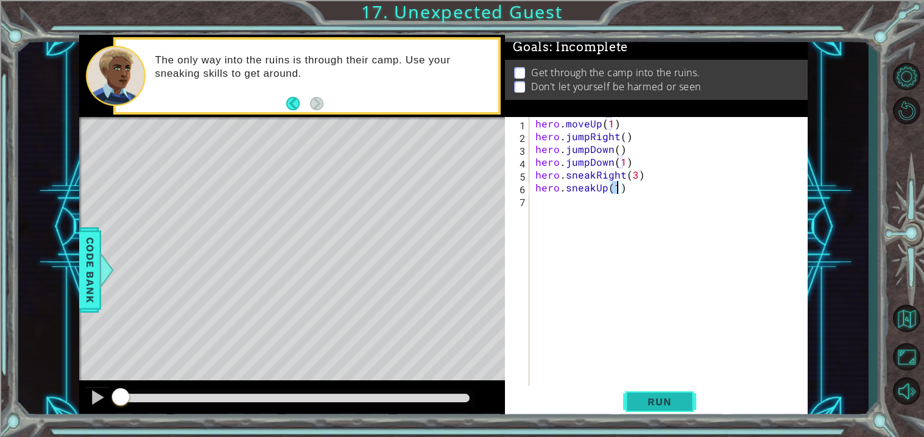
click at [640, 405] on span "Run" at bounding box center [659, 401] width 48 height 12
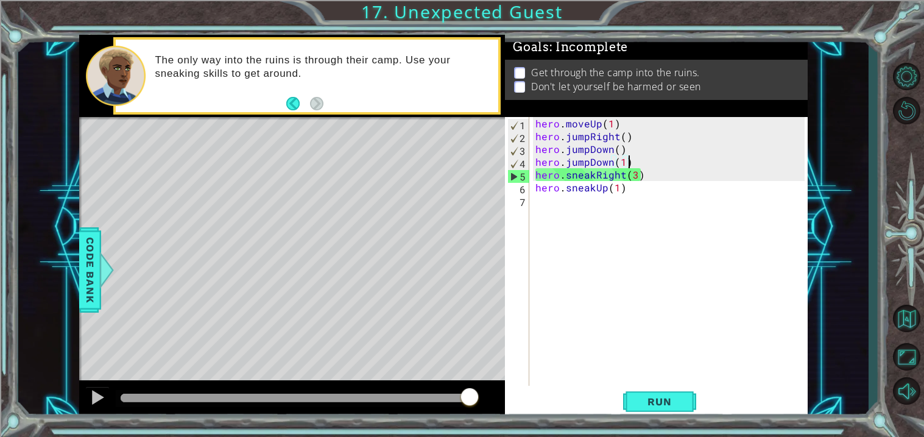
click at [655, 164] on div "hero . moveUp ( 1 ) hero . jumpRight ( ) hero . jumpDown ( ) hero . jumpDown ( …" at bounding box center [672, 264] width 278 height 294
drag, startPoint x: 655, startPoint y: 167, endPoint x: 642, endPoint y: 169, distance: 12.9
click at [642, 169] on div "hero . moveUp ( 1 ) hero . jumpRight ( ) hero . jumpDown ( ) hero . jumpDown ( …" at bounding box center [672, 264] width 278 height 294
click at [643, 175] on div "hero . moveUp ( 1 ) hero . jumpRight ( ) hero . jumpDown ( ) hero . jumpDown ( …" at bounding box center [669, 251] width 272 height 269
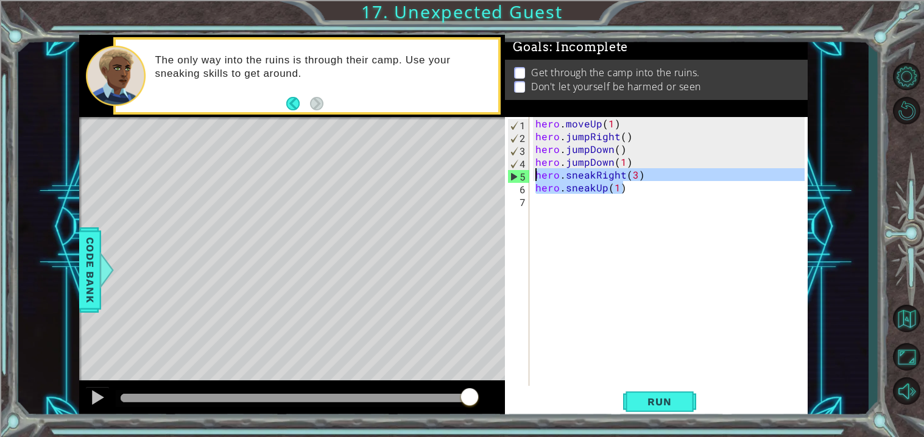
drag, startPoint x: 629, startPoint y: 191, endPoint x: 527, endPoint y: 166, distance: 104.7
click at [527, 166] on div "hero.sneakRight(3) 1 2 3 4 5 6 7 hero . moveUp ( 1 ) hero . jumpRight ( ) hero …" at bounding box center [655, 251] width 300 height 269
click at [630, 187] on div "hero . moveUp ( 1 ) hero . jumpRight ( ) hero . jumpDown ( ) hero . jumpDown ( …" at bounding box center [669, 251] width 272 height 269
drag, startPoint x: 630, startPoint y: 186, endPoint x: 527, endPoint y: 168, distance: 104.7
click at [527, 168] on div "hero.sneakUp(1) 1 2 3 4 5 6 7 hero . moveUp ( 1 ) hero . jumpRight ( ) hero . j…" at bounding box center [655, 251] width 300 height 269
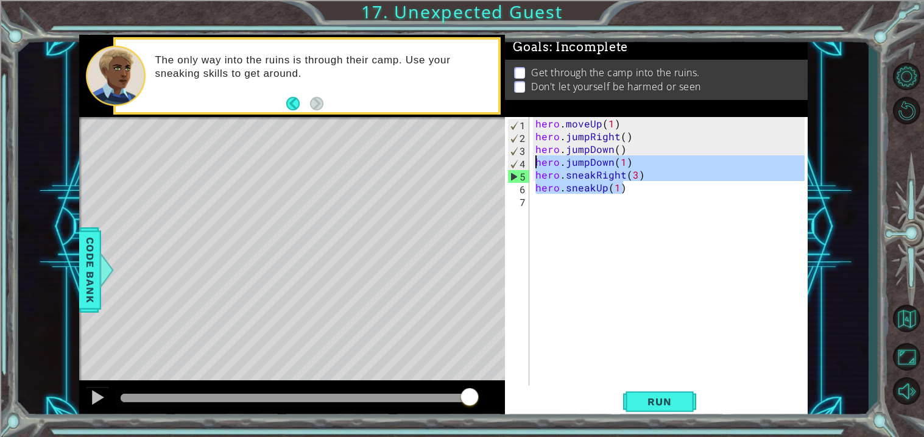
click at [535, 190] on div "hero . moveUp ( 1 ) hero . jumpRight ( ) hero . jumpDown ( ) hero . jumpDown ( …" at bounding box center [669, 251] width 272 height 269
drag, startPoint x: 629, startPoint y: 192, endPoint x: 519, endPoint y: 170, distance: 111.8
click at [519, 170] on div "hero.sneakUp(1) 1 2 3 4 5 6 7 hero . moveUp ( 1 ) hero . jumpRight ( ) hero . j…" at bounding box center [655, 251] width 300 height 269
type textarea "hero.sneakRight(3) hero.sneakUp(1)"
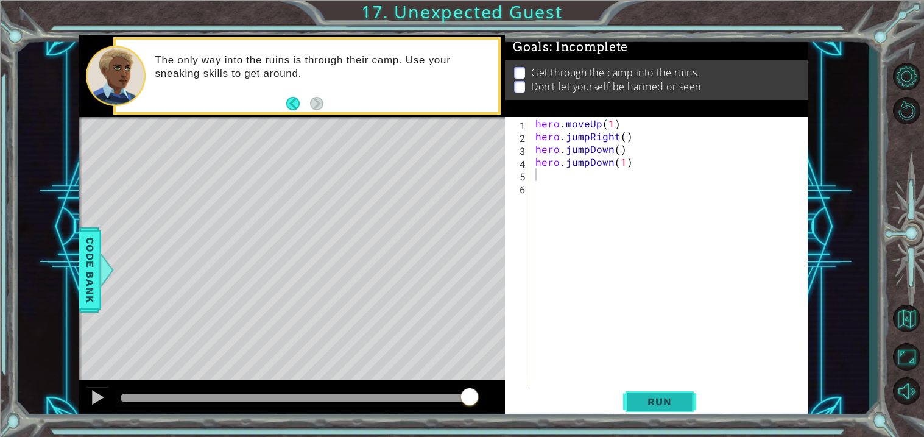
click at [650, 411] on button "Run" at bounding box center [659, 402] width 73 height 30
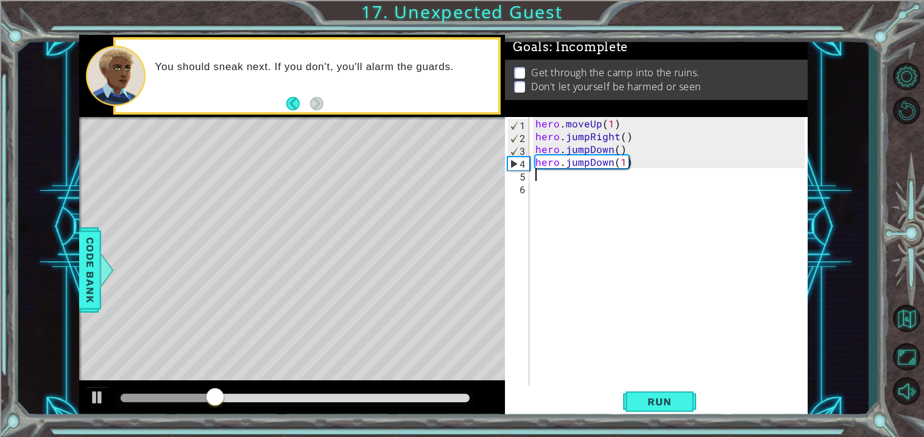
click at [634, 162] on div "hero . moveUp ( 1 ) hero . jumpRight ( ) hero . jumpDown ( ) hero . jumpDown ( …" at bounding box center [672, 264] width 278 height 294
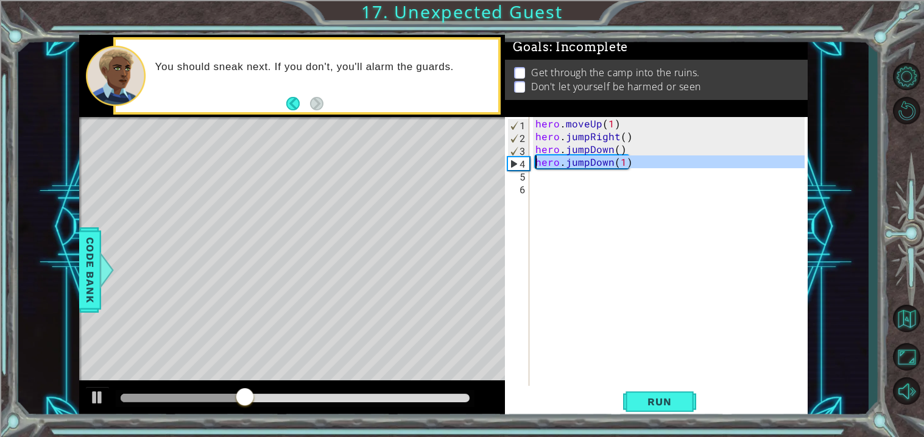
drag, startPoint x: 644, startPoint y: 169, endPoint x: 450, endPoint y: 164, distance: 195.0
click at [450, 164] on div "1 ההההההההההההההההההההההההההההההההההההההההההההההההההההההההההההההההההההההההההההה…" at bounding box center [443, 227] width 729 height 384
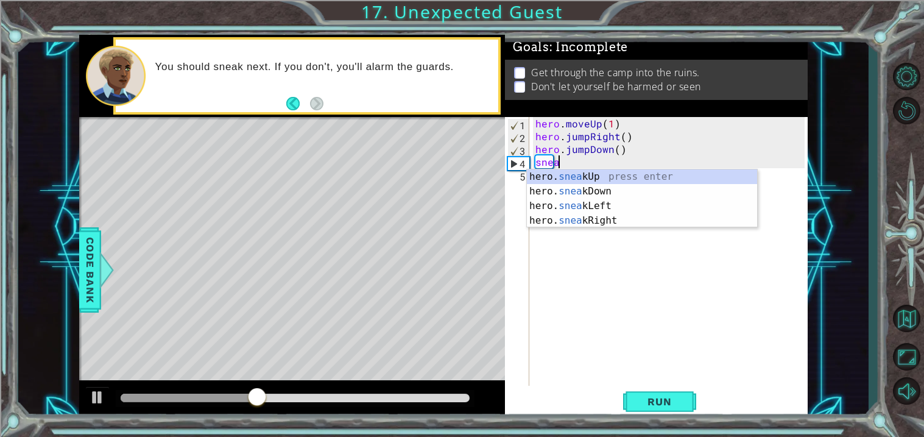
scroll to position [0, 1]
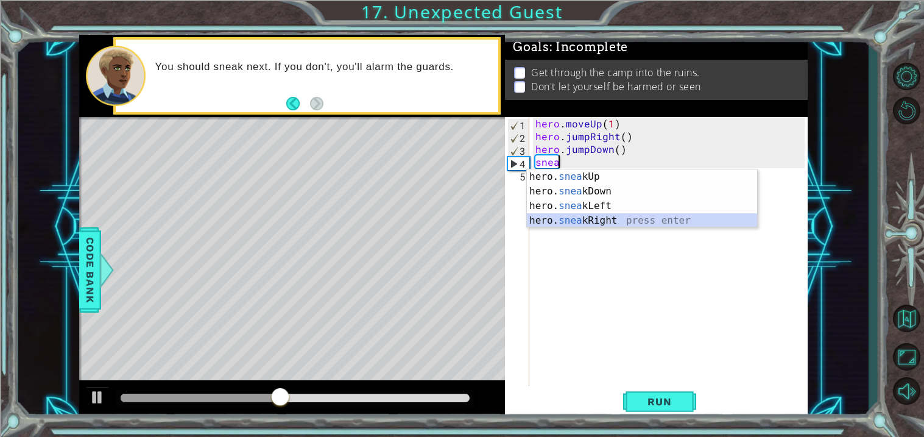
click at [601, 222] on div "hero. snea kUp press enter hero. snea kDown press enter hero. snea kLeft press …" at bounding box center [642, 213] width 230 height 88
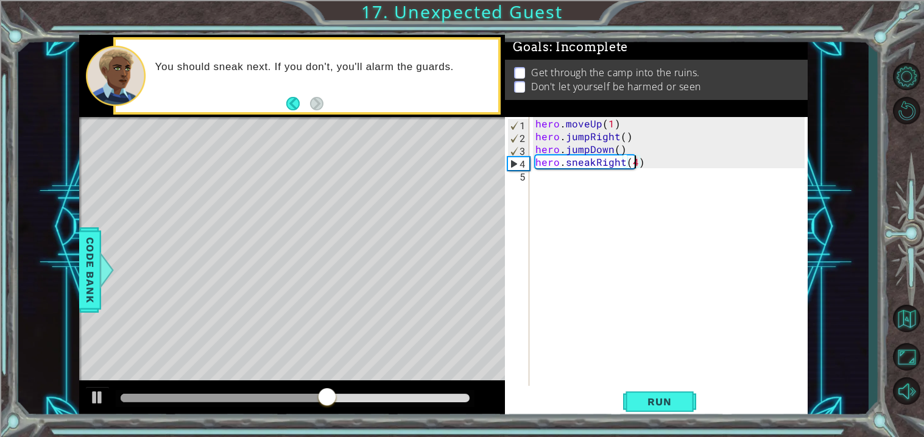
scroll to position [0, 5]
click at [636, 407] on span "Run" at bounding box center [659, 401] width 48 height 12
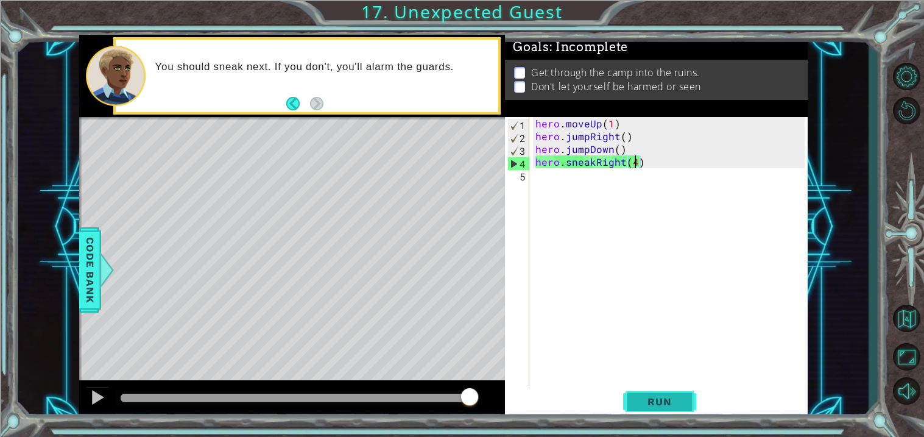
click at [665, 399] on span "Run" at bounding box center [659, 401] width 48 height 12
click at [657, 165] on div "hero . moveUp ( 1 ) hero . jumpRight ( ) hero . jumpDown ( ) hero . sneakRight …" at bounding box center [672, 264] width 278 height 294
click at [629, 164] on div "hero . moveUp ( 1 ) hero . jumpRight ( ) hero . jumpDown ( ) hero . sneakRight …" at bounding box center [672, 264] width 278 height 294
click at [634, 165] on div "hero . moveUp ( 1 ) hero . jumpRight ( ) hero . jumpDown ( ) hero . sneakRight …" at bounding box center [672, 264] width 278 height 294
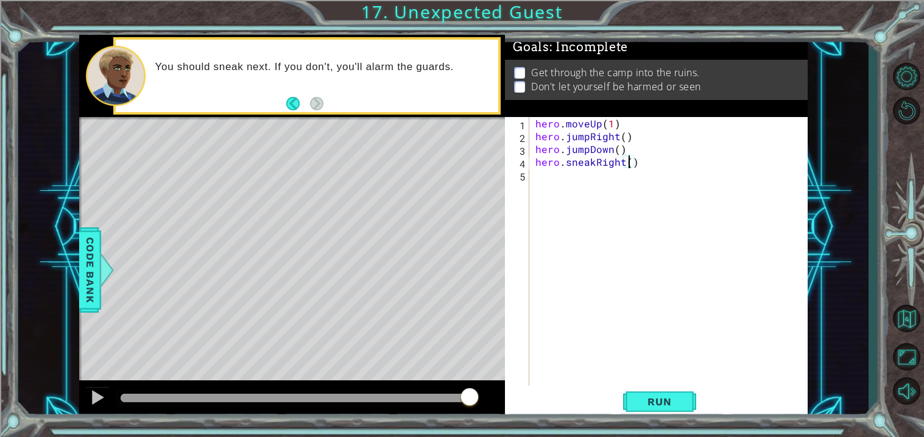
type textarea "hero.sneakRight(1)"
click at [640, 177] on div "hero . moveUp ( 1 ) hero . jumpRight ( ) hero . jumpDown ( ) hero . sneakRight …" at bounding box center [672, 264] width 278 height 294
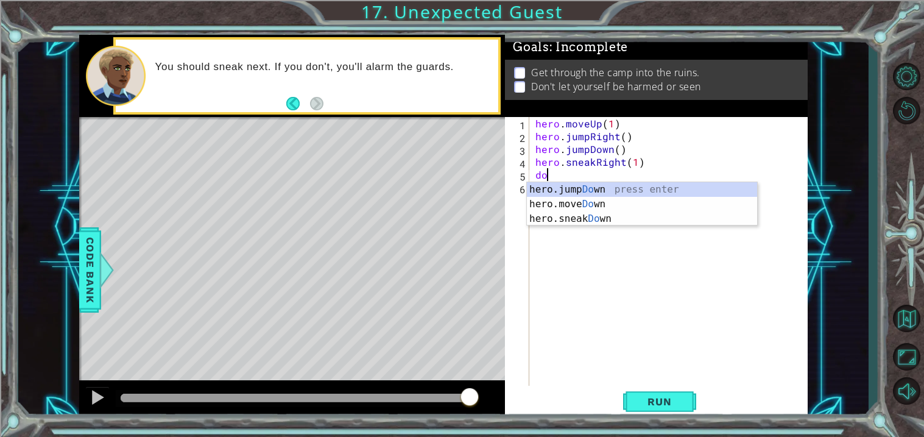
type textarea "down"
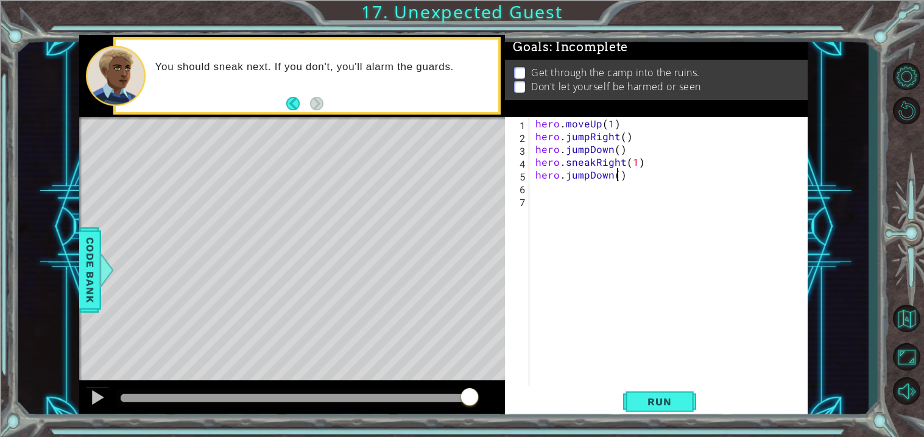
click at [616, 174] on div "hero . moveUp ( 1 ) hero . jumpRight ( ) hero . jumpDown ( ) hero . sneakRight …" at bounding box center [672, 264] width 278 height 294
type textarea "hero.jumpDown(1)"
click at [641, 409] on button "Run" at bounding box center [659, 402] width 73 height 30
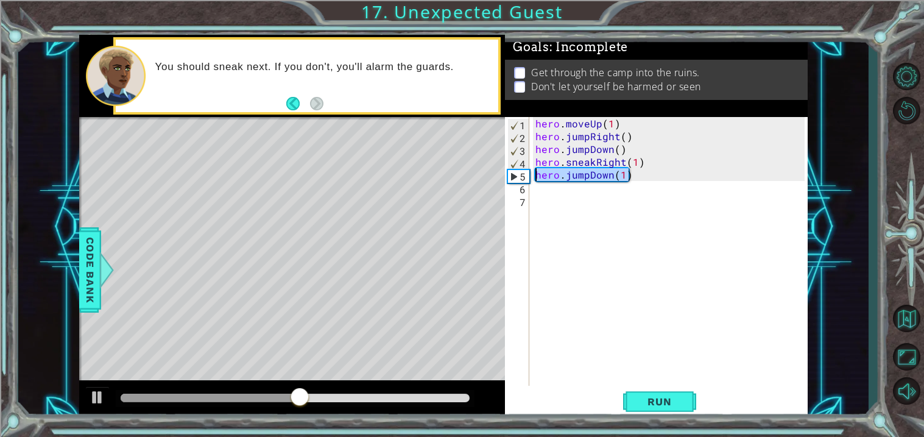
drag, startPoint x: 642, startPoint y: 176, endPoint x: 474, endPoint y: 176, distance: 167.5
click at [474, 176] on div "1 ההההההההההההההההההההההההההההההההההההההההההההההההההההההההההההההההההההההההההההה…" at bounding box center [443, 227] width 729 height 384
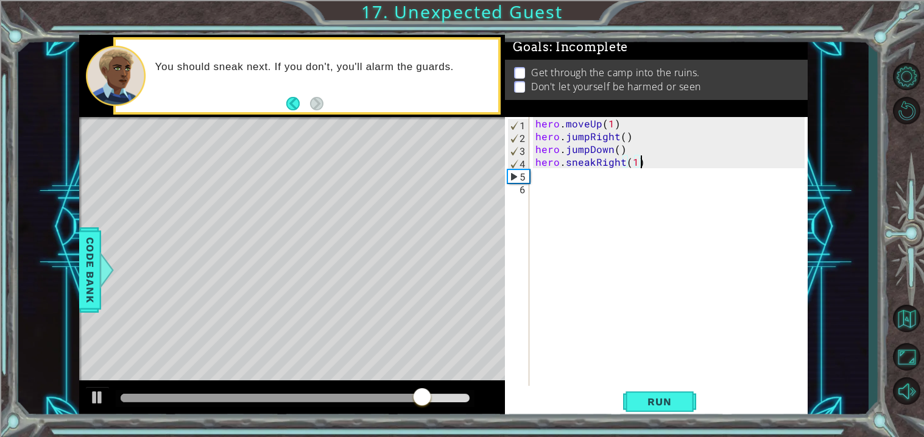
click at [286, 102] on footer at bounding box center [304, 103] width 37 height 18
click at [288, 103] on button "Back" at bounding box center [298, 103] width 24 height 13
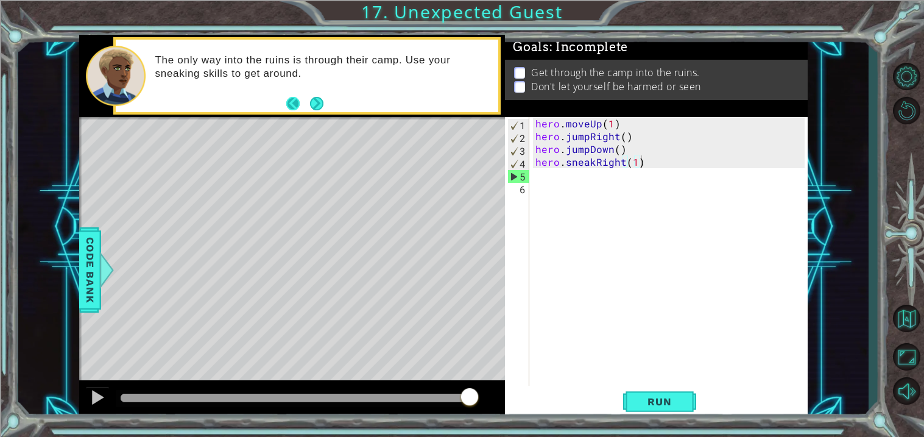
click at [291, 103] on button "Back" at bounding box center [298, 103] width 24 height 13
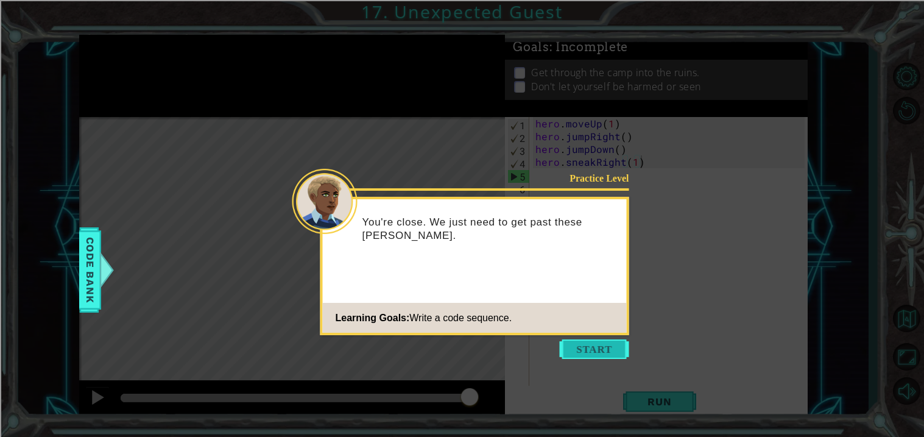
click at [565, 352] on button "Start" at bounding box center [594, 348] width 69 height 19
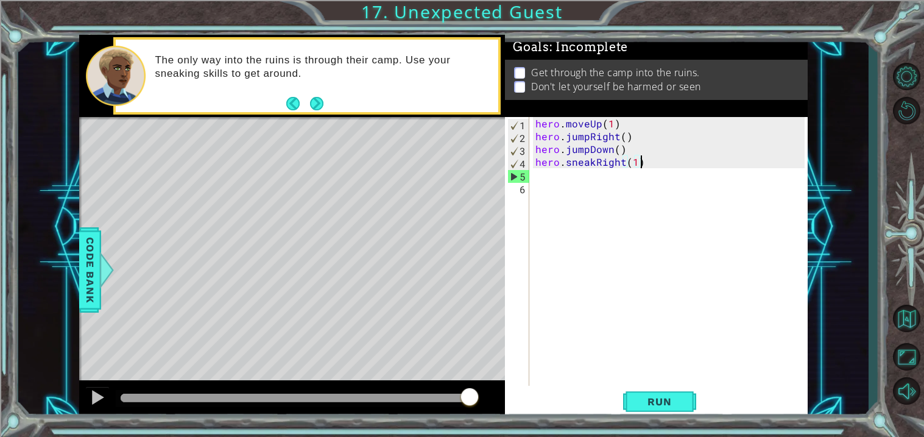
click at [634, 158] on div "hero . moveUp ( 1 ) hero . jumpRight ( ) hero . jumpDown ( ) hero . sneakRight …" at bounding box center [672, 264] width 278 height 294
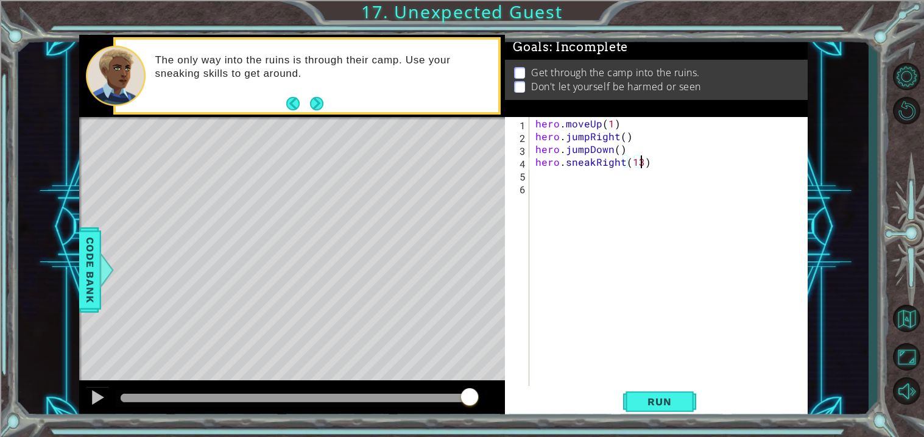
scroll to position [0, 5]
click at [664, 411] on button "Run" at bounding box center [659, 402] width 73 height 30
type textarea "hero.sneakRight()"
click at [641, 166] on div "hero . moveUp ( 1 ) hero . jumpRight ( ) hero . jumpDown ( ) hero . sneakRight …" at bounding box center [672, 264] width 278 height 294
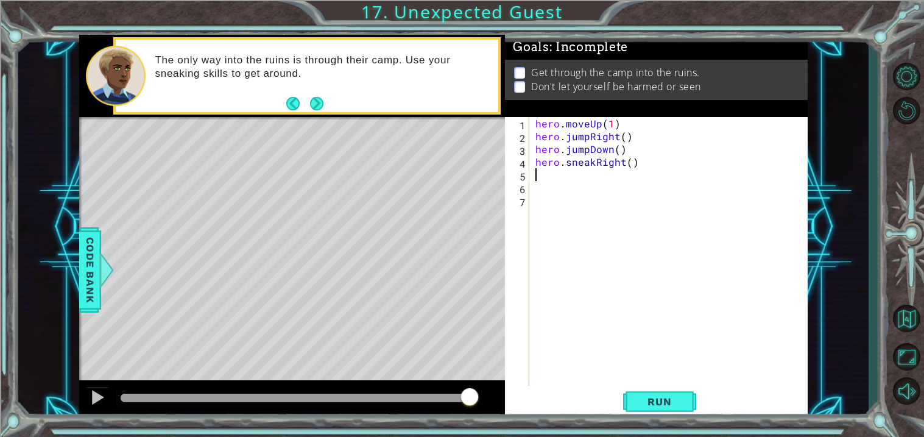
scroll to position [0, 0]
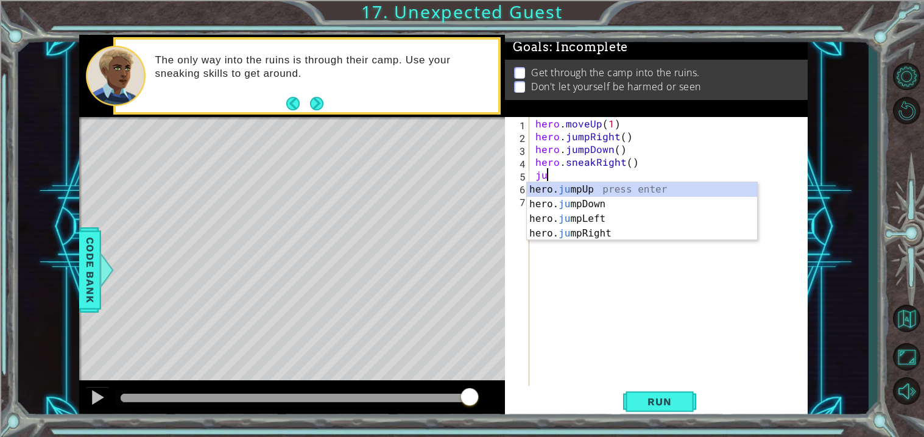
type textarea "j"
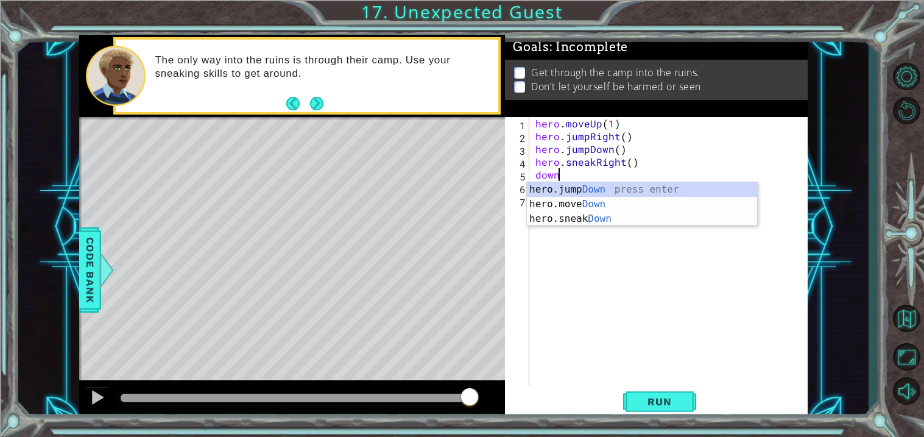
scroll to position [0, 1]
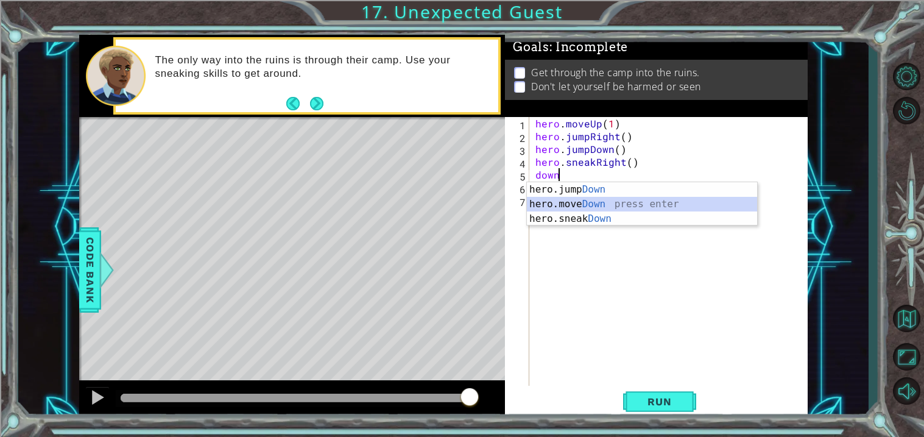
click at [640, 205] on div "hero.jump Down press enter hero.move Down press enter hero.sneak Down press ent…" at bounding box center [642, 218] width 230 height 73
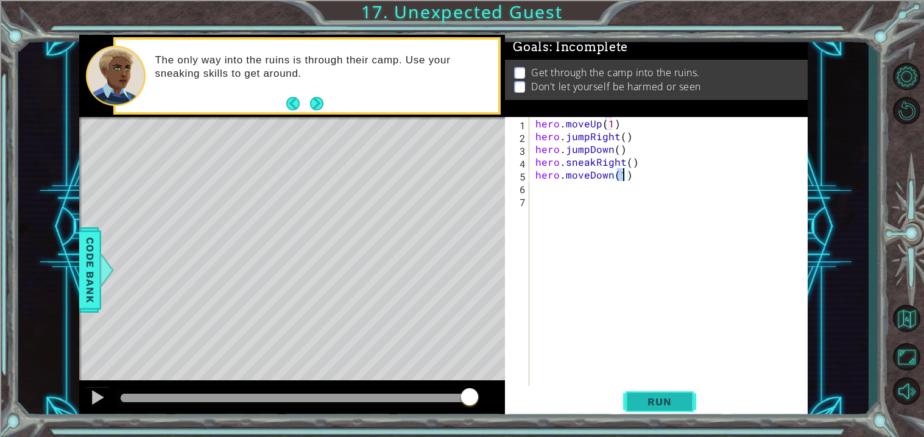
click at [640, 390] on button "Run" at bounding box center [659, 402] width 73 height 30
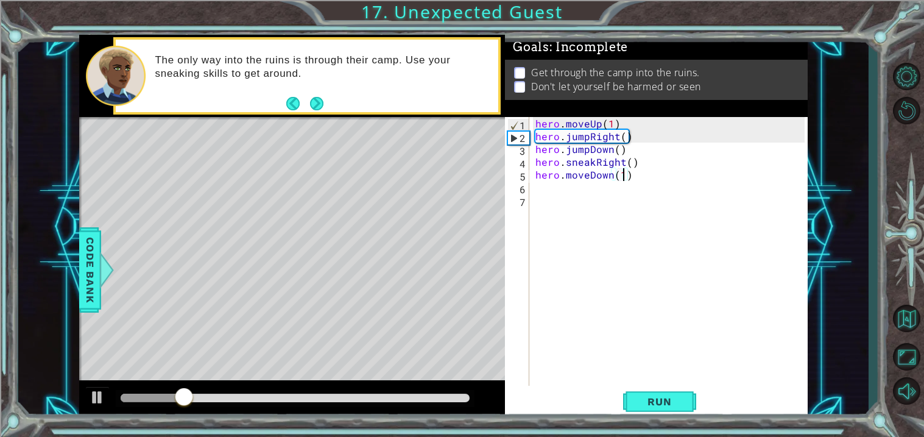
click at [590, 175] on div "hero . moveUp ( 1 ) hero . jumpRight ( ) hero . jumpDown ( ) hero . sneakRight …" at bounding box center [672, 264] width 278 height 294
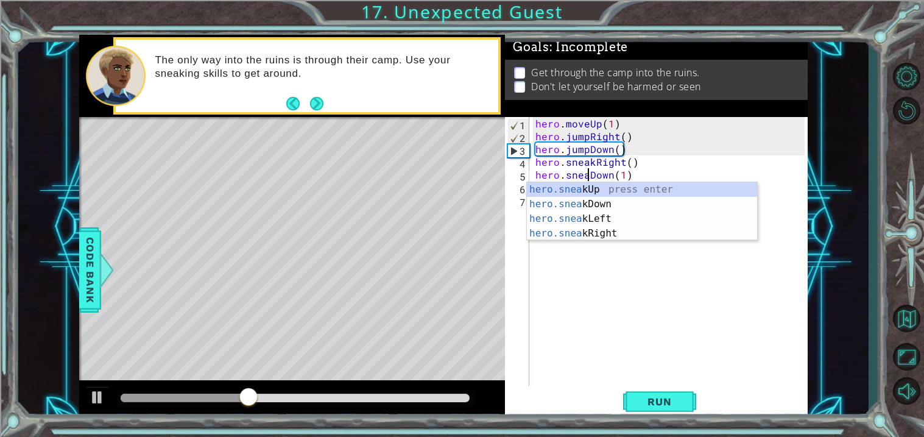
type textarea "hero.sneakDown(1)"
click at [626, 288] on div "hero . moveUp ( 1 ) hero . jumpRight ( ) hero . jumpDown ( ) hero . sneakRight …" at bounding box center [672, 264] width 278 height 294
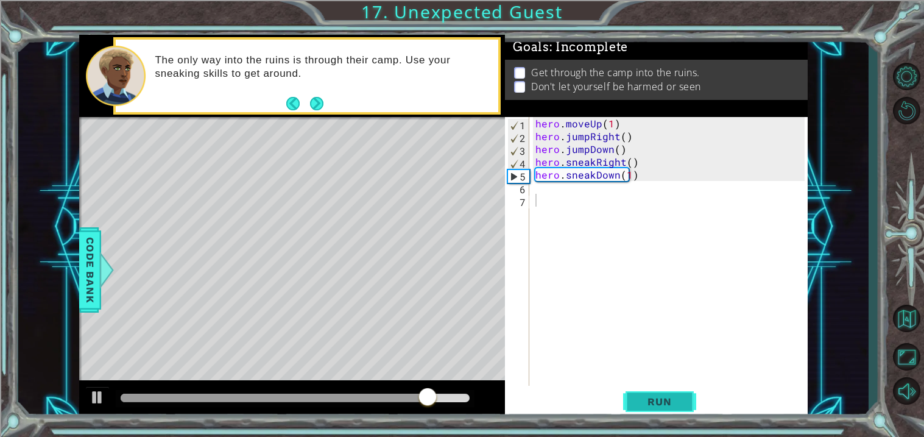
click at [651, 406] on span "Run" at bounding box center [659, 401] width 48 height 12
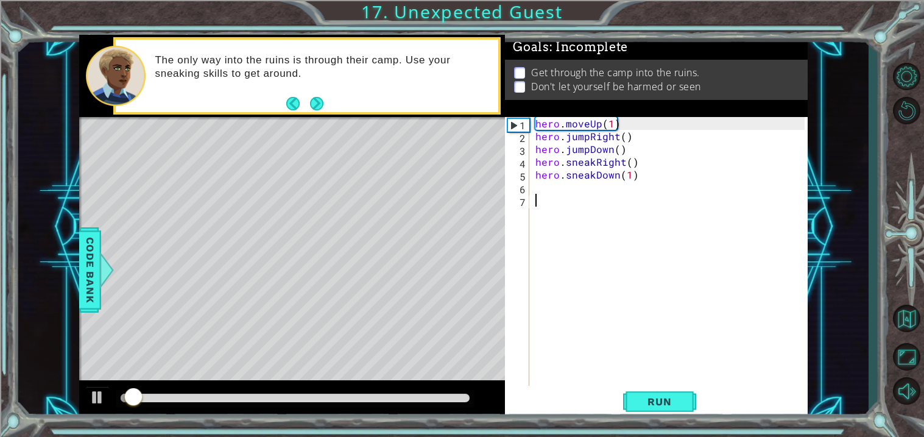
click at [400, 398] on div at bounding box center [295, 397] width 349 height 9
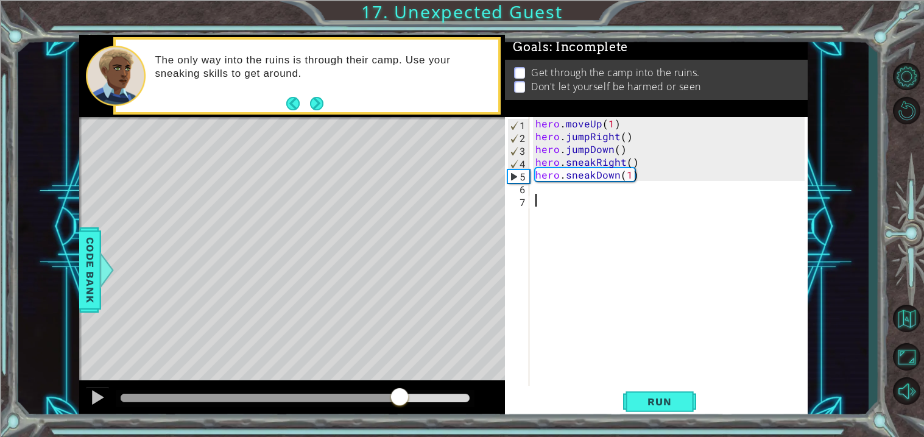
click at [634, 191] on div "hero . moveUp ( 1 ) hero . jumpRight ( ) hero . jumpDown ( ) hero . sneakRight …" at bounding box center [672, 264] width 278 height 294
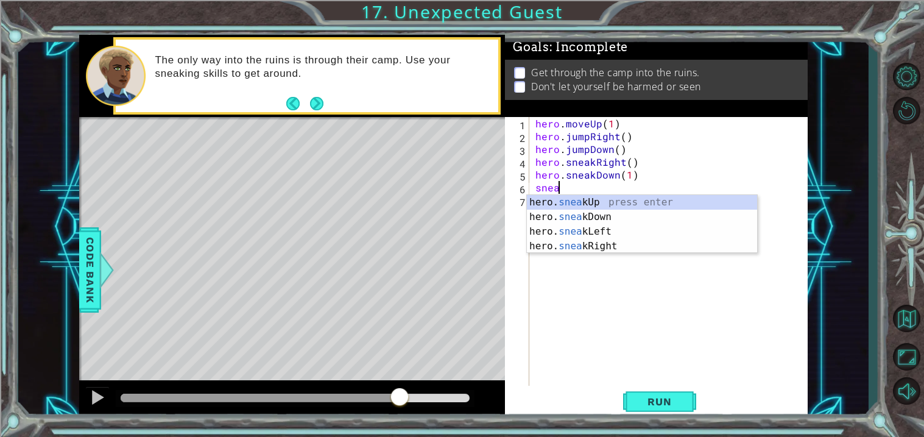
scroll to position [0, 1]
type textarea "sneak"
click at [607, 252] on body "1 ההההההההההההההההההההההההההההההההההההההההההההההההההההההההההההההההההההההההההההה…" at bounding box center [462, 218] width 924 height 437
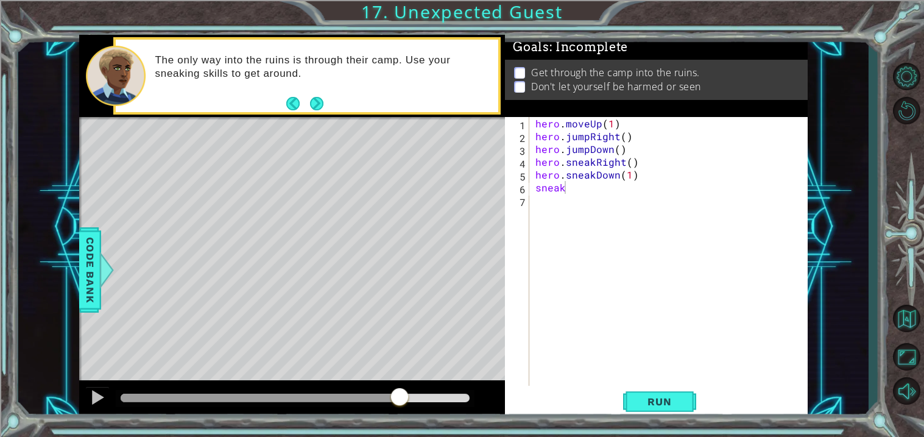
click at [574, 194] on div "hero . moveUp ( 1 ) hero . jumpRight ( ) hero . jumpDown ( ) hero . sneakRight …" at bounding box center [672, 264] width 278 height 294
click at [569, 189] on div "hero . moveUp ( 1 ) hero . jumpRight ( ) hero . jumpDown ( ) hero . sneakRight …" at bounding box center [672, 264] width 278 height 294
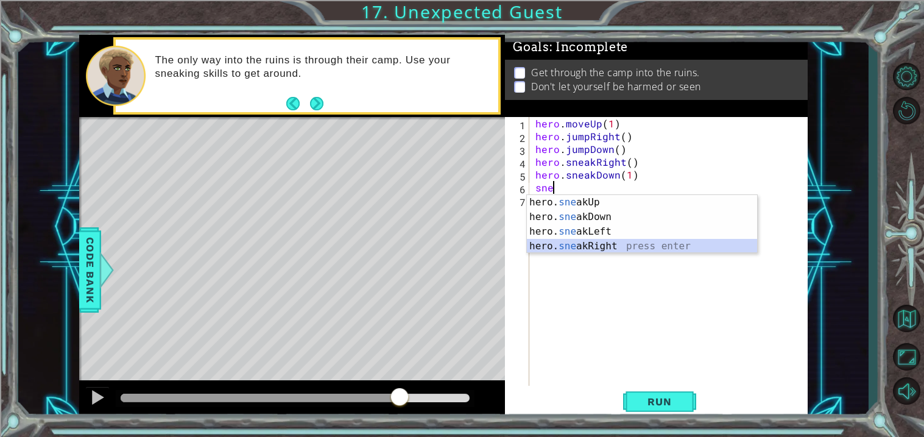
click at [599, 244] on div "hero. sne akUp press enter hero. sne akDown press enter hero. sne akLeft press …" at bounding box center [642, 239] width 230 height 88
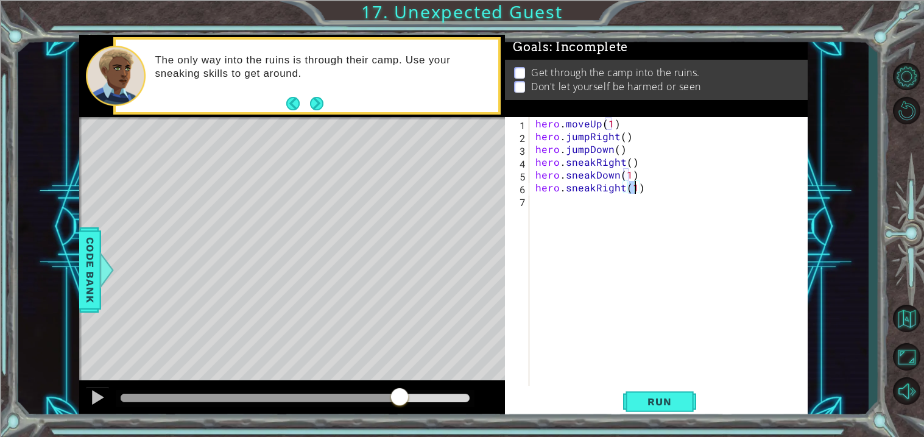
type textarea "hero.sneakRight(2)"
click at [623, 202] on div "hero . moveUp ( 1 ) hero . jumpRight ( ) hero . jumpDown ( ) hero . sneakRight …" at bounding box center [672, 264] width 278 height 294
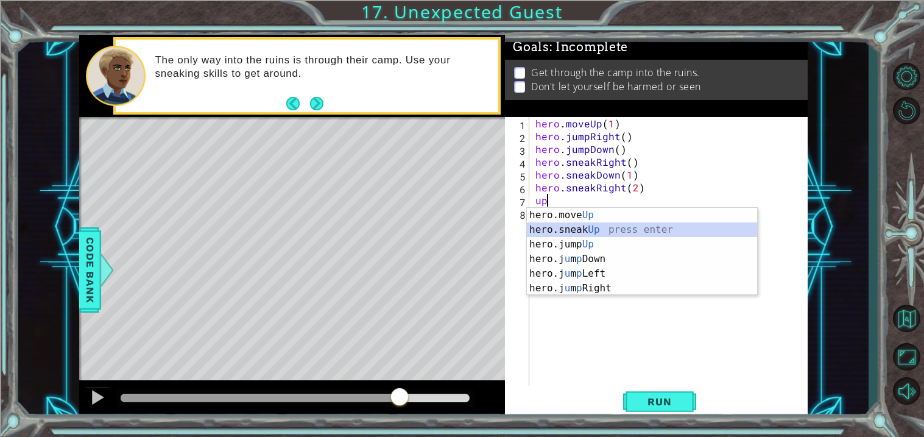
click at [623, 231] on div "hero.move Up press enter hero.sneak Up press enter hero.jump Up press enter her…" at bounding box center [642, 266] width 230 height 117
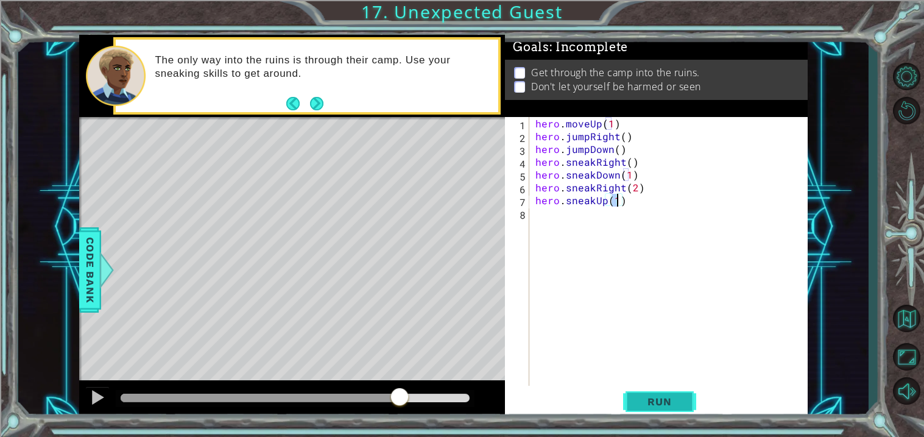
type textarea "hero.sneakUp(1)"
click at [653, 397] on span "Run" at bounding box center [659, 401] width 48 height 12
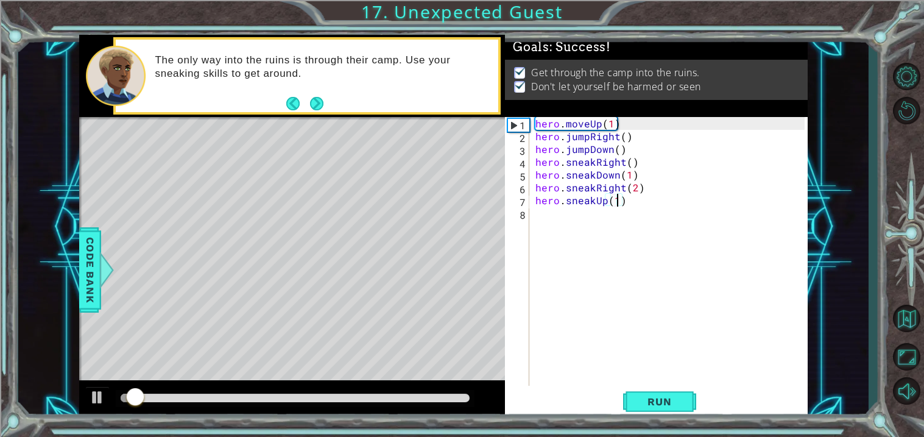
click at [454, 390] on div at bounding box center [295, 398] width 359 height 17
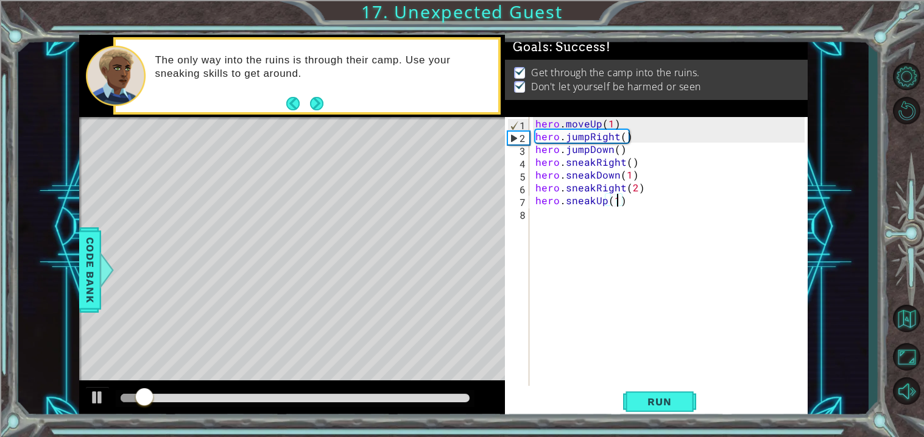
click at [456, 394] on div at bounding box center [295, 397] width 349 height 9
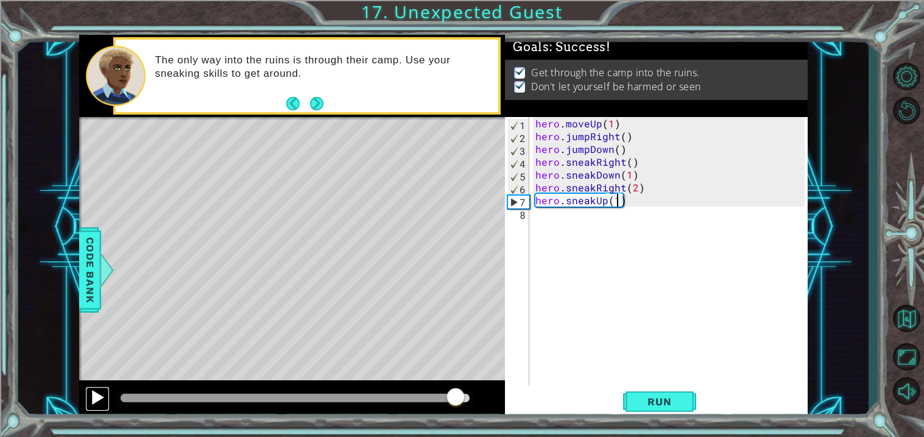
click at [98, 400] on div at bounding box center [98, 397] width 16 height 16
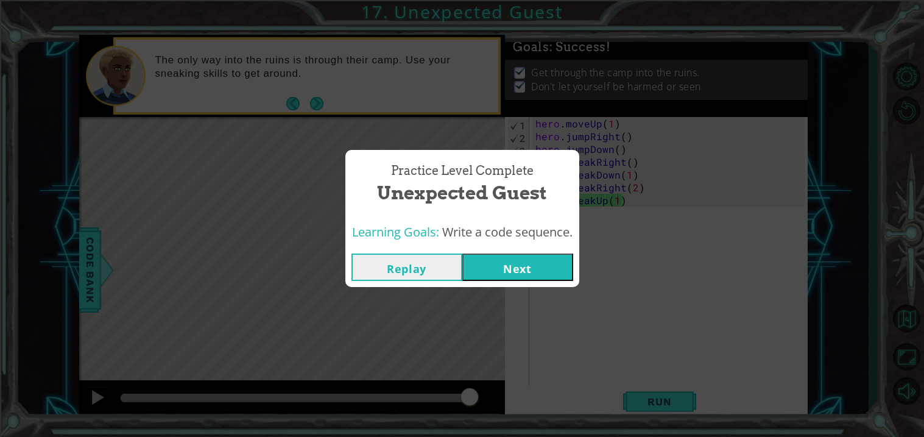
click at [502, 261] on button "Next" at bounding box center [517, 266] width 111 height 27
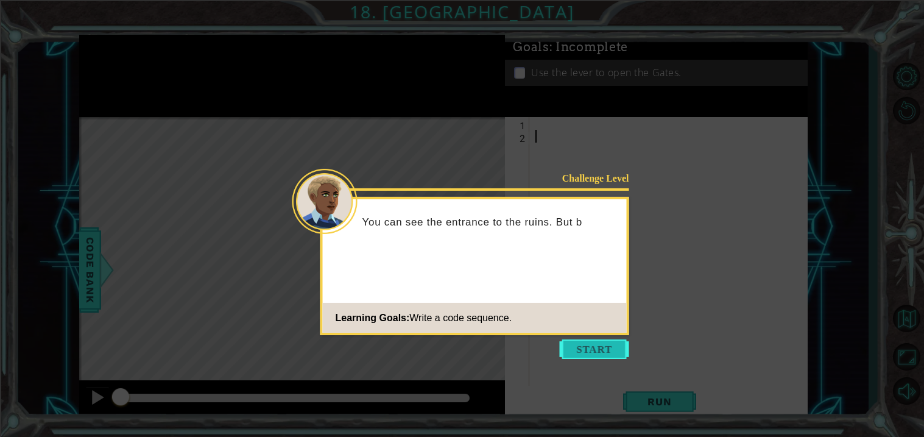
click at [615, 355] on button "Start" at bounding box center [594, 348] width 69 height 19
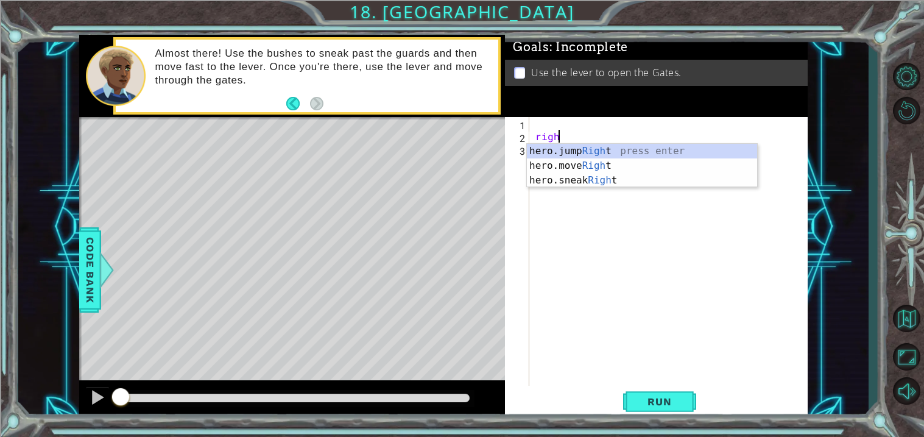
scroll to position [0, 1]
type textarea "right"
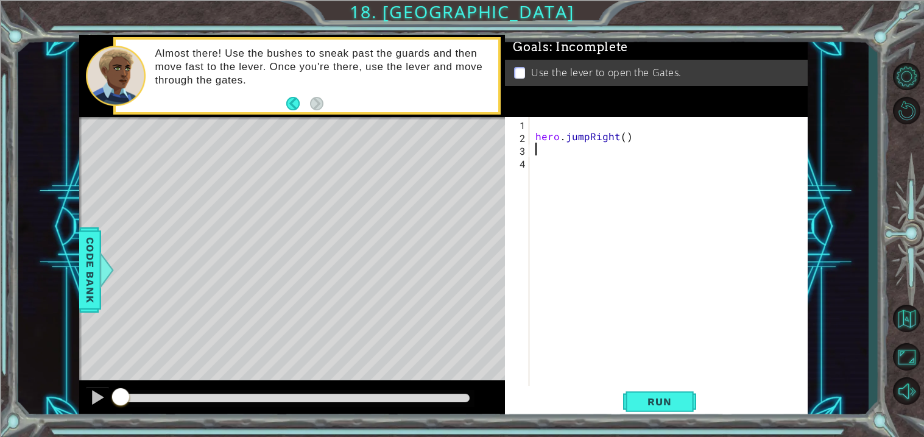
scroll to position [0, 0]
click at [585, 136] on div "hero . jumpRight ( )" at bounding box center [672, 264] width 278 height 294
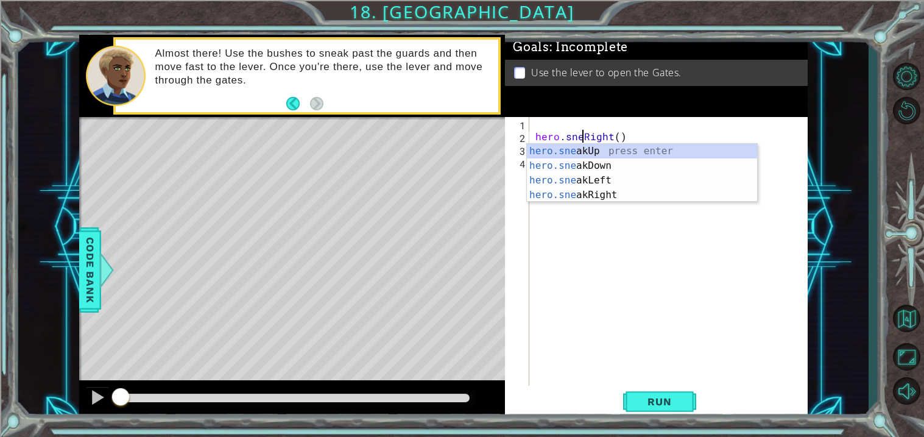
type textarea "hero.sneakRight()"
click at [608, 222] on div "hero . sneakRight ( )" at bounding box center [672, 264] width 278 height 294
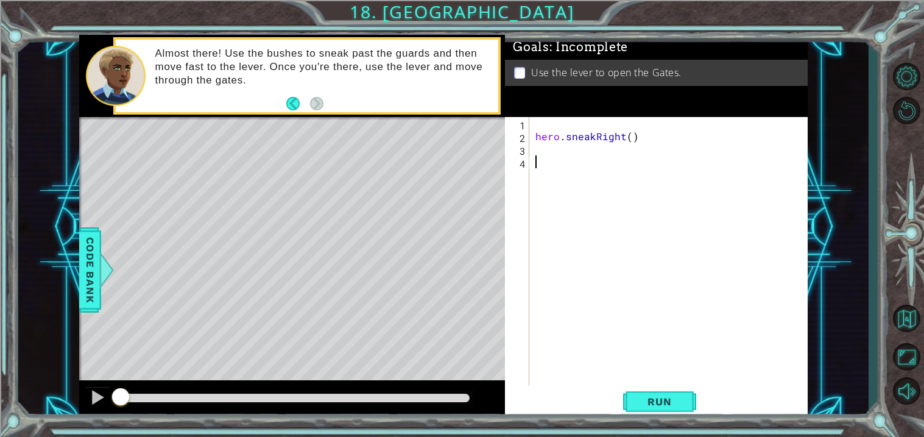
click at [567, 157] on div "hero . sneakRight ( )" at bounding box center [672, 264] width 278 height 294
click at [562, 152] on div "hero . sneakRight ( )" at bounding box center [672, 264] width 278 height 294
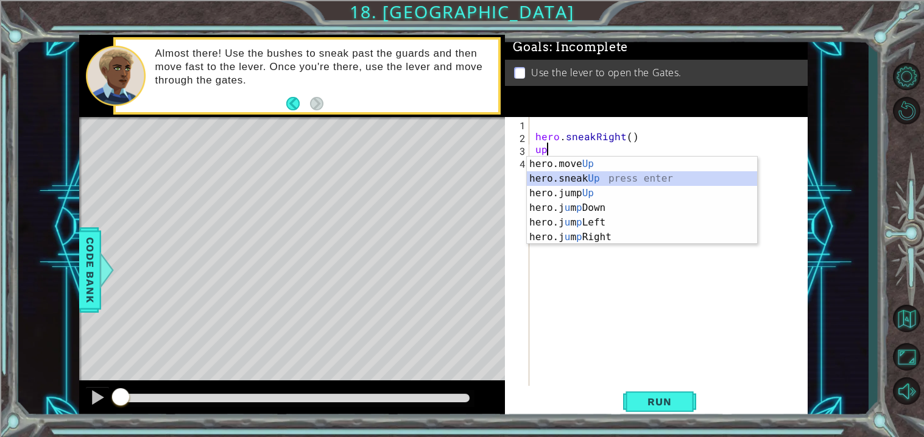
click at [577, 177] on div "hero.move Up press enter hero.sneak Up press enter hero.jump Up press enter her…" at bounding box center [642, 215] width 230 height 117
type textarea "hero.sneakUp(1)"
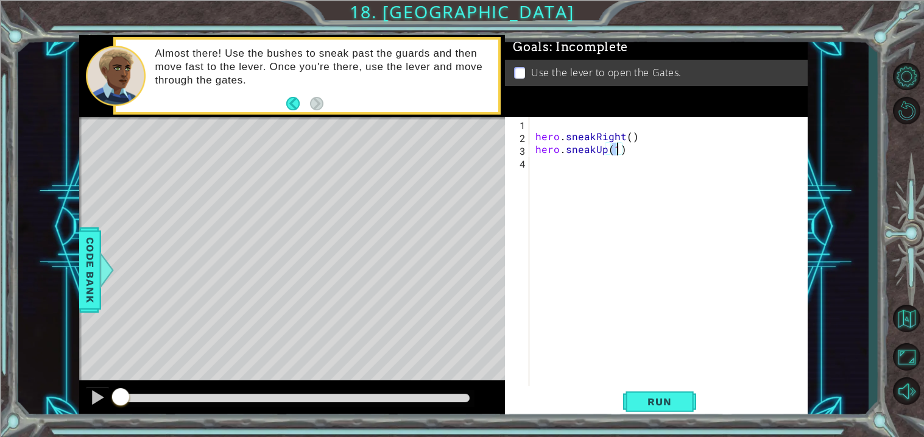
click at [604, 164] on div "hero . sneakRight ( ) hero . sneakUp ( 1 )" at bounding box center [672, 264] width 278 height 294
click at [617, 151] on div "hero . sneakRight ( ) hero . sneakUp ( 1 )" at bounding box center [672, 264] width 278 height 294
type textarea "hero.sneakUp(2)"
click at [627, 153] on div "hero . sneakRight ( ) hero . sneakUp ( 2 )" at bounding box center [672, 264] width 278 height 294
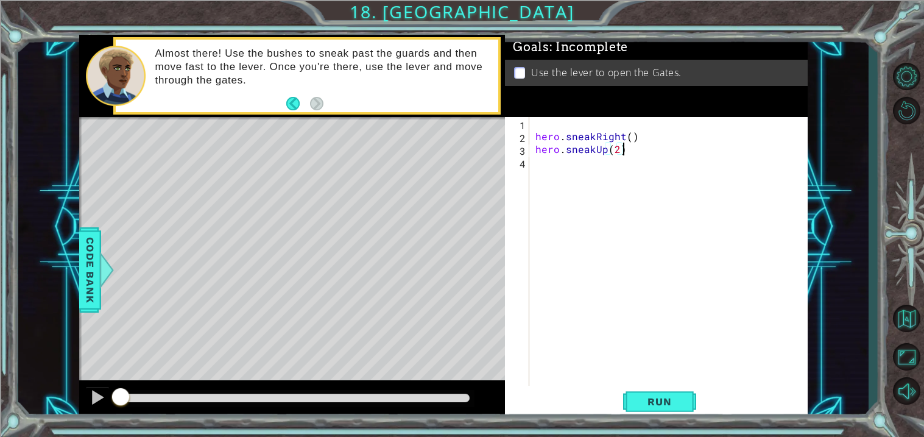
click at [628, 157] on div "hero . sneakRight ( ) hero . sneakUp ( 2 )" at bounding box center [672, 264] width 278 height 294
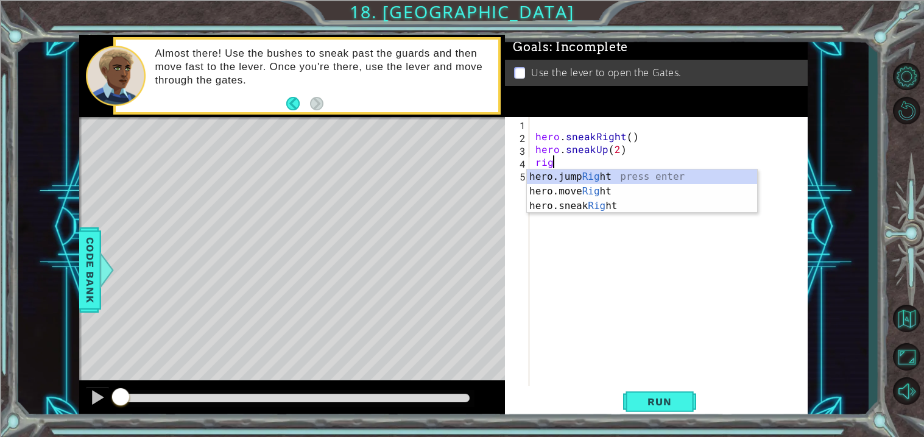
scroll to position [0, 1]
type textarea "right"
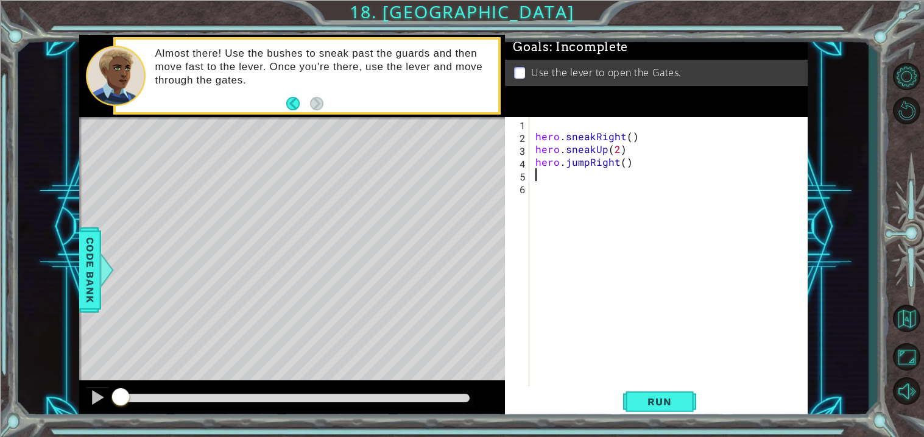
scroll to position [0, 0]
click at [593, 163] on div "hero . sneakRight ( ) hero . sneakUp ( 2 ) hero . jumpRight ( )" at bounding box center [672, 264] width 278 height 294
click at [589, 163] on div "hero . sneakRight ( ) hero . sneakUp ( 2 ) hero . jumpRight ( )" at bounding box center [672, 264] width 278 height 294
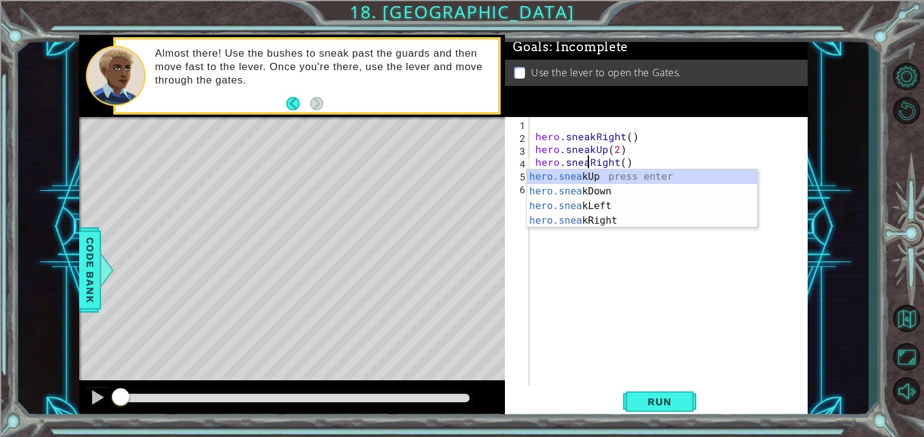
type textarea "hero.sneakRight()"
click at [605, 283] on div "hero . sneakRight ( ) hero . sneakUp ( 2 ) hero . sneakRight ( )" at bounding box center [672, 264] width 278 height 294
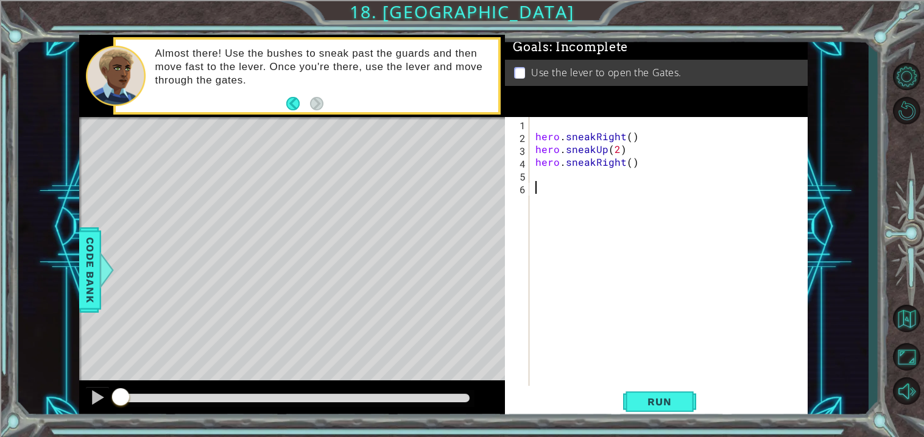
scroll to position [0, 0]
click at [576, 178] on div "hero . sneakRight ( ) hero . sneakUp ( 2 ) hero . sneakRight ( )" at bounding box center [672, 264] width 278 height 294
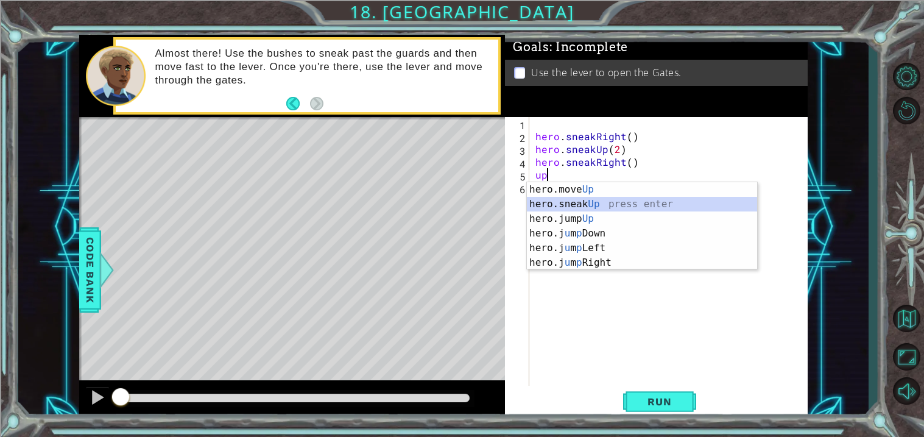
click at [604, 200] on div "hero.move Up press enter hero.sneak Up press enter hero.jump Up press enter her…" at bounding box center [642, 240] width 230 height 117
type textarea "hero.sneakUp(1)"
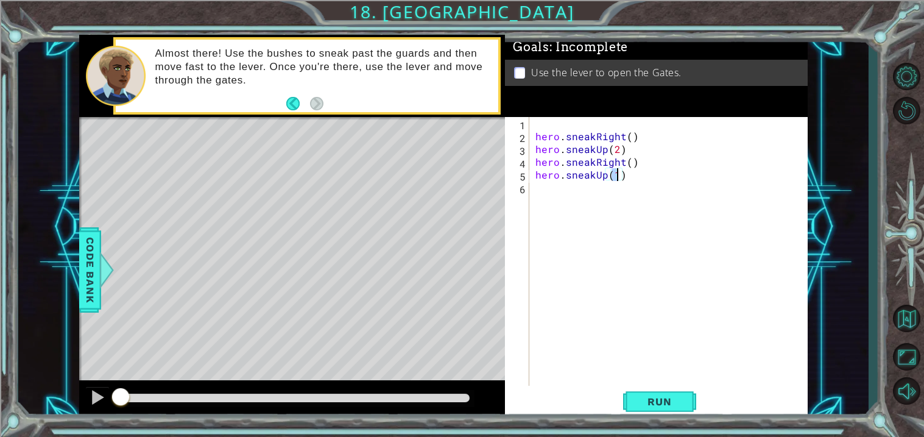
click at [595, 196] on div "hero . sneakRight ( ) hero . sneakUp ( 2 ) hero . sneakRight ( ) hero . sneakUp…" at bounding box center [672, 264] width 278 height 294
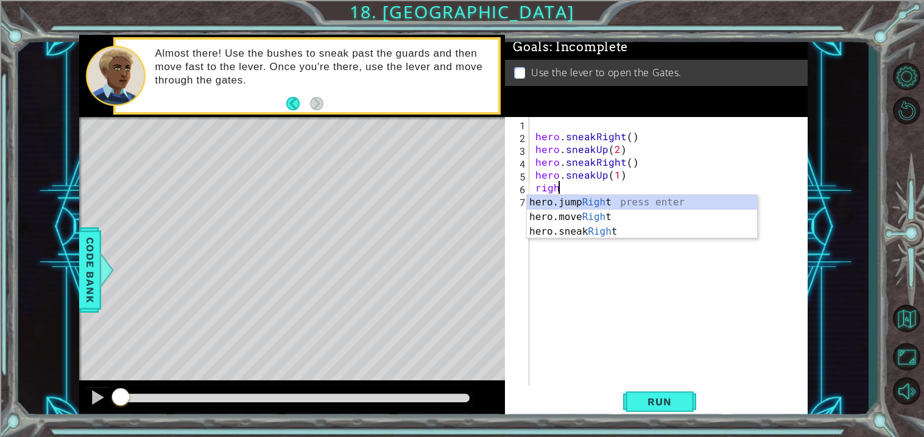
type textarea "right"
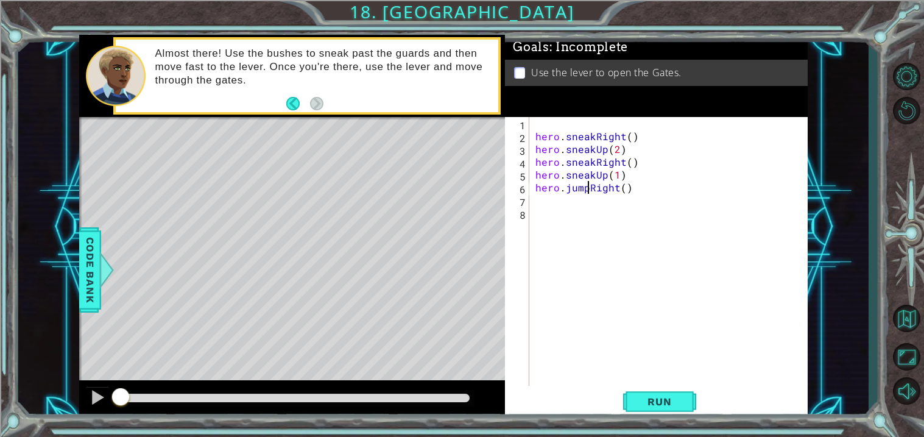
click at [589, 189] on div "hero . sneakRight ( ) hero . sneakUp ( 2 ) hero . sneakRight ( ) hero . sneakUp…" at bounding box center [672, 264] width 278 height 294
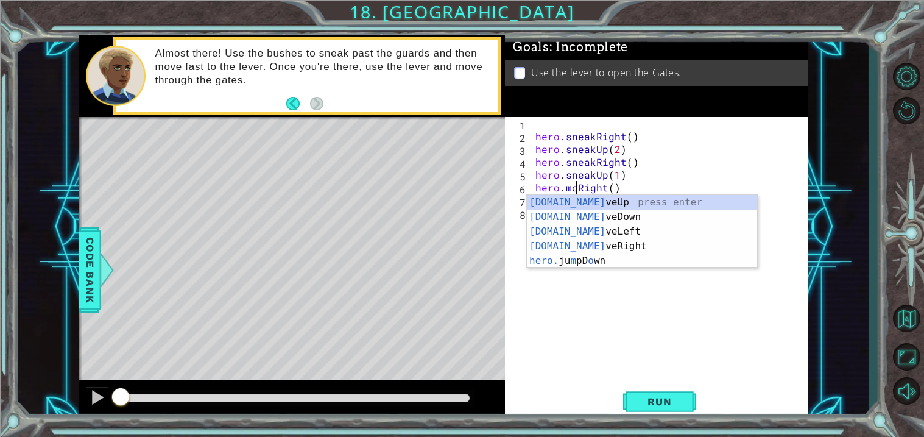
scroll to position [0, 3]
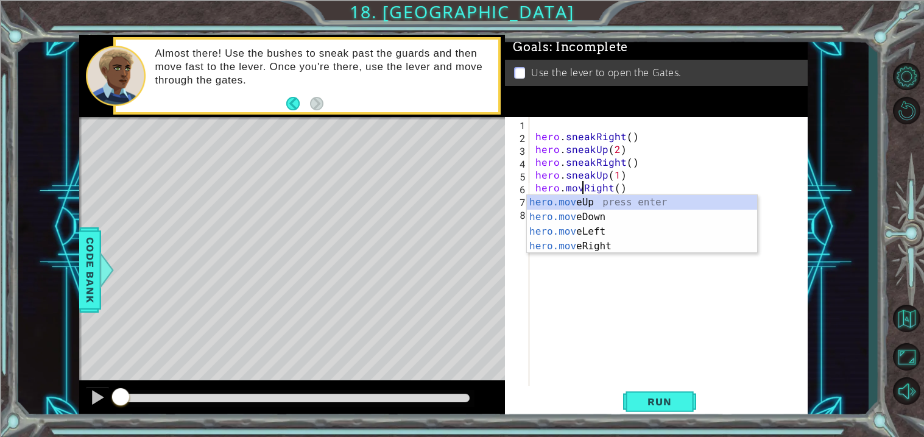
type textarea "hero.moveRight()"
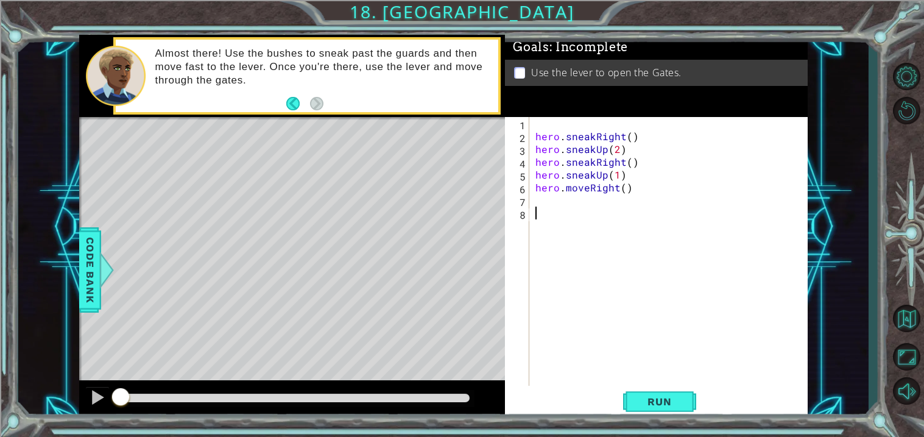
click at [580, 339] on div "hero . sneakRight ( ) hero . sneakUp ( 2 ) hero . sneakRight ( ) hero . sneakUp…" at bounding box center [672, 264] width 278 height 294
click at [605, 206] on div "hero . sneakRight ( ) hero . sneakUp ( 2 ) hero . sneakRight ( ) hero . sneakUp…" at bounding box center [672, 264] width 278 height 294
click at [624, 192] on div "hero . sneakRight ( ) hero . sneakUp ( 2 ) hero . sneakRight ( ) hero . sneakUp…" at bounding box center [672, 264] width 278 height 294
type textarea "hero.moveRight(2)"
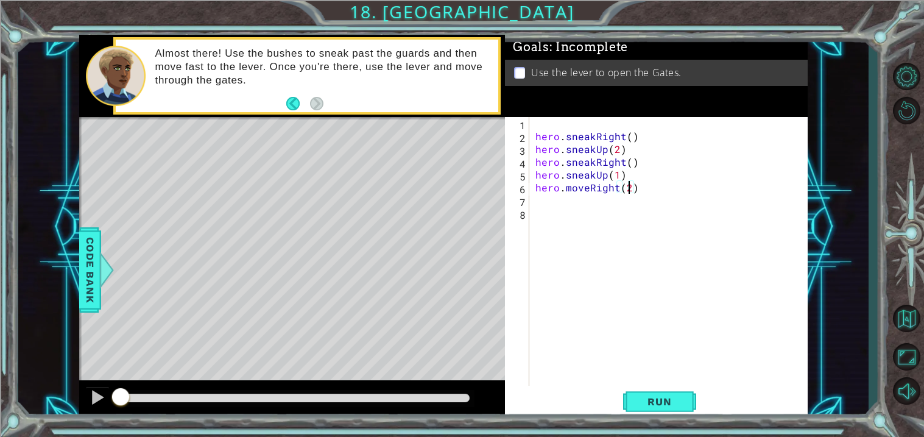
scroll to position [0, 5]
click at [616, 206] on div "hero . sneakRight ( ) hero . sneakUp ( 2 ) hero . sneakRight ( ) hero . sneakUp…" at bounding box center [672, 264] width 278 height 294
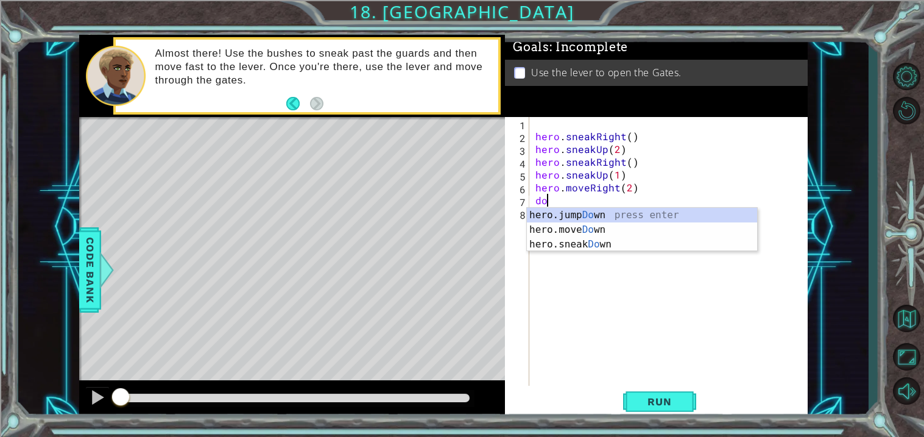
type textarea "down"
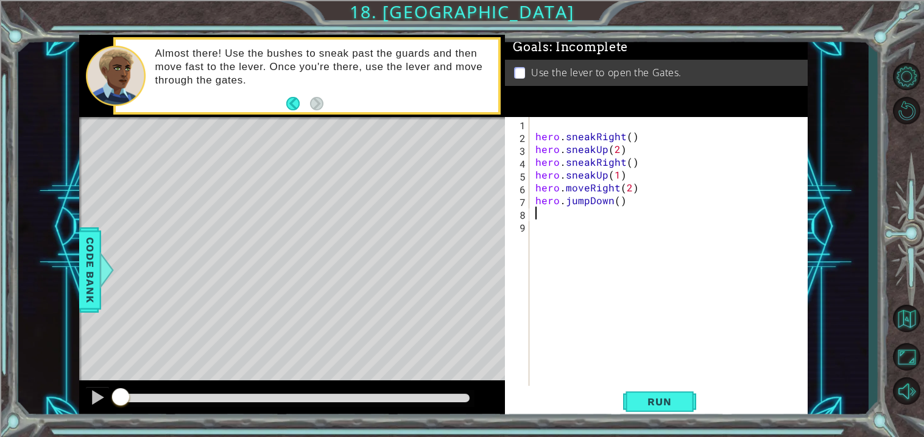
click at [587, 200] on div "hero . sneakRight ( ) hero . sneakUp ( 2 ) hero . sneakRight ( ) hero . sneakUp…" at bounding box center [672, 264] width 278 height 294
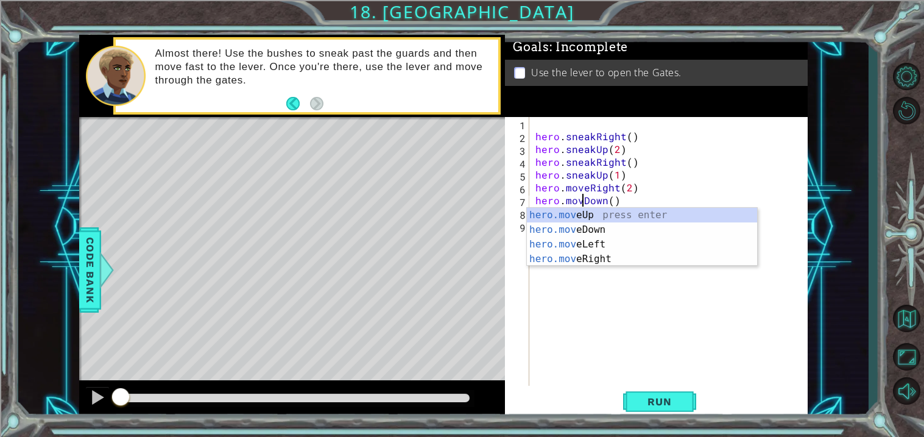
scroll to position [0, 3]
type textarea "hero.moveDown()"
click at [615, 292] on div "hero . sneakRight ( ) hero . sneakUp ( 2 ) hero . sneakRight ( ) hero . sneakUp…" at bounding box center [672, 264] width 278 height 294
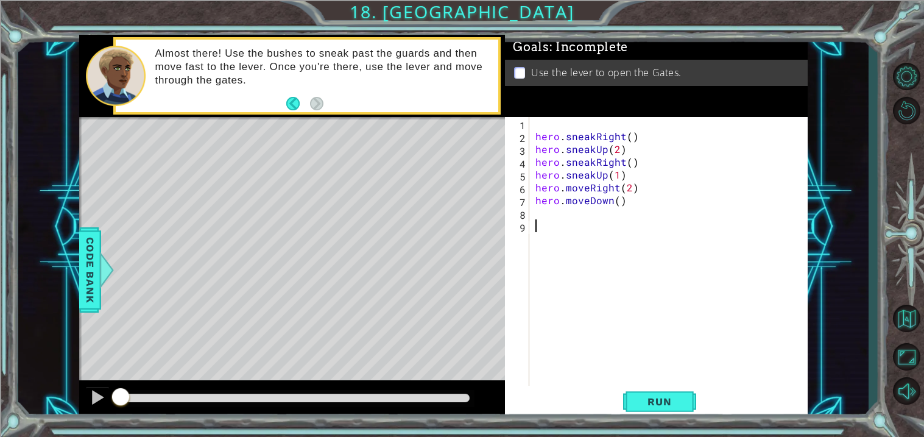
click at [608, 222] on div "hero . sneakRight ( ) hero . sneakUp ( 2 ) hero . sneakRight ( ) hero . sneakUp…" at bounding box center [672, 264] width 278 height 294
click at [606, 205] on div "hero . sneakRight ( ) hero . sneakUp ( 2 ) hero . sneakRight ( ) hero . sneakUp…" at bounding box center [672, 264] width 278 height 294
type textarea "hero.moveDown()"
click at [610, 207] on div "hero . sneakRight ( ) hero . sneakUp ( 2 ) hero . sneakRight ( ) hero . sneakUp…" at bounding box center [672, 264] width 278 height 294
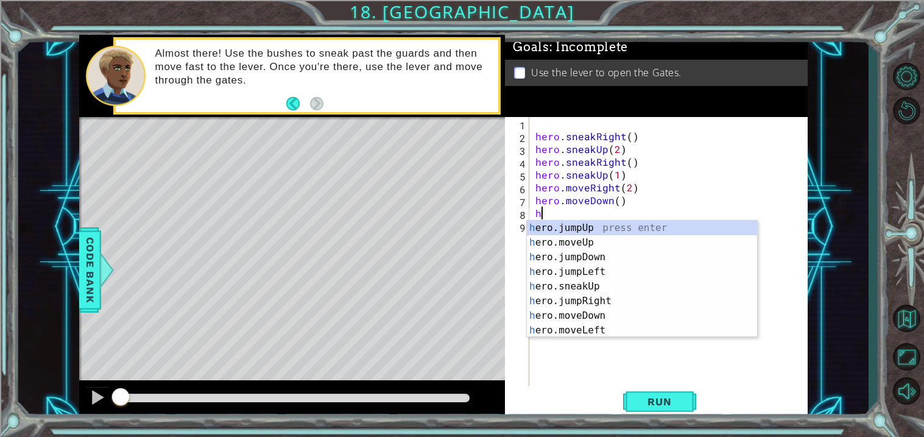
type textarea "ho"
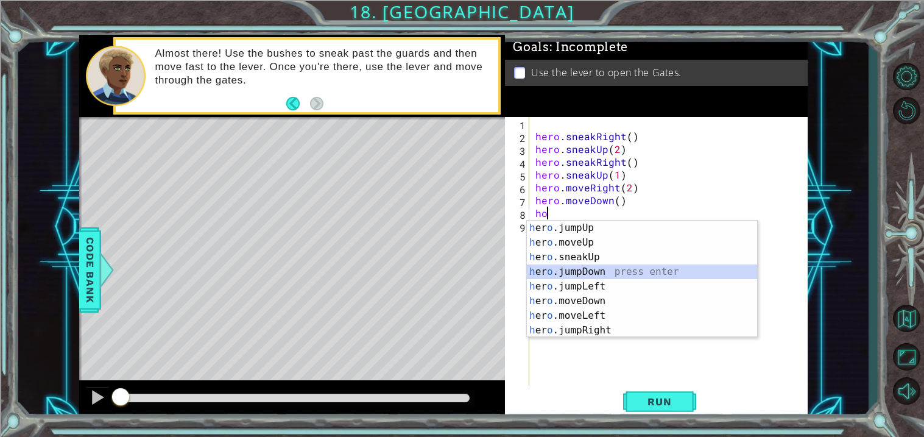
click at [598, 274] on div "h [PERSON_NAME]jumpUp press enter h [PERSON_NAME]moveUp press enter h [PERSON_N…" at bounding box center [642, 293] width 230 height 146
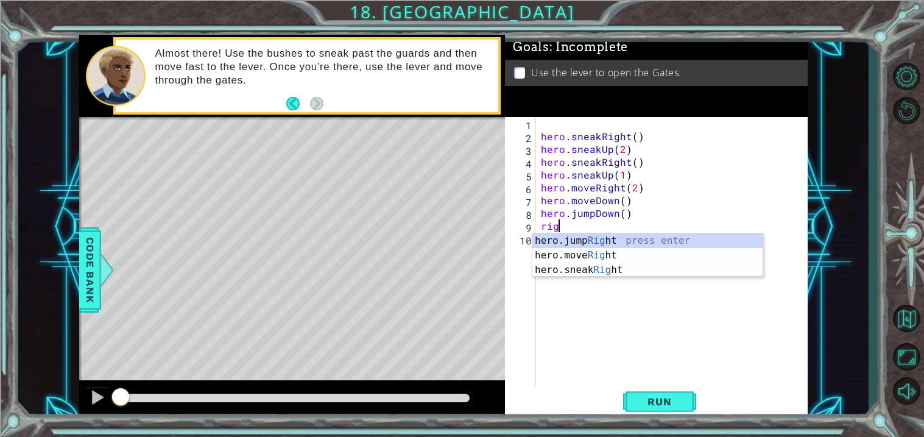
scroll to position [0, 1]
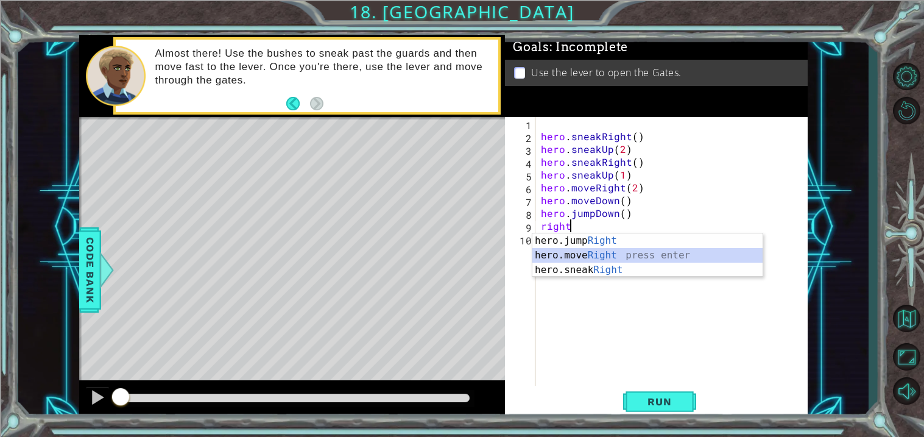
click at [613, 250] on div "hero.jump Right press enter hero.move Right press enter hero.sneak Right press …" at bounding box center [647, 269] width 230 height 73
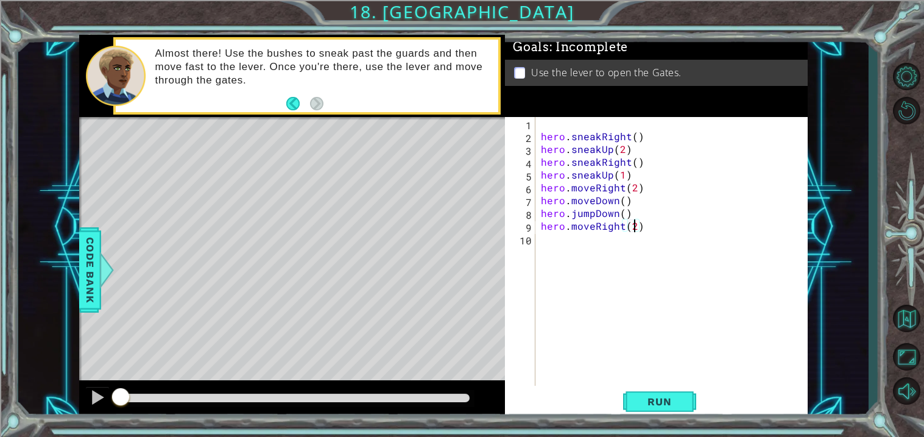
type textarea "hero.moveRight(2)"
click at [618, 247] on div "hero . sneakRight ( ) hero . sneakUp ( 2 ) hero . sneakRight ( ) hero . sneakUp…" at bounding box center [674, 264] width 272 height 294
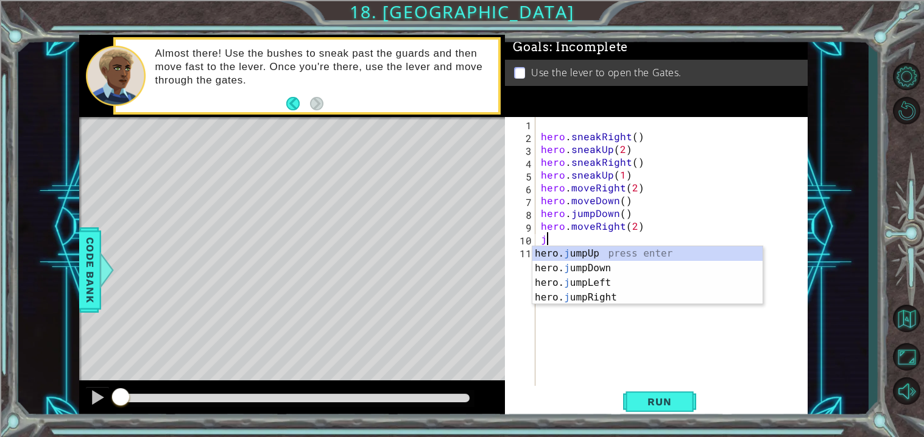
type textarea "ju"
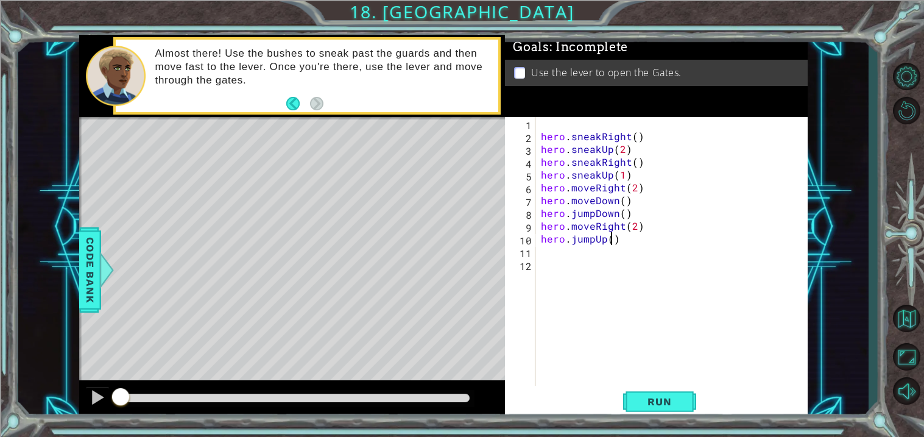
click at [612, 244] on div "hero . sneakRight ( ) hero . sneakUp ( 2 ) hero . sneakRight ( ) hero . sneakUp…" at bounding box center [674, 264] width 272 height 294
type textarea "hero.jumpUp()"
click at [601, 256] on div "hero . sneakRight ( ) hero . sneakUp ( 2 ) hero . sneakRight ( ) hero . sneakUp…" at bounding box center [674, 264] width 272 height 294
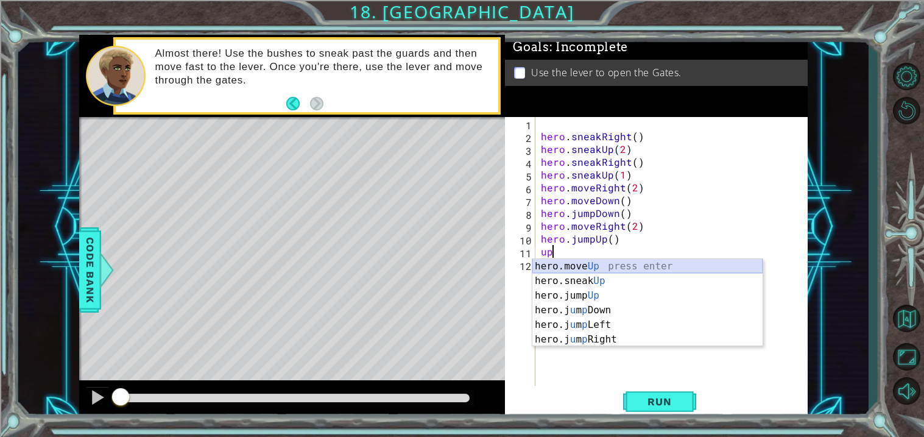
click at [604, 268] on div "hero.move Up press enter hero.sneak Up press enter hero.jump Up press enter her…" at bounding box center [647, 317] width 230 height 117
type textarea "hero.moveUp(1)"
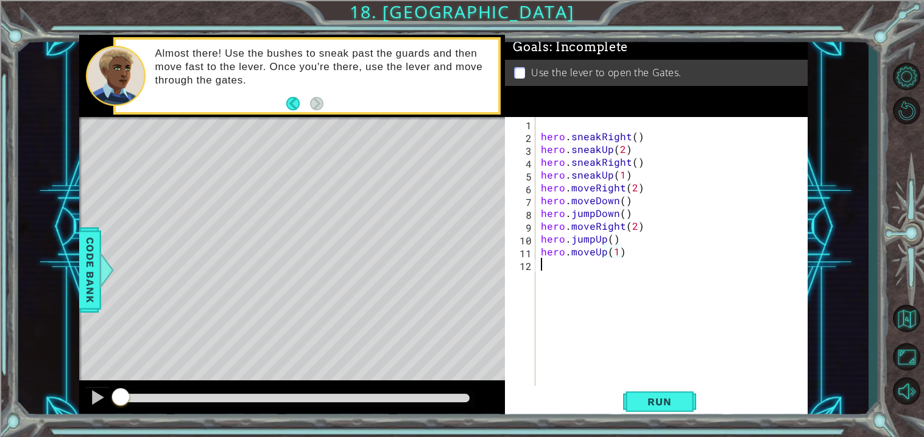
click at [629, 266] on div "hero . sneakRight ( ) hero . sneakUp ( 2 ) hero . sneakRight ( ) hero . sneakUp…" at bounding box center [674, 264] width 272 height 294
type textarea "hero.use("lever")"
click at [651, 402] on span "Run" at bounding box center [659, 401] width 48 height 12
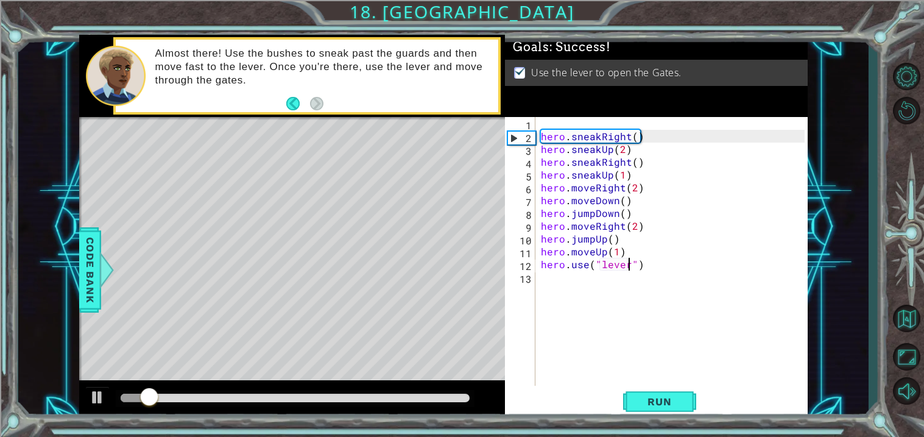
click at [439, 399] on div at bounding box center [295, 397] width 349 height 9
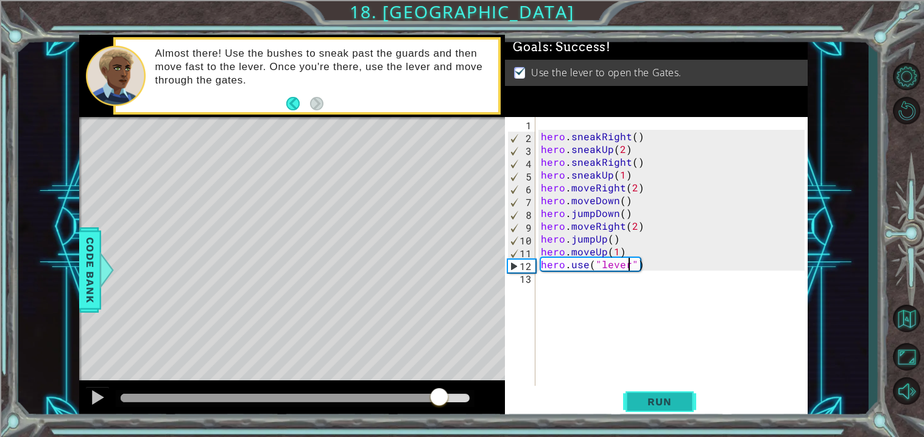
click at [674, 412] on button "Run" at bounding box center [659, 402] width 73 height 30
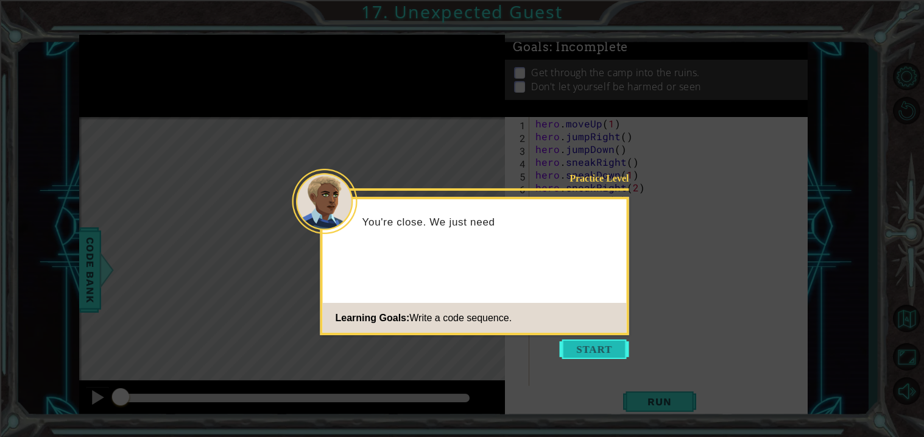
click at [590, 355] on button "Start" at bounding box center [594, 348] width 69 height 19
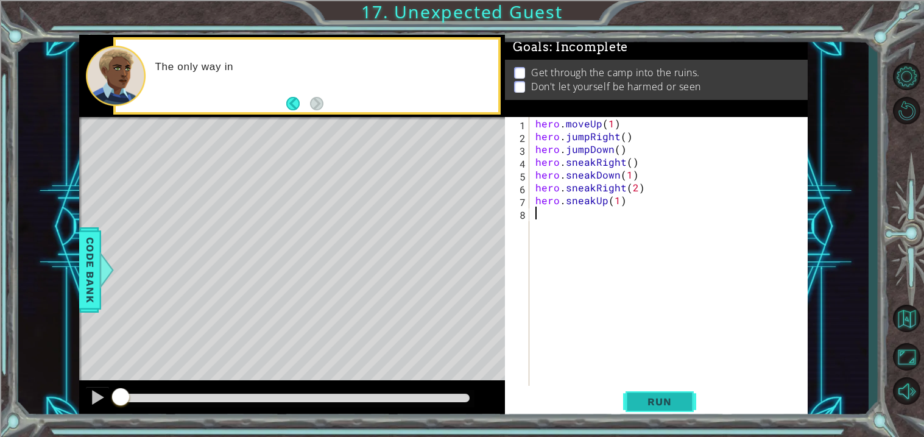
click at [659, 401] on span "Run" at bounding box center [659, 401] width 48 height 12
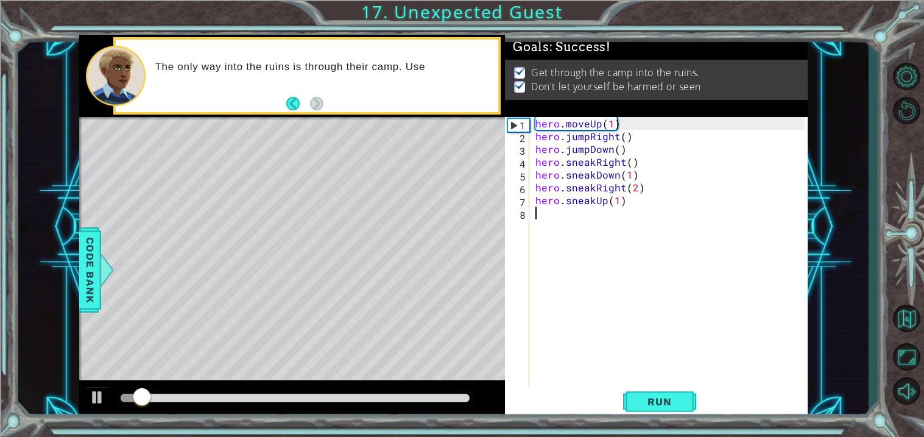
click at [460, 399] on div at bounding box center [295, 397] width 349 height 9
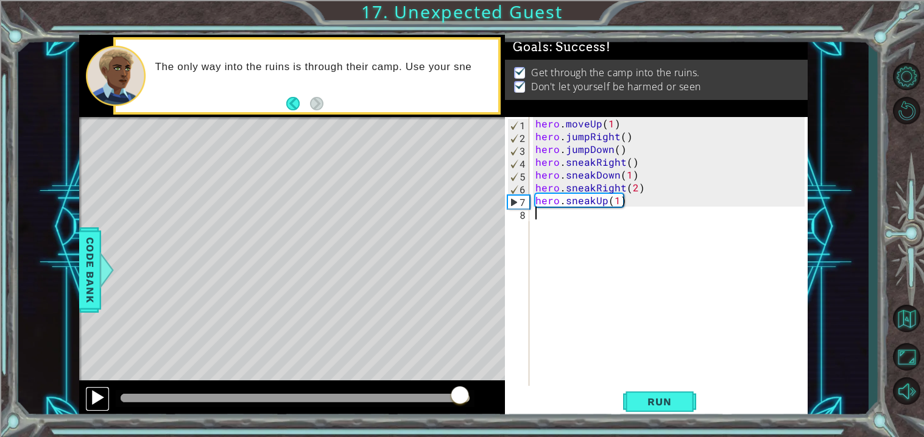
click at [102, 397] on div at bounding box center [98, 397] width 16 height 16
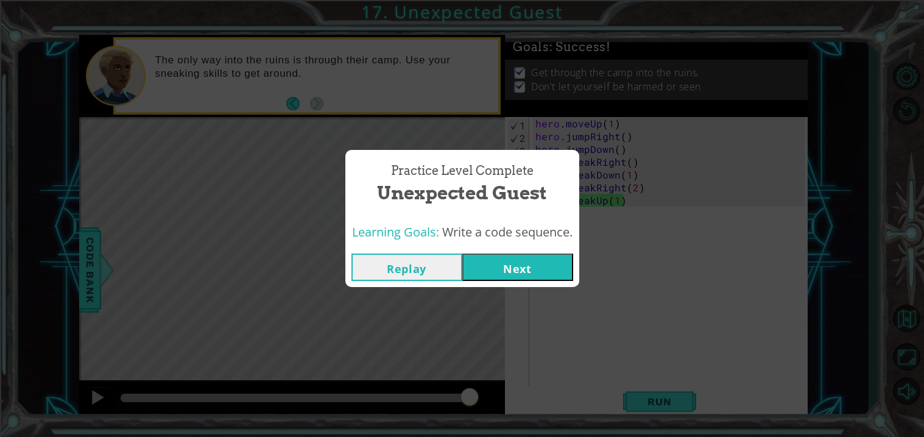
click at [507, 265] on button "Next" at bounding box center [517, 266] width 111 height 27
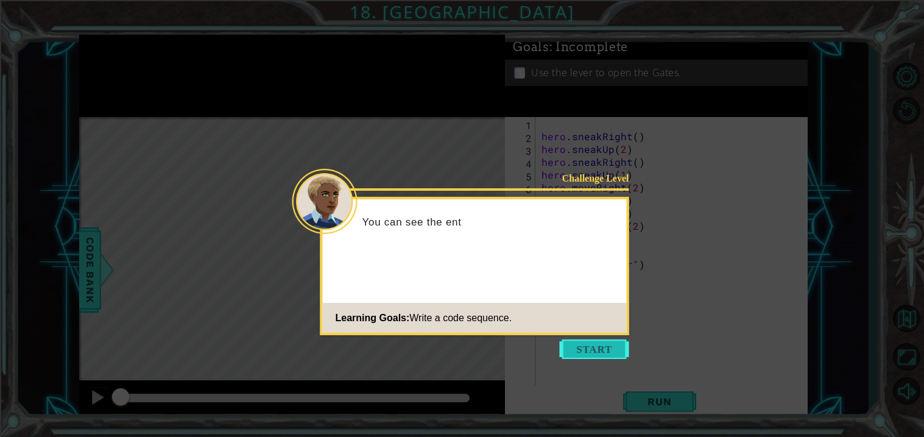
click at [587, 348] on button "Start" at bounding box center [594, 348] width 69 height 19
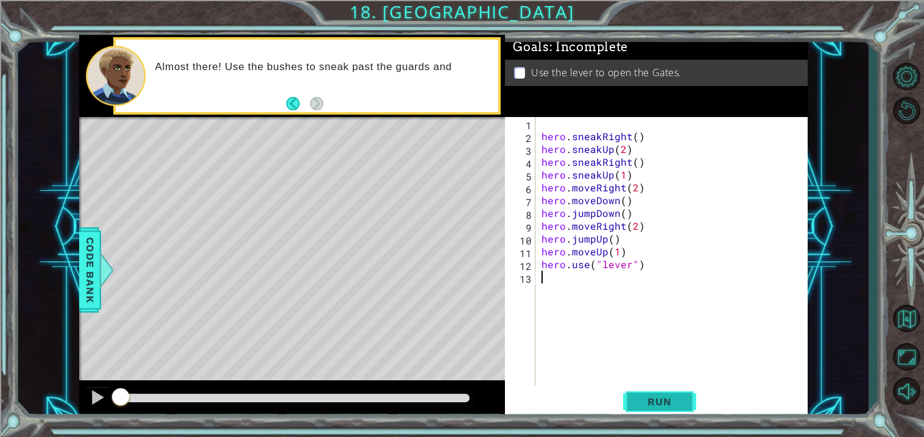
click at [635, 394] on button "Run" at bounding box center [659, 402] width 73 height 30
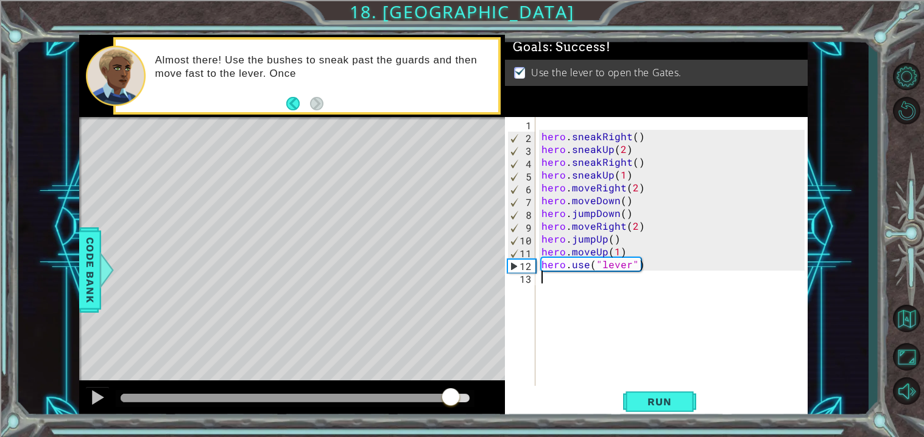
click at [450, 400] on div at bounding box center [295, 397] width 349 height 9
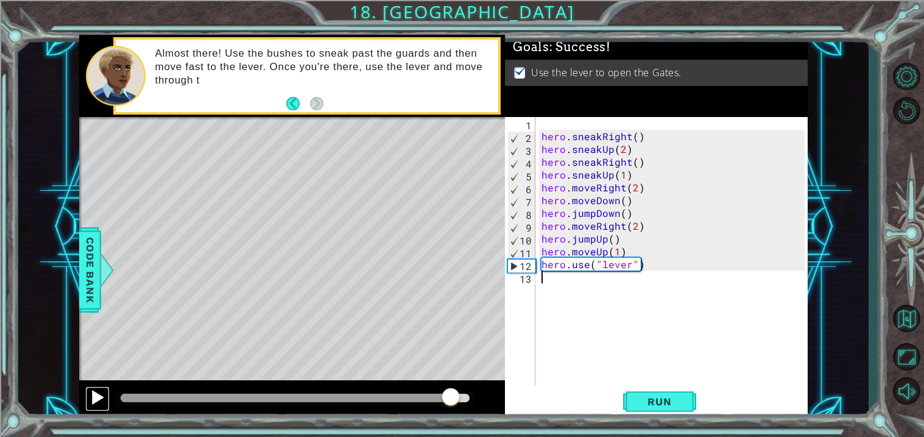
click at [97, 403] on div at bounding box center [98, 397] width 16 height 16
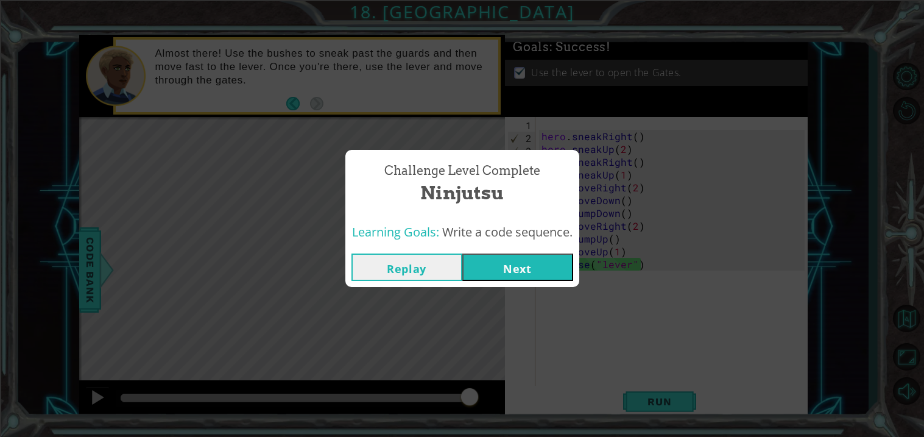
click at [525, 266] on button "Next" at bounding box center [517, 266] width 111 height 27
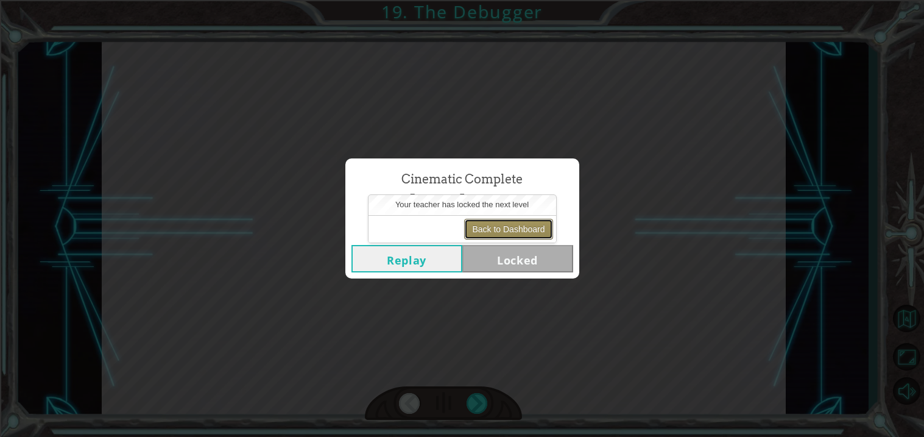
click at [512, 228] on button "Back to Dashboard" at bounding box center [508, 229] width 88 height 21
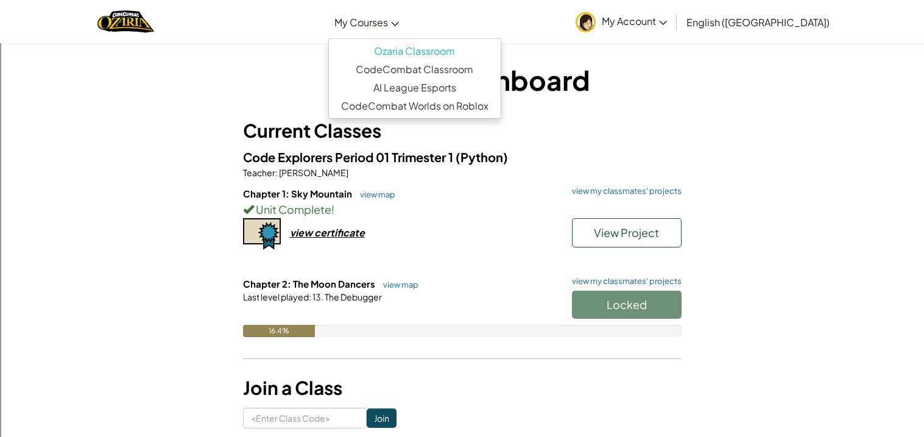
click at [405, 13] on link "My Courses" at bounding box center [366, 21] width 77 height 33
click at [448, 72] on link "CodeCombat Classroom" at bounding box center [415, 69] width 172 height 18
